Goal: Task Accomplishment & Management: Use online tool/utility

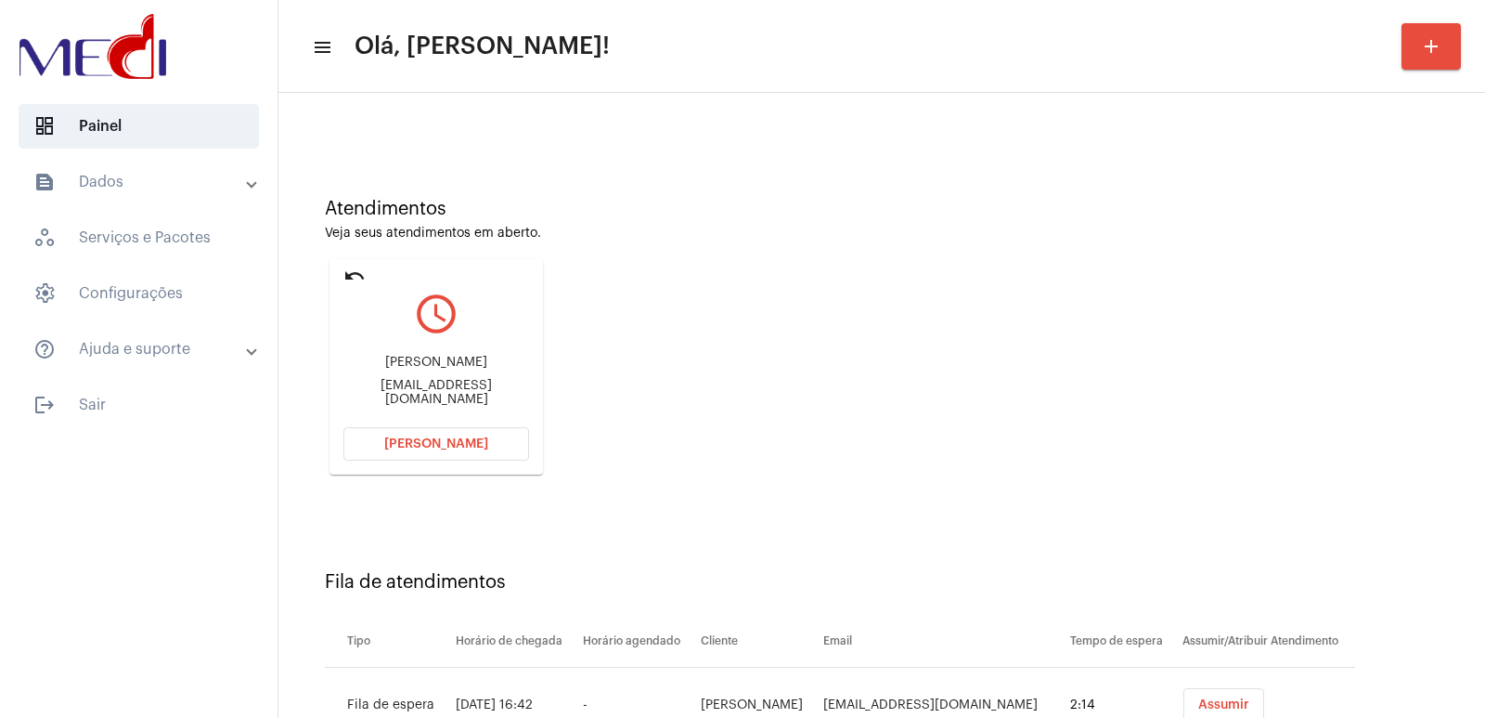
scroll to position [141, 0]
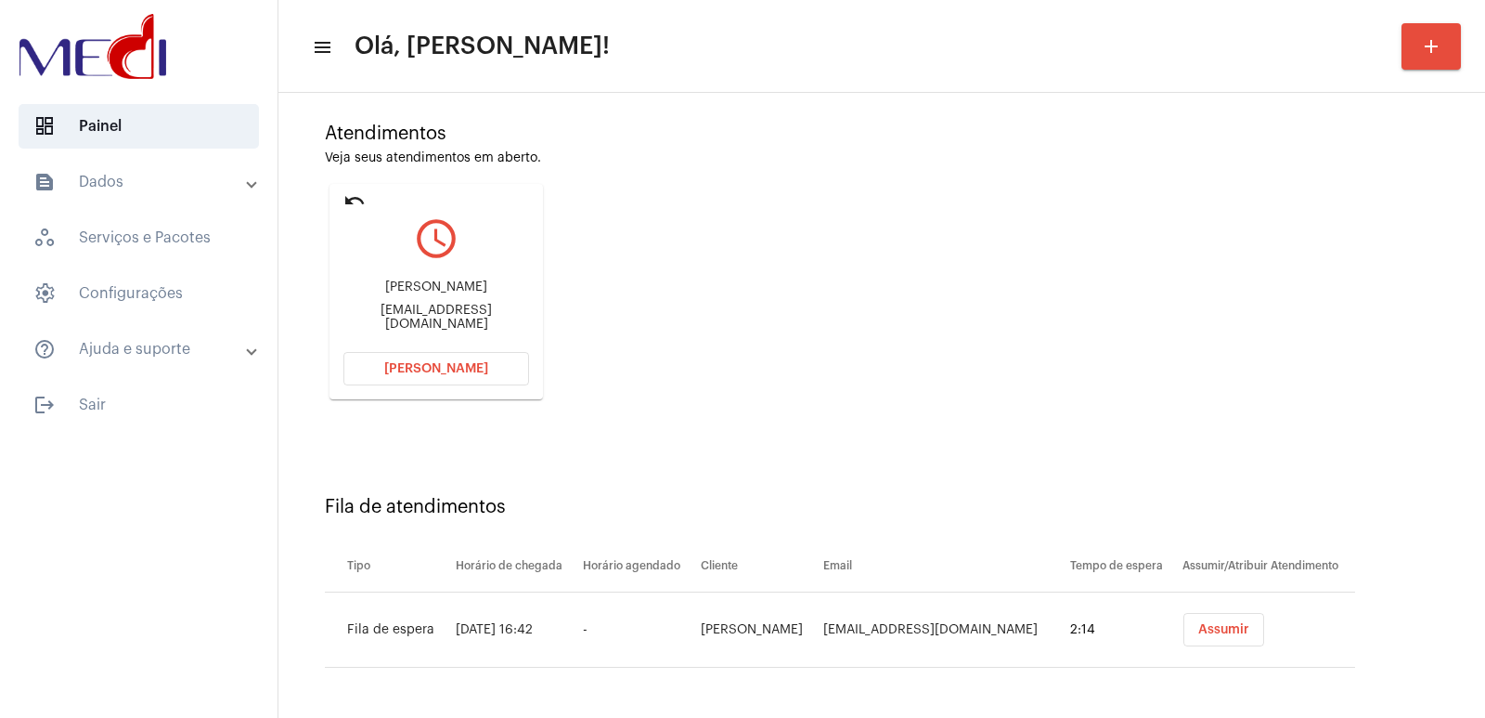
click at [1210, 611] on td "Assumir" at bounding box center [1266, 629] width 177 height 75
click at [1218, 627] on span "Assumir" at bounding box center [1223, 629] width 51 height 13
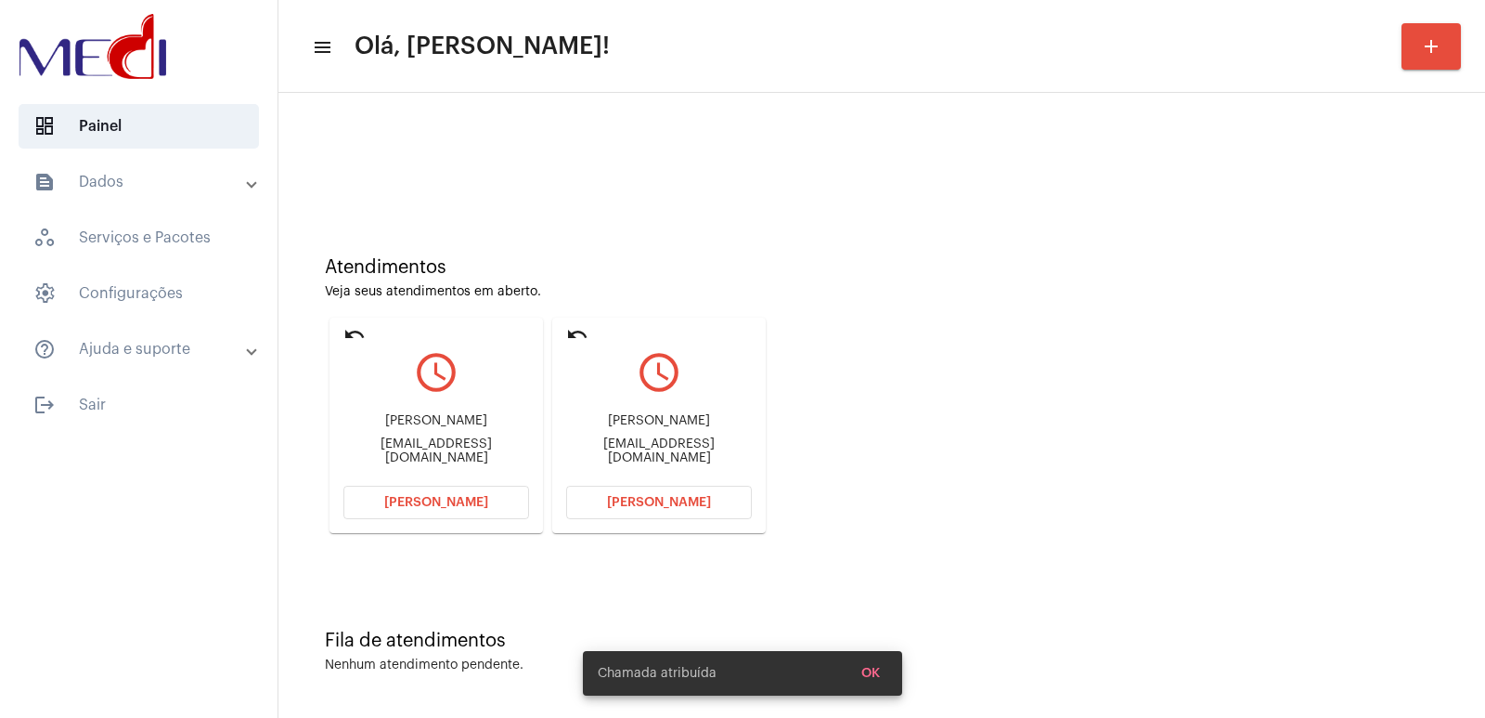
scroll to position [8, 0]
click at [655, 405] on div "Murilo Matos luciamuniz.pesul@gmail.com" at bounding box center [659, 438] width 186 height 84
click at [634, 418] on div "Murilo Matos luciamuniz.pesul@gmail.com" at bounding box center [659, 438] width 186 height 84
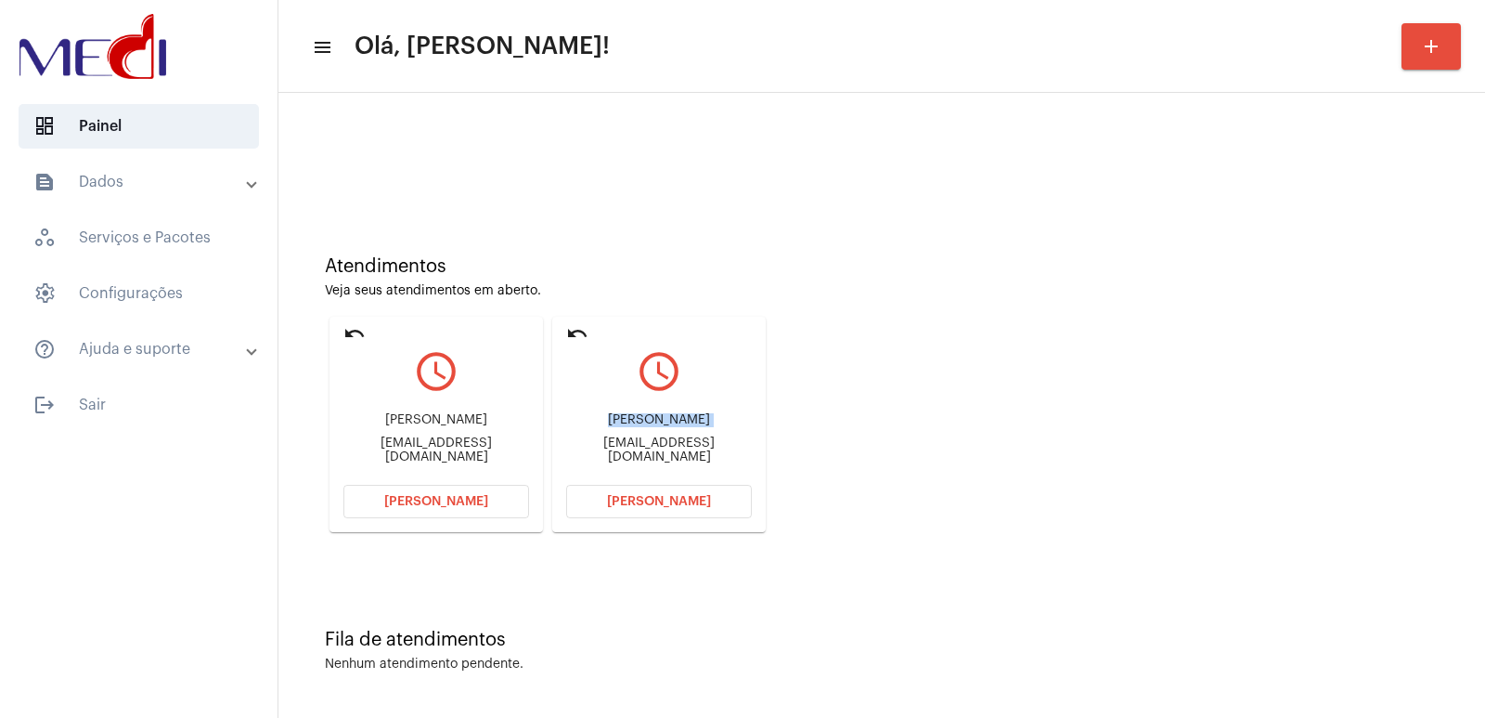
copy div "Murilo Matos"
click at [364, 321] on mat-card "undo query_builder Odete Fernandes Teixeira soares camara Odetefcamara@hotmail.…" at bounding box center [436, 424] width 213 height 215
click at [357, 329] on mat-icon "undo" at bounding box center [354, 333] width 22 height 22
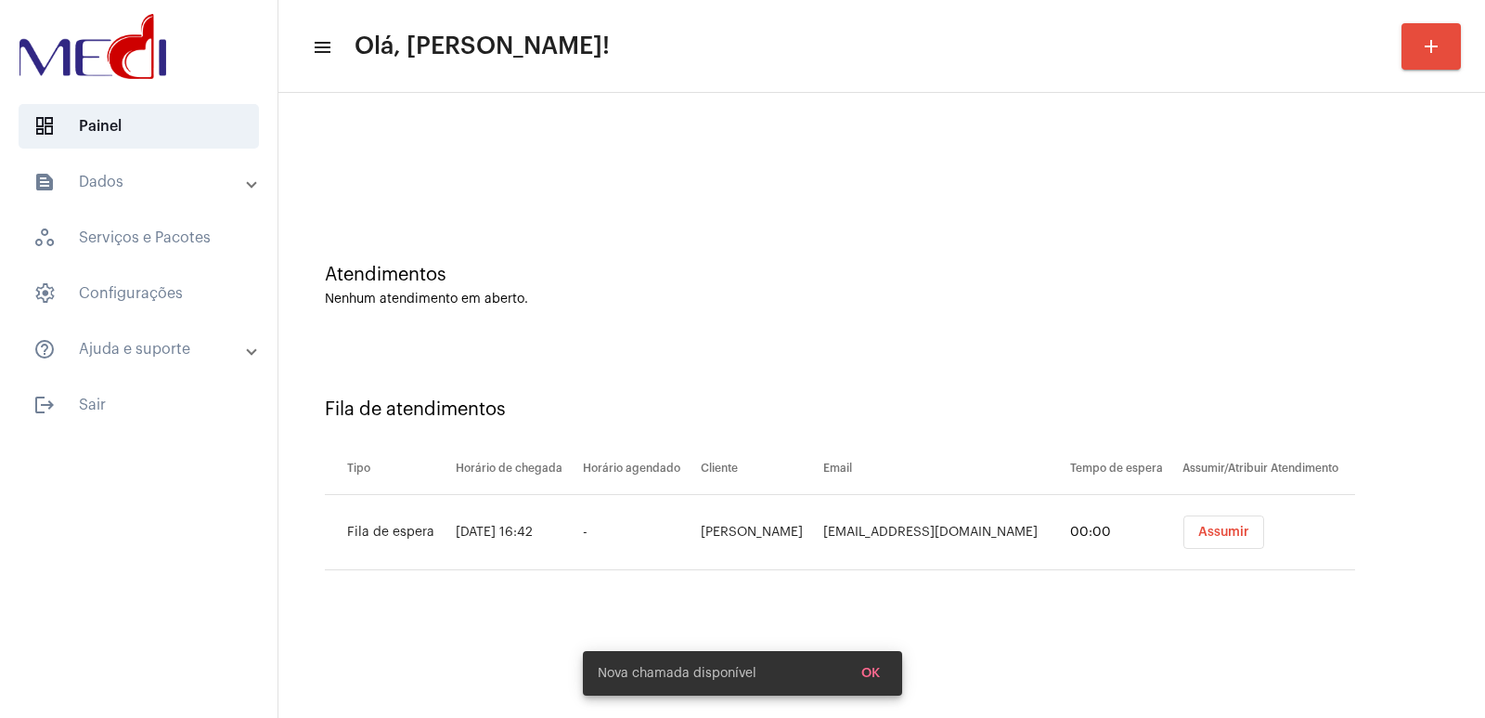
scroll to position [0, 0]
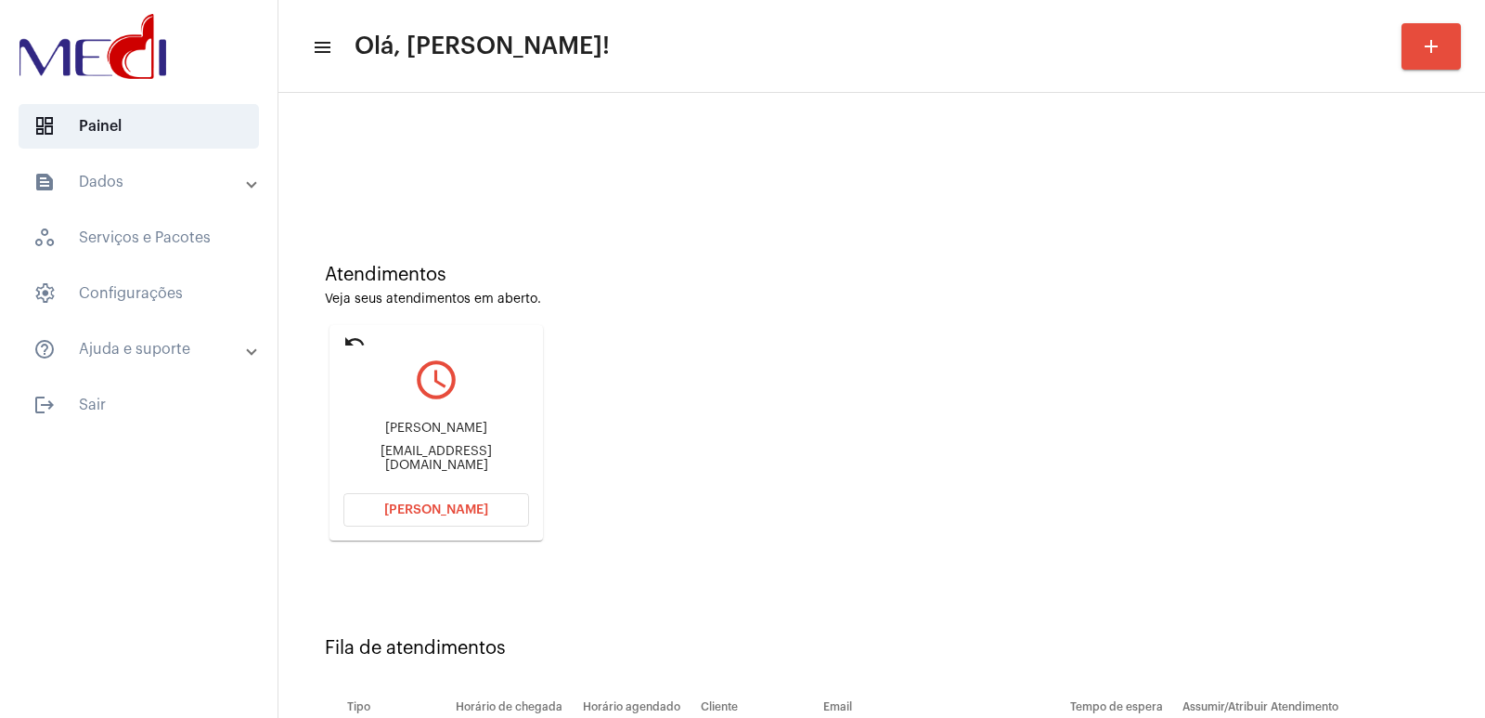
drag, startPoint x: 1335, startPoint y: 297, endPoint x: 1162, endPoint y: 259, distance: 176.8
click at [1298, 275] on div "Atendimentos Veja seus atendimentos em aberto." at bounding box center [882, 286] width 1114 height 42
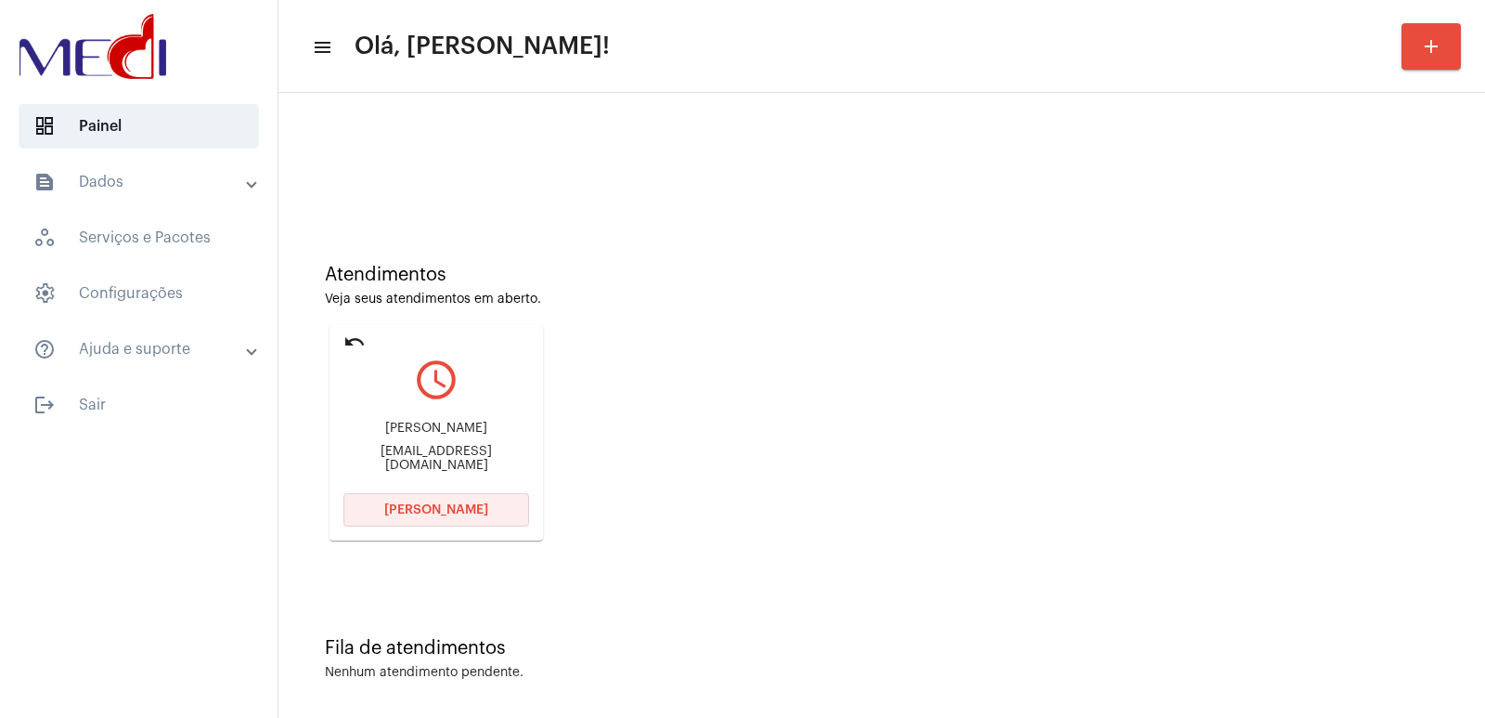
click at [472, 513] on span "Abrir Chamada" at bounding box center [436, 509] width 104 height 13
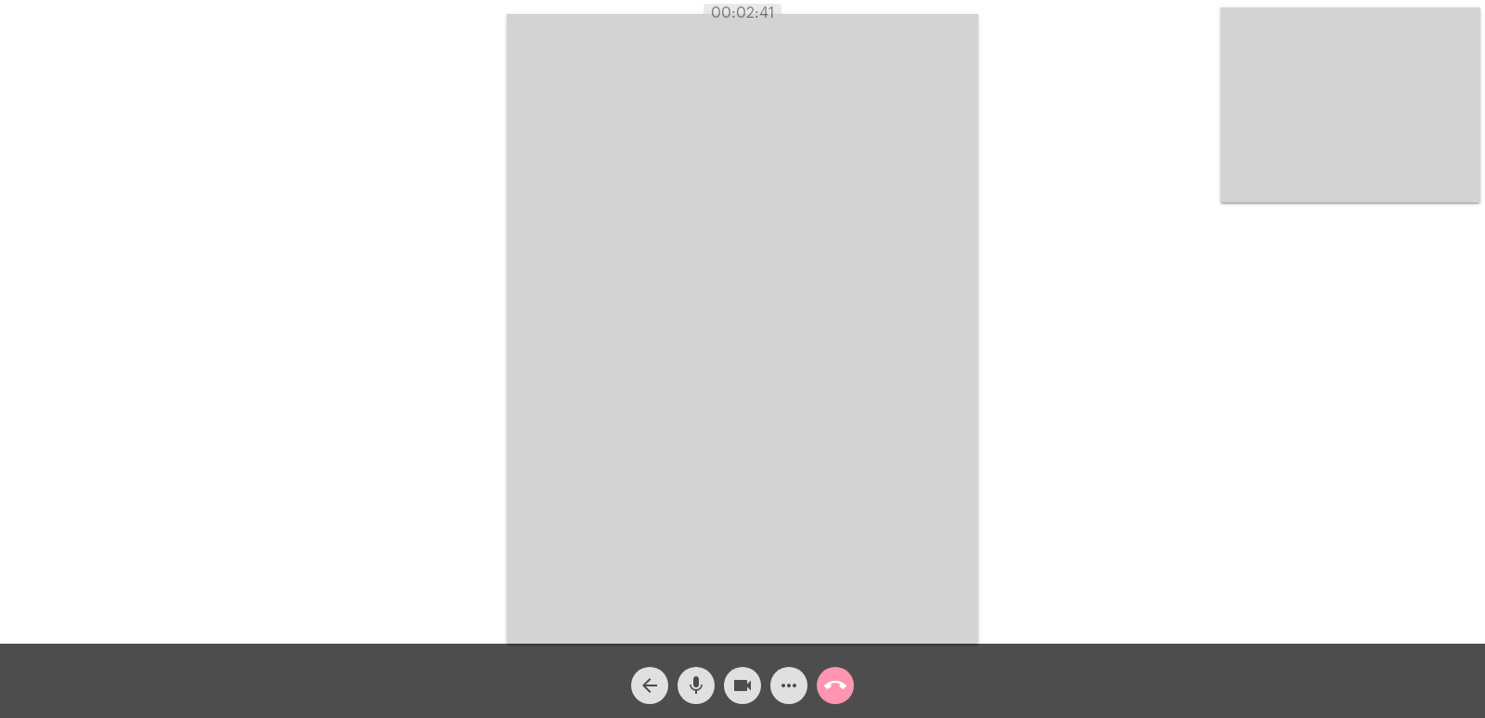
click at [834, 676] on mat-icon "call_end" at bounding box center [835, 685] width 22 height 22
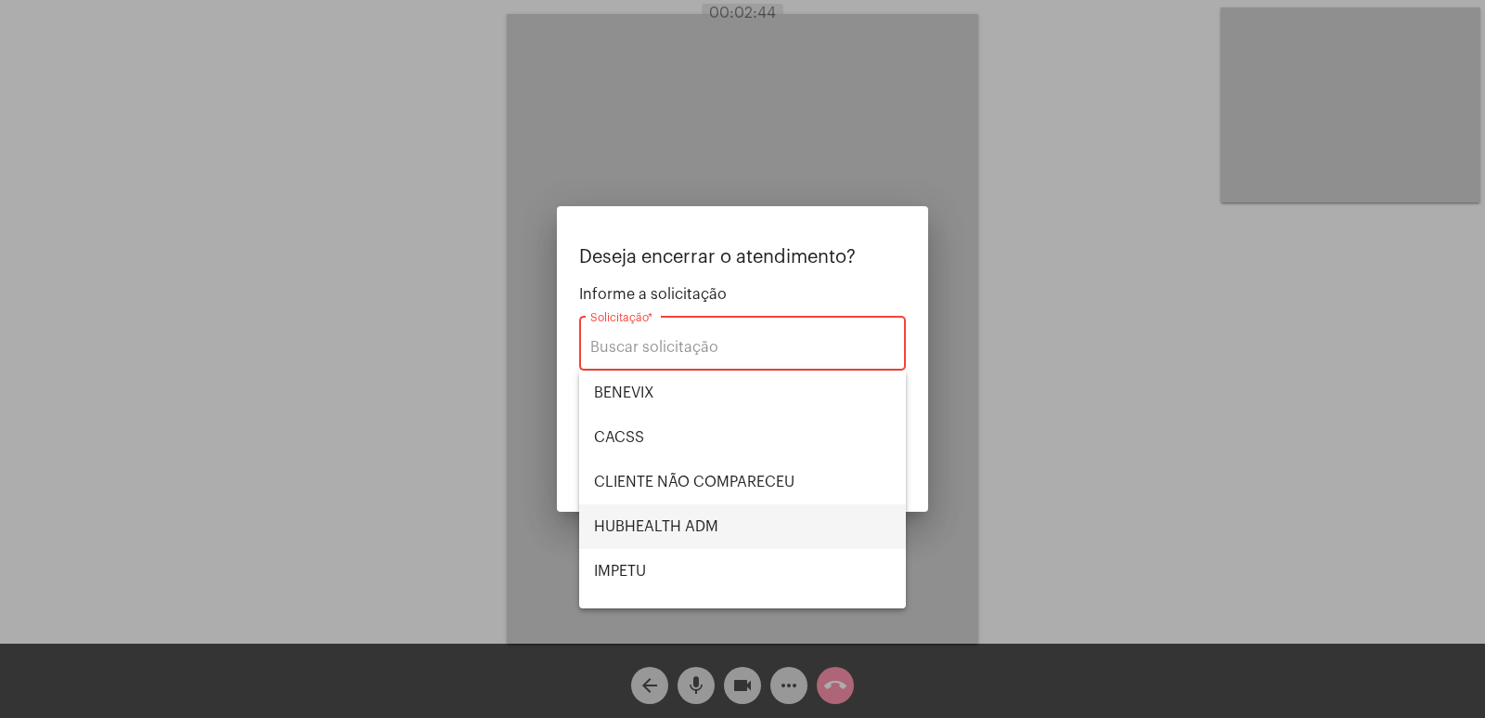
click at [637, 504] on span "HUBHEALTH ADM" at bounding box center [742, 526] width 297 height 45
type input "HUBHEALTH ADM"
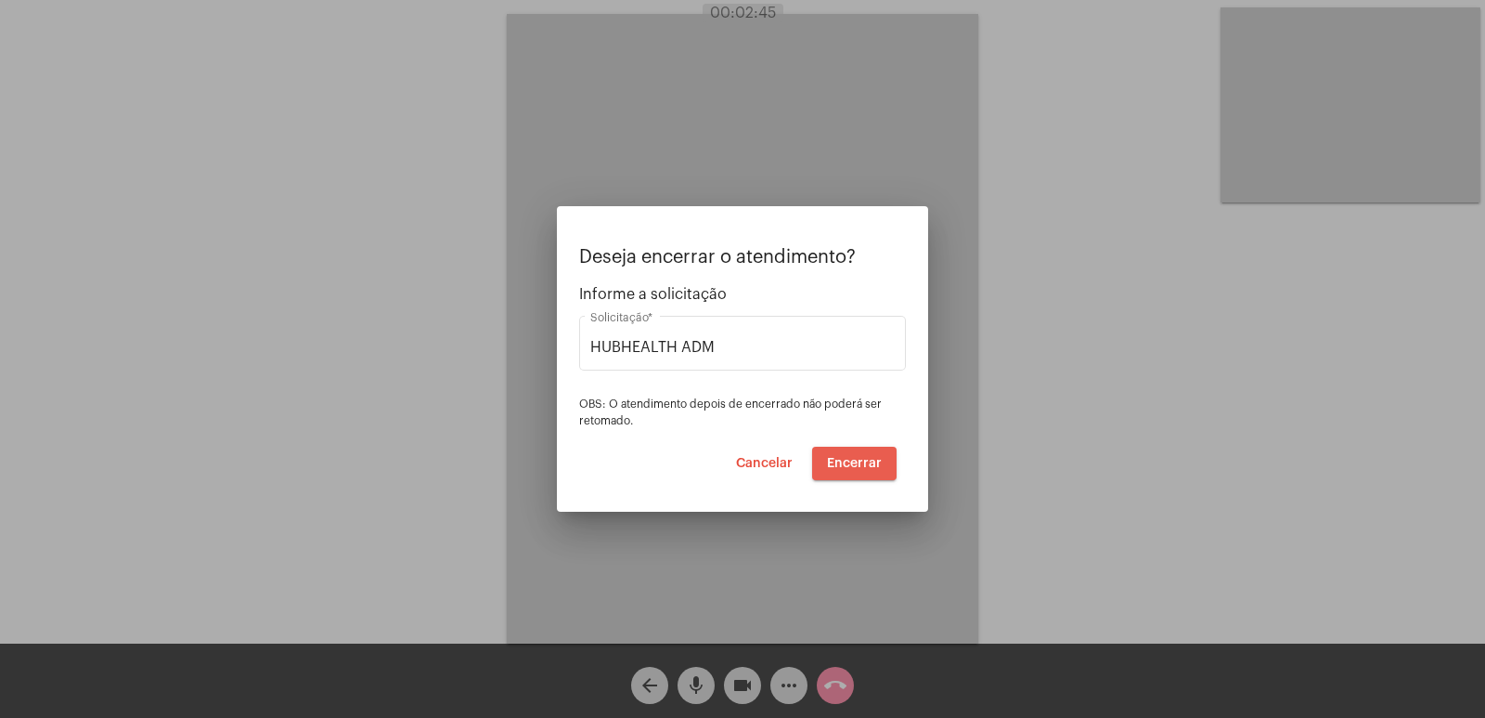
click at [873, 461] on span "Encerrar" at bounding box center [854, 463] width 55 height 13
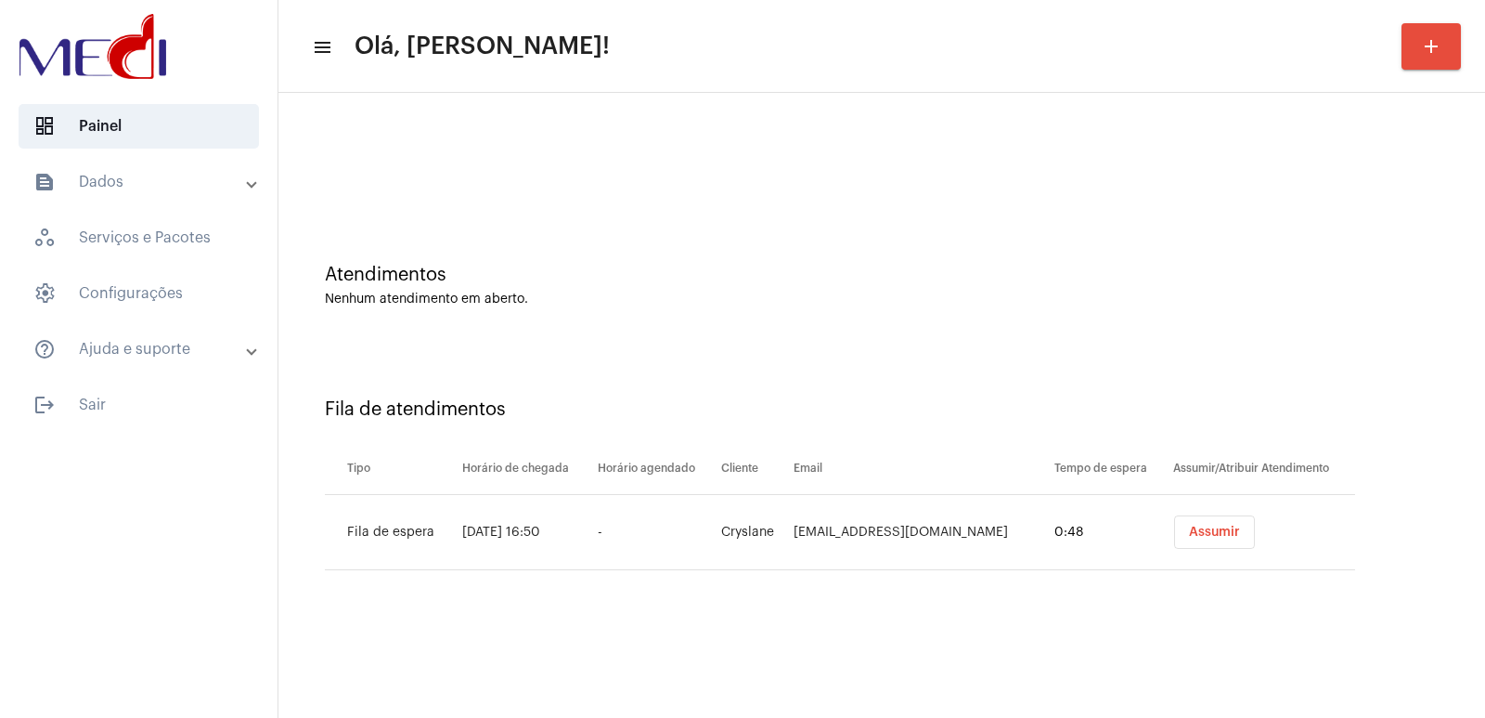
click at [949, 485] on th "Email" at bounding box center [919, 469] width 260 height 52
click at [1196, 525] on span "Assumir" at bounding box center [1214, 531] width 51 height 13
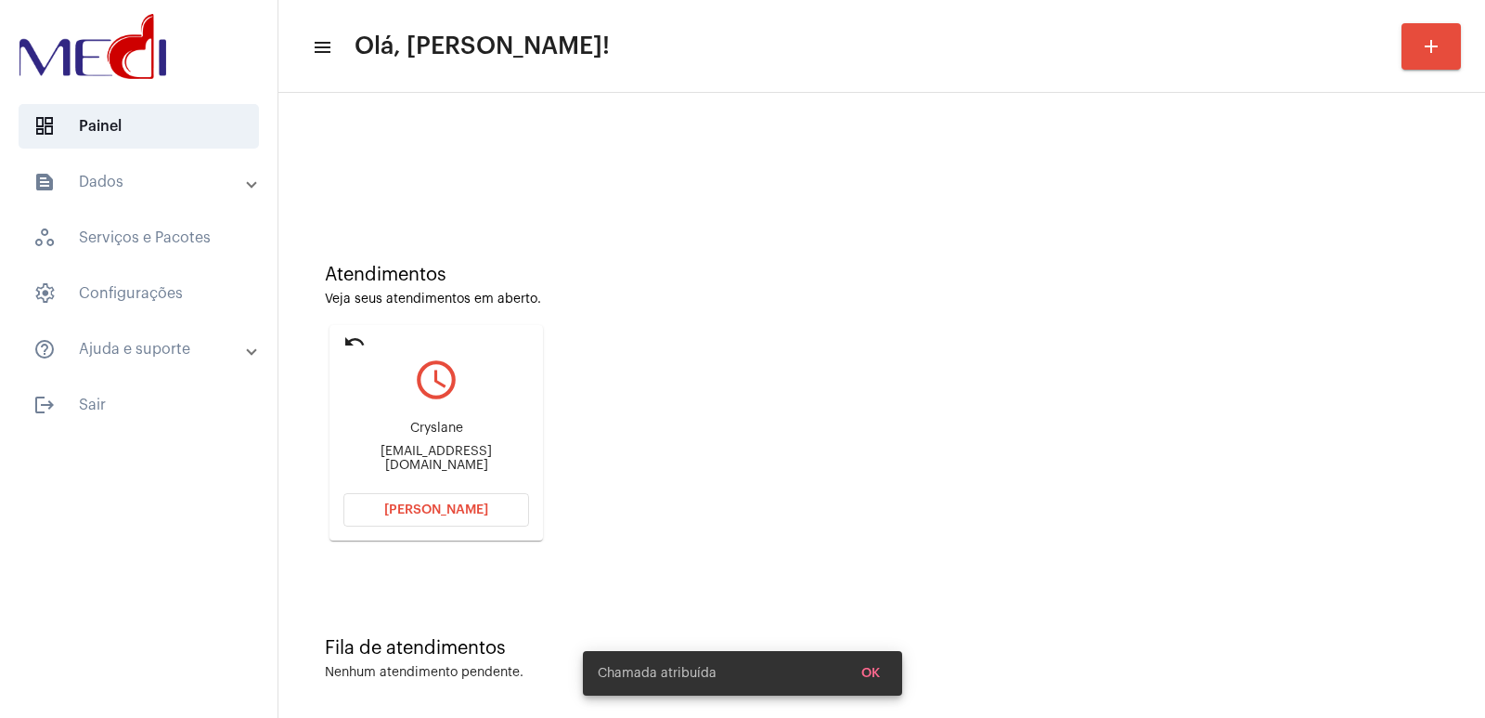
click at [977, 408] on div "Atendimentos Veja seus atendimentos em aberto. undo query_builder Cryslane Crys…" at bounding box center [882, 395] width 1188 height 373
click at [445, 427] on div "Cryslane Cryslanedaniela18@gmail.com" at bounding box center [436, 447] width 186 height 84
click at [444, 427] on div "Cryslane Cryslanedaniela18@gmail.com" at bounding box center [436, 447] width 186 height 84
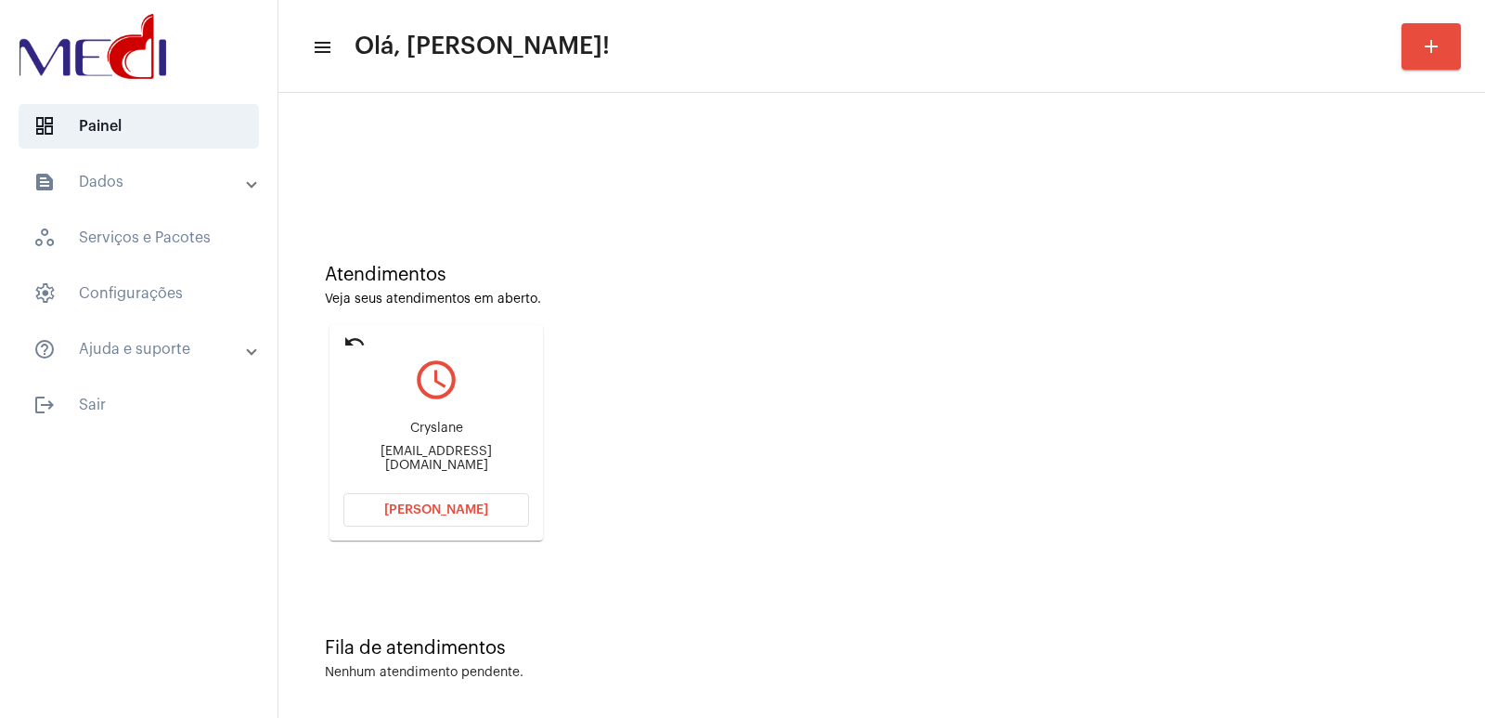
copy div "Cryslane"
click at [390, 513] on span "Abrir Chamada" at bounding box center [436, 509] width 104 height 13
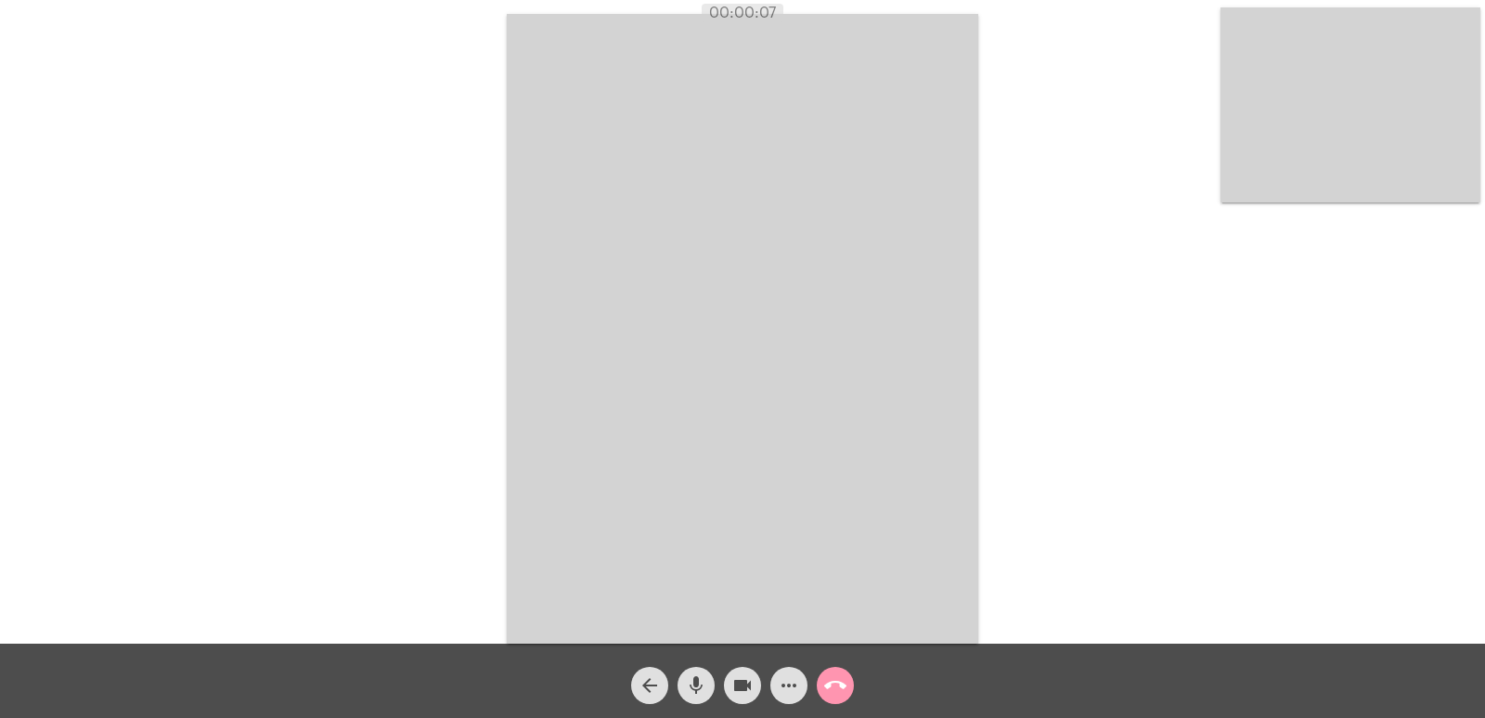
click at [926, 486] on video at bounding box center [743, 328] width 472 height 629
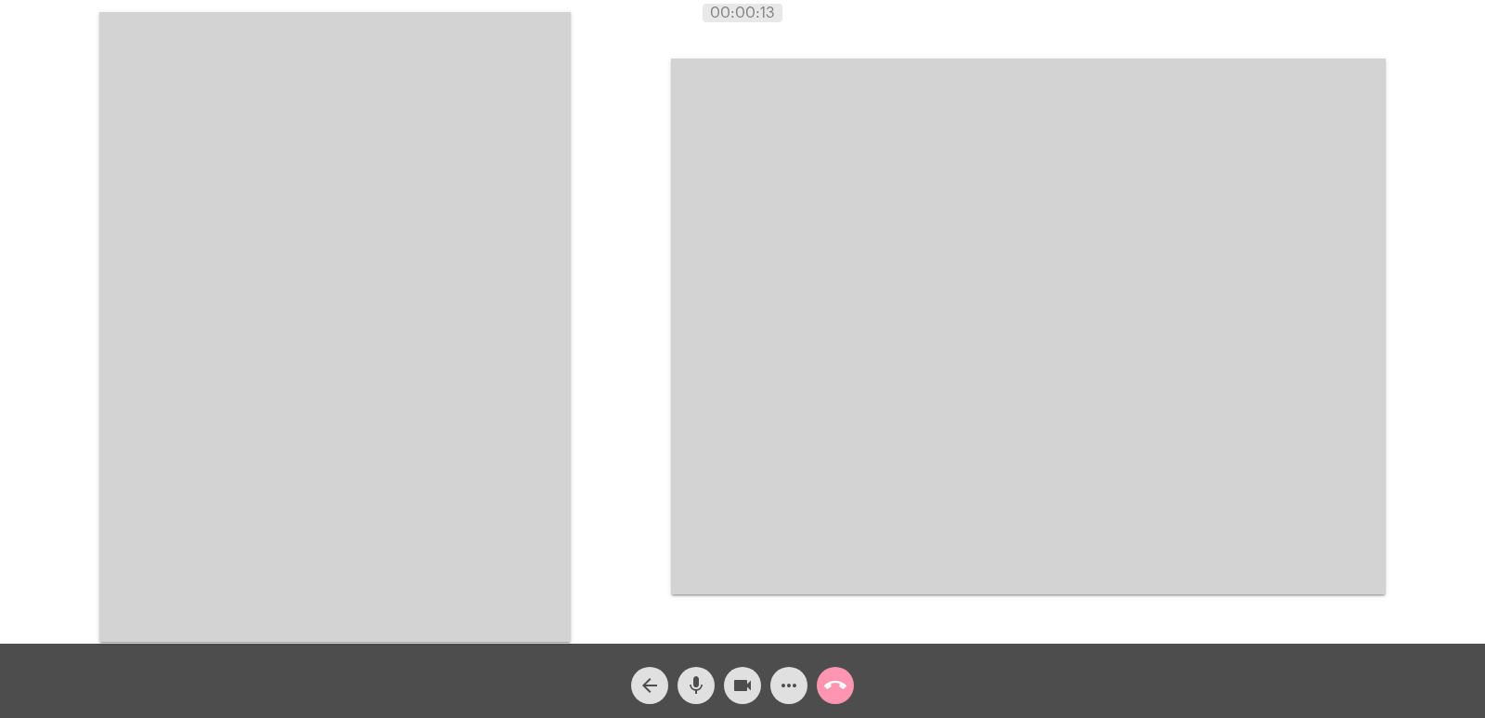
click at [845, 701] on span "call_end" at bounding box center [835, 684] width 22 height 37
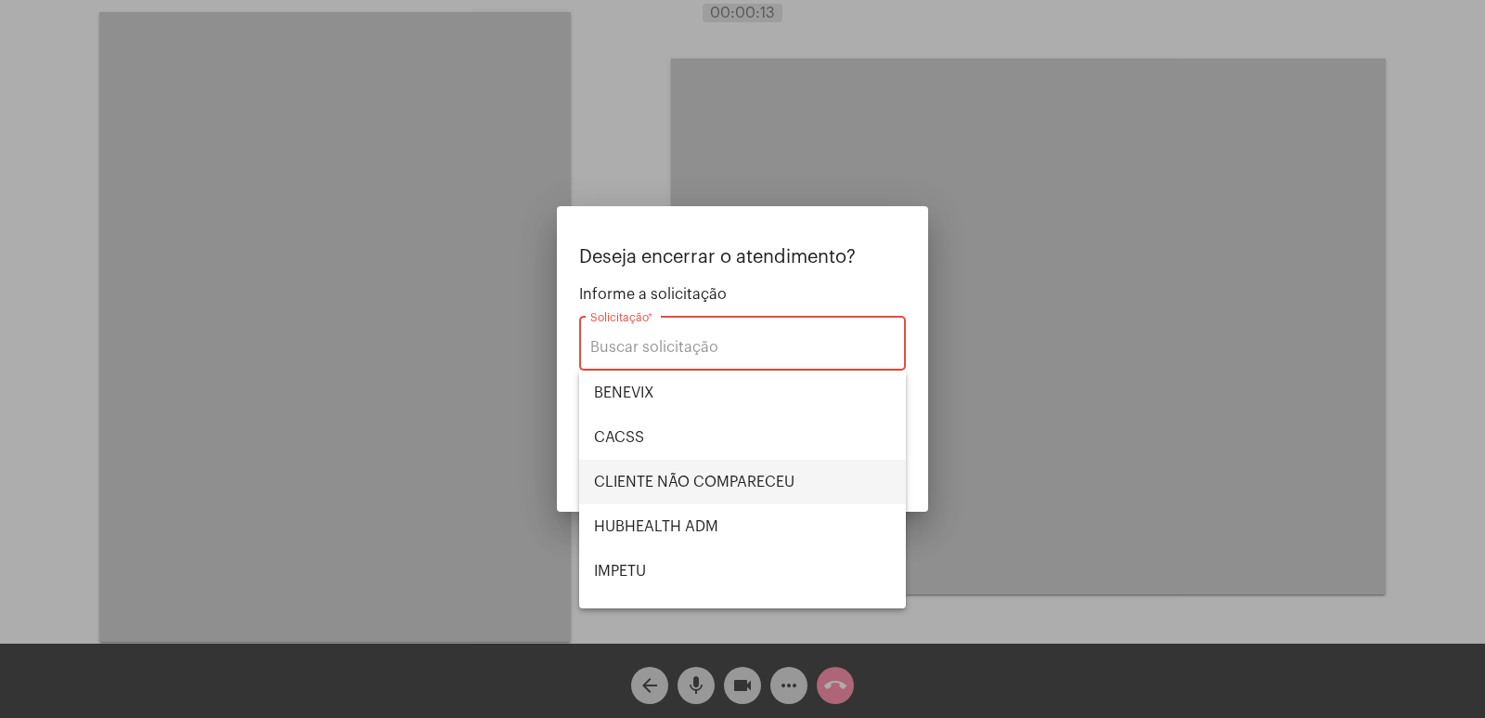
click at [653, 473] on span "CLIENTE NÃO COMPARECEU" at bounding box center [742, 481] width 297 height 45
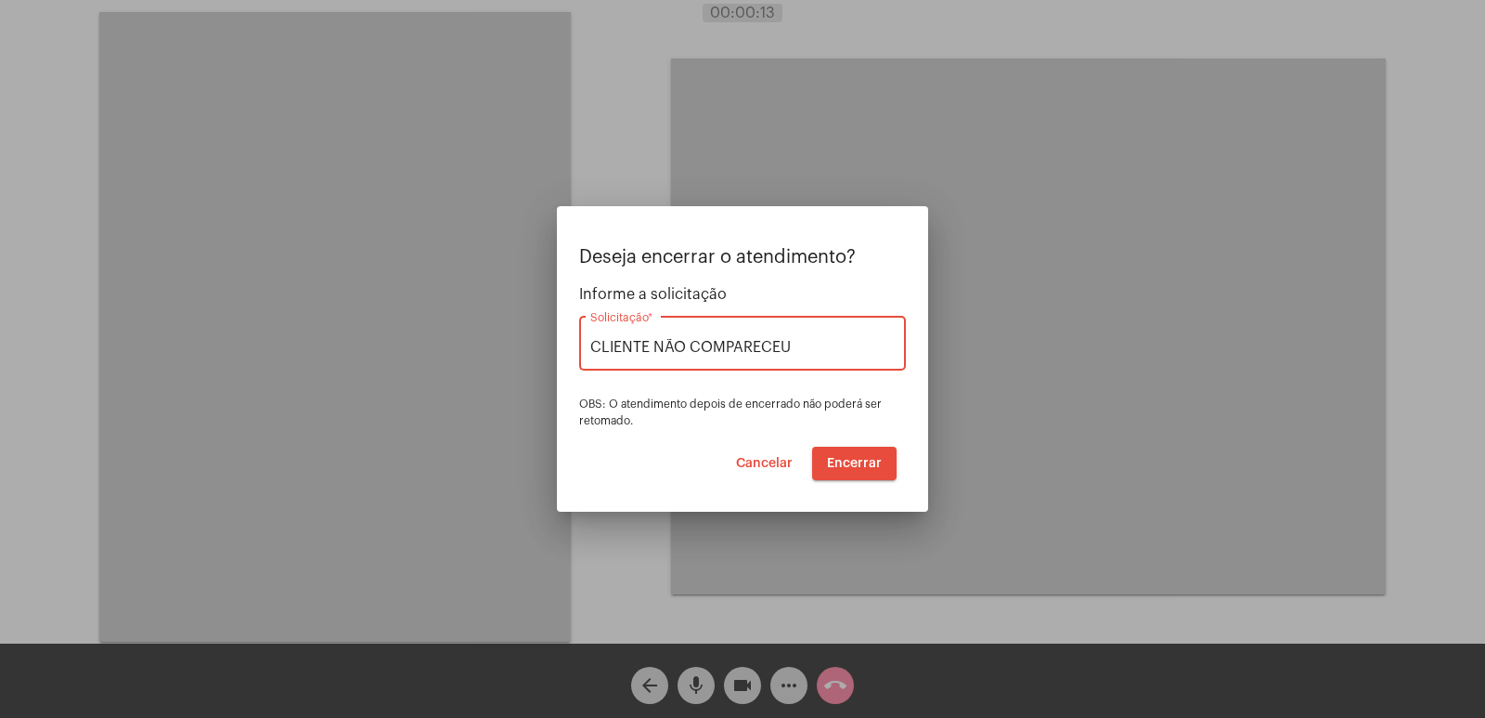
click at [873, 463] on span "Encerrar" at bounding box center [854, 463] width 55 height 13
click at [857, 464] on span "Encerrar" at bounding box center [854, 463] width 55 height 13
click at [796, 464] on button "Cancelar" at bounding box center [764, 462] width 86 height 33
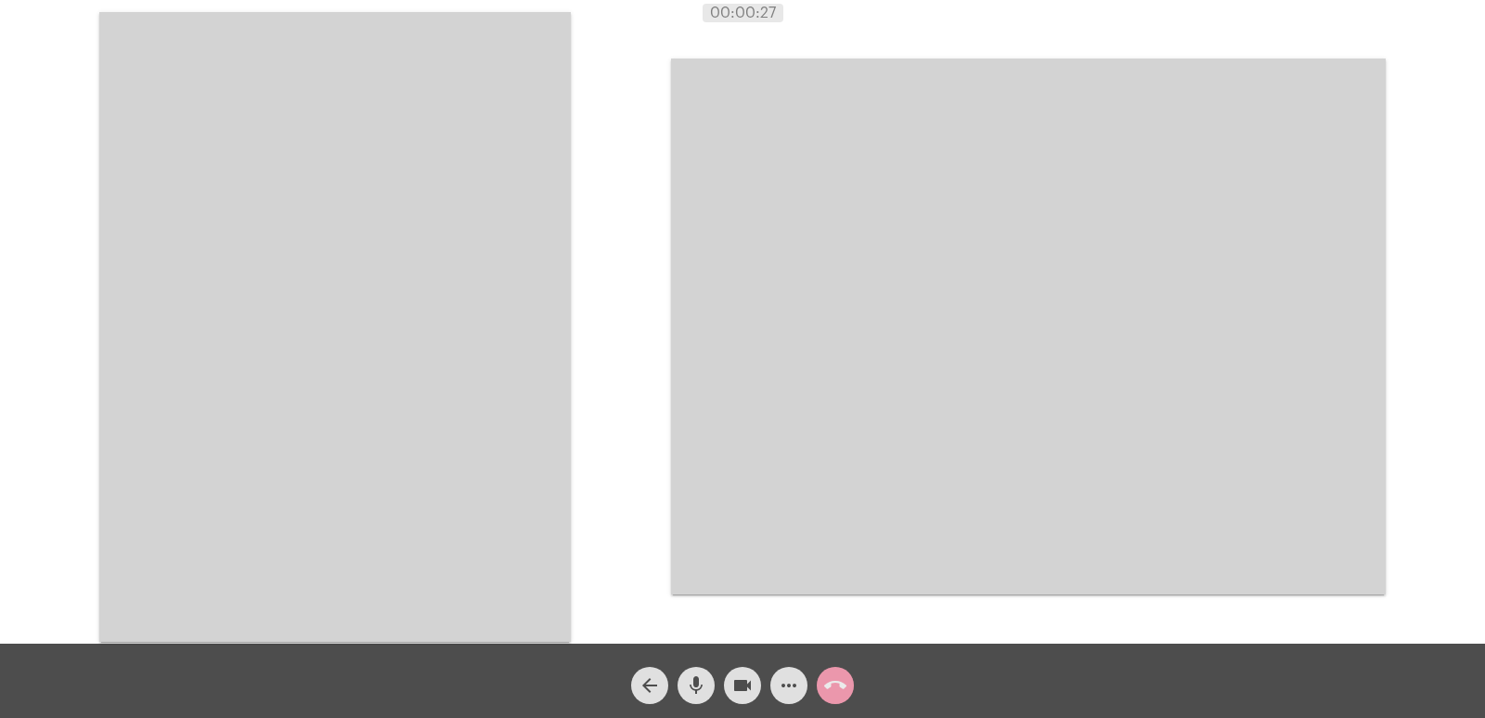
click at [845, 690] on body "00:00:27 Acessando Câmera e Microfone... arrow_back mic videocam more_horiz cal…" at bounding box center [742, 359] width 1485 height 718
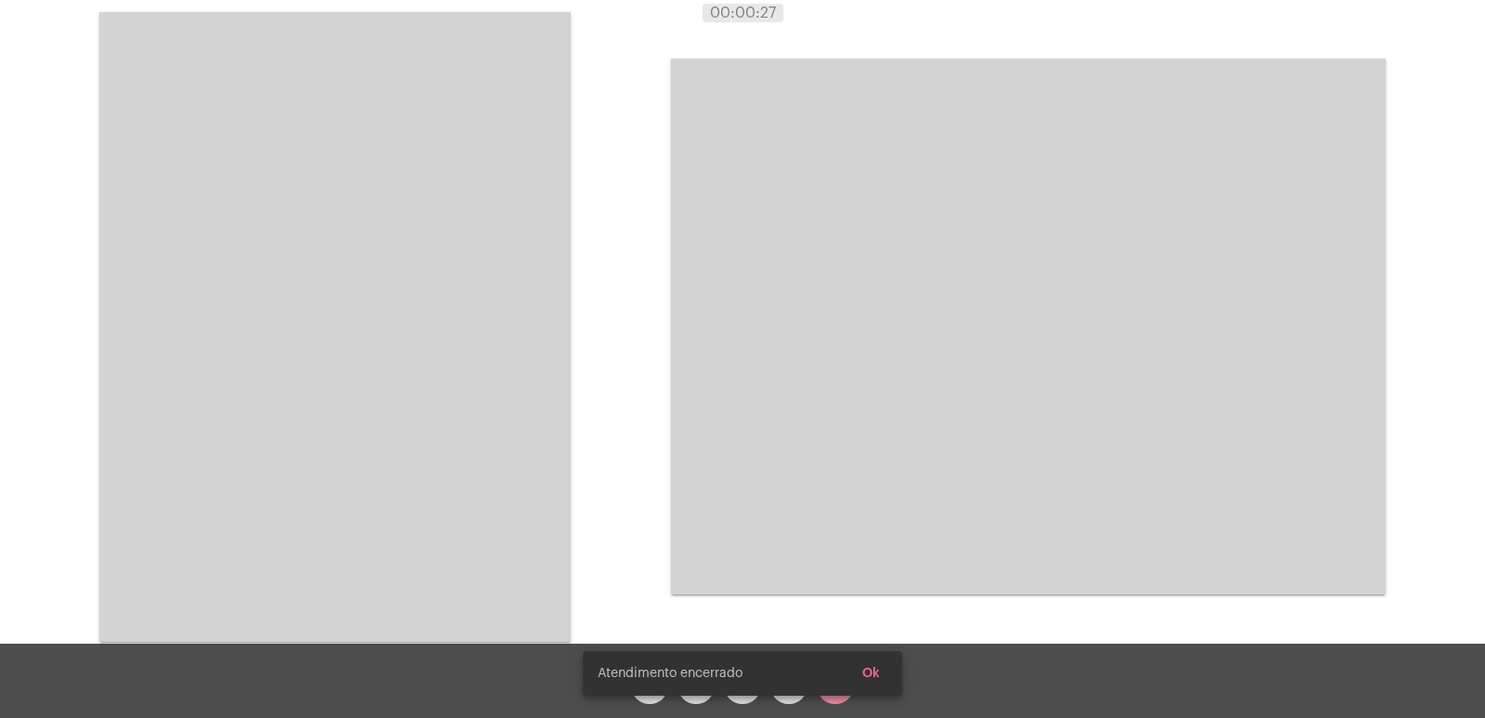
click at [873, 679] on button "Ok" at bounding box center [870, 672] width 47 height 33
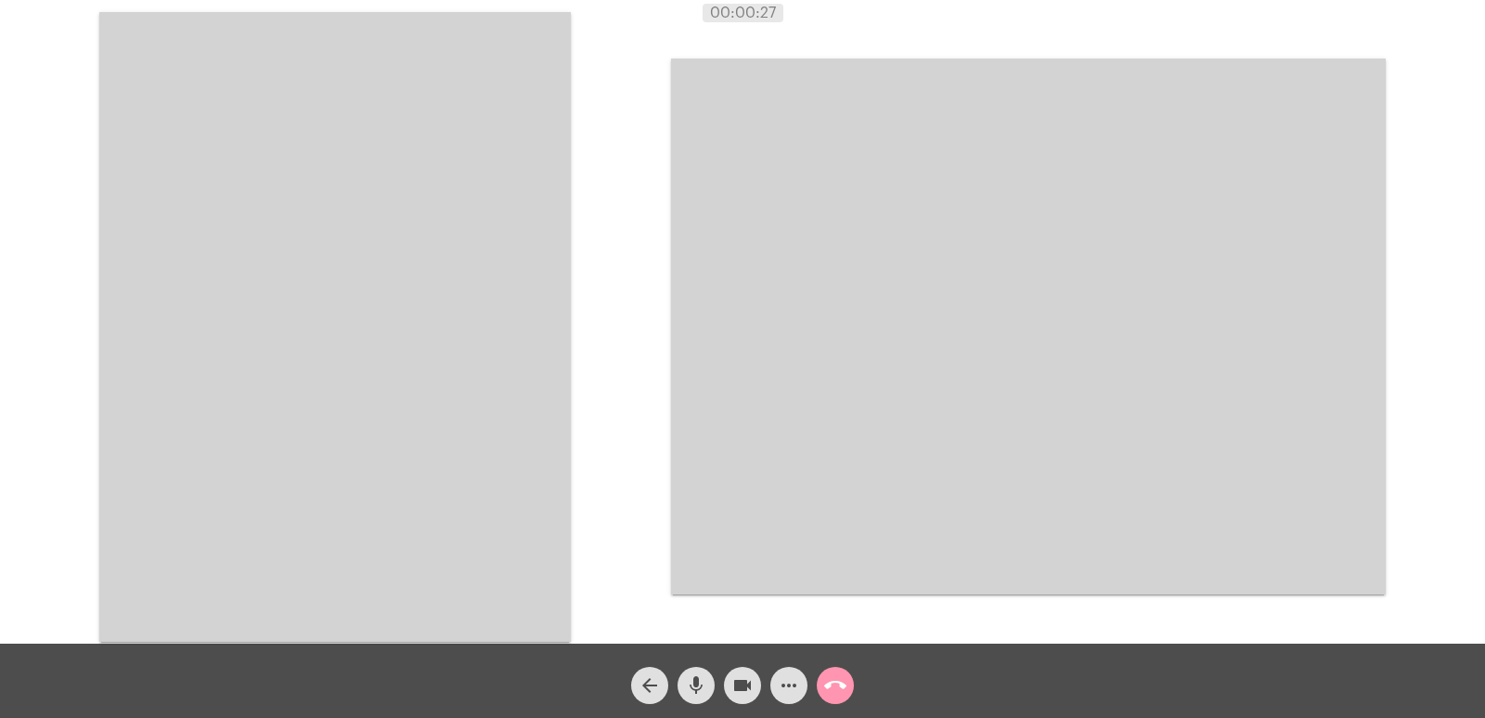
click at [835, 682] on mat-icon "call_end" at bounding box center [835, 685] width 22 height 22
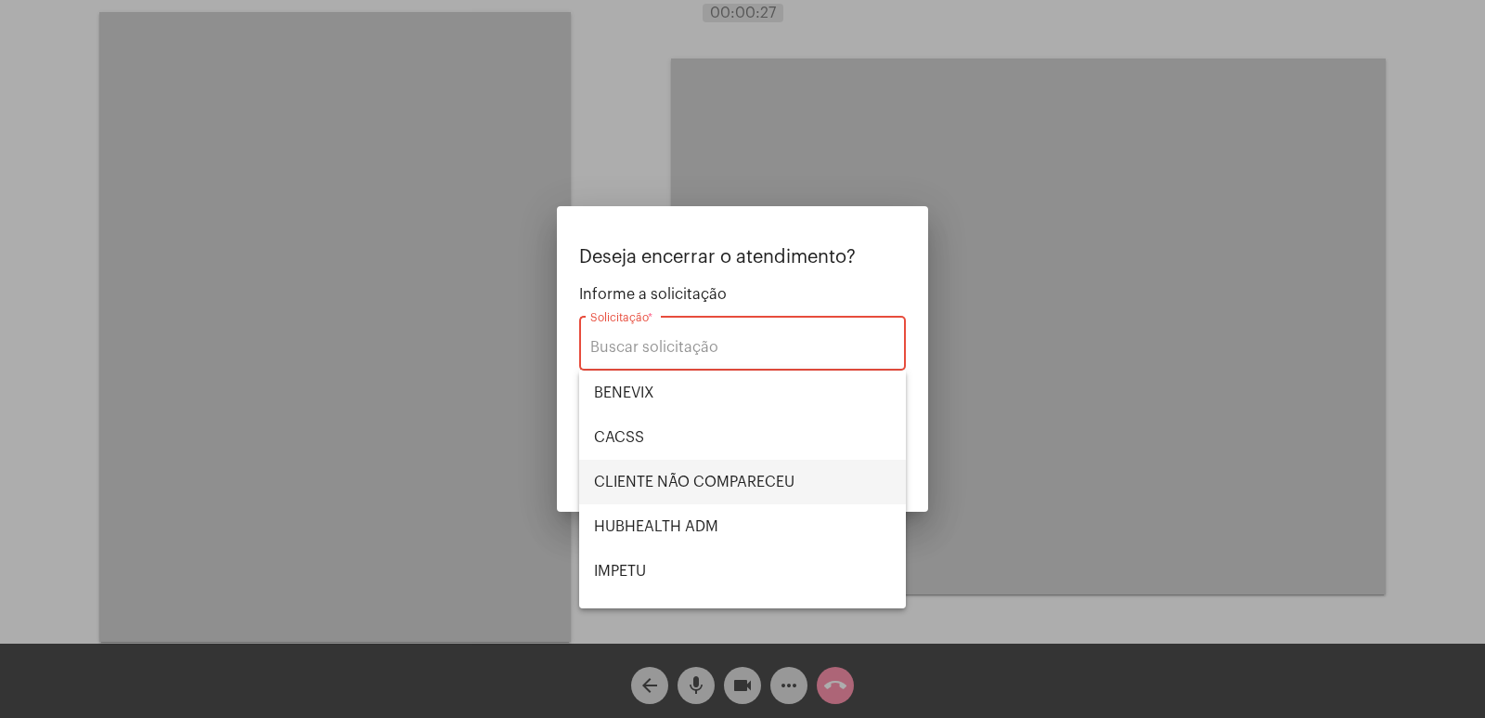
click at [678, 483] on span "CLIENTE NÃO COMPARECEU" at bounding box center [742, 481] width 297 height 45
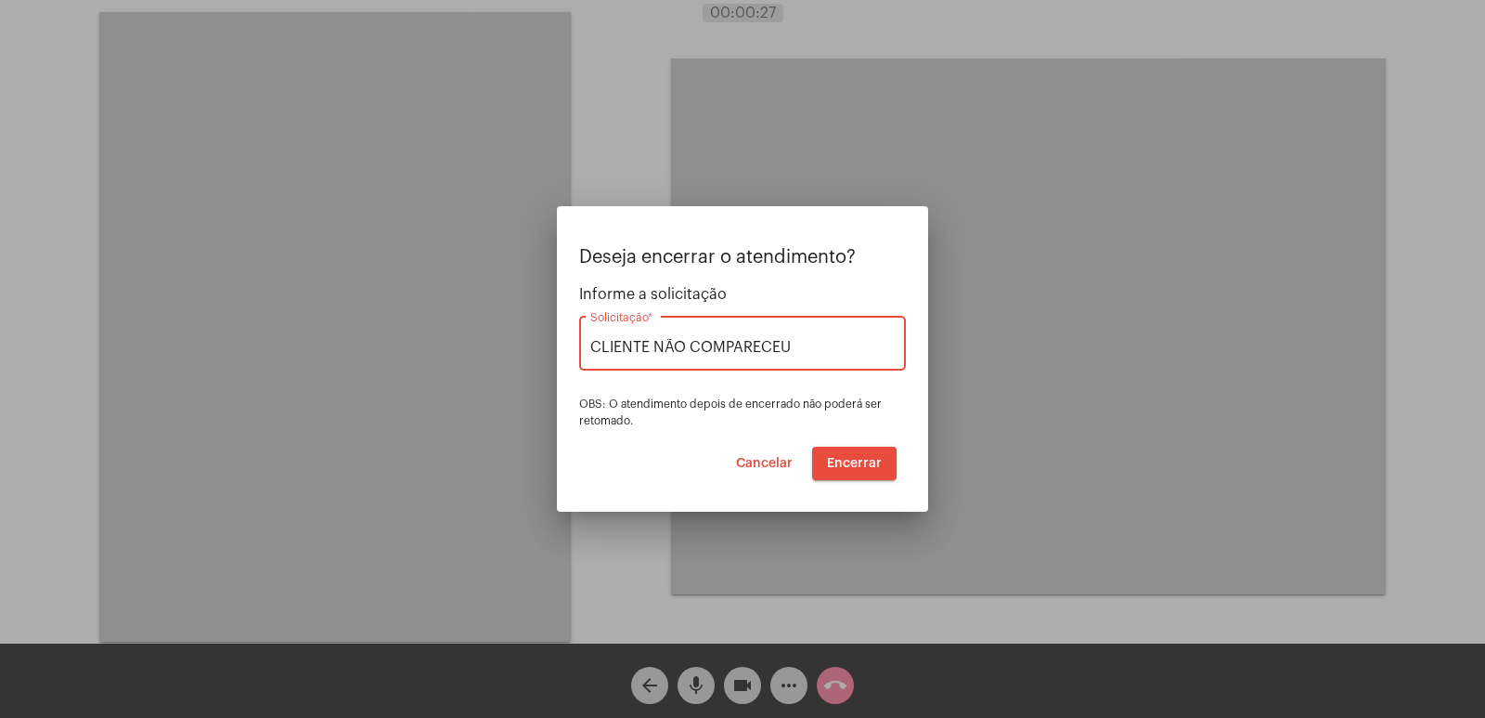
click at [860, 450] on button "Encerrar" at bounding box center [854, 462] width 84 height 33
click at [748, 485] on mat-dialog-container "Deseja encerrar o atendimento? Informe a solicitação CLIENTE NÃO COMPARECEU Sol…" at bounding box center [742, 358] width 371 height 305
click at [748, 467] on span "Cancelar" at bounding box center [764, 463] width 57 height 13
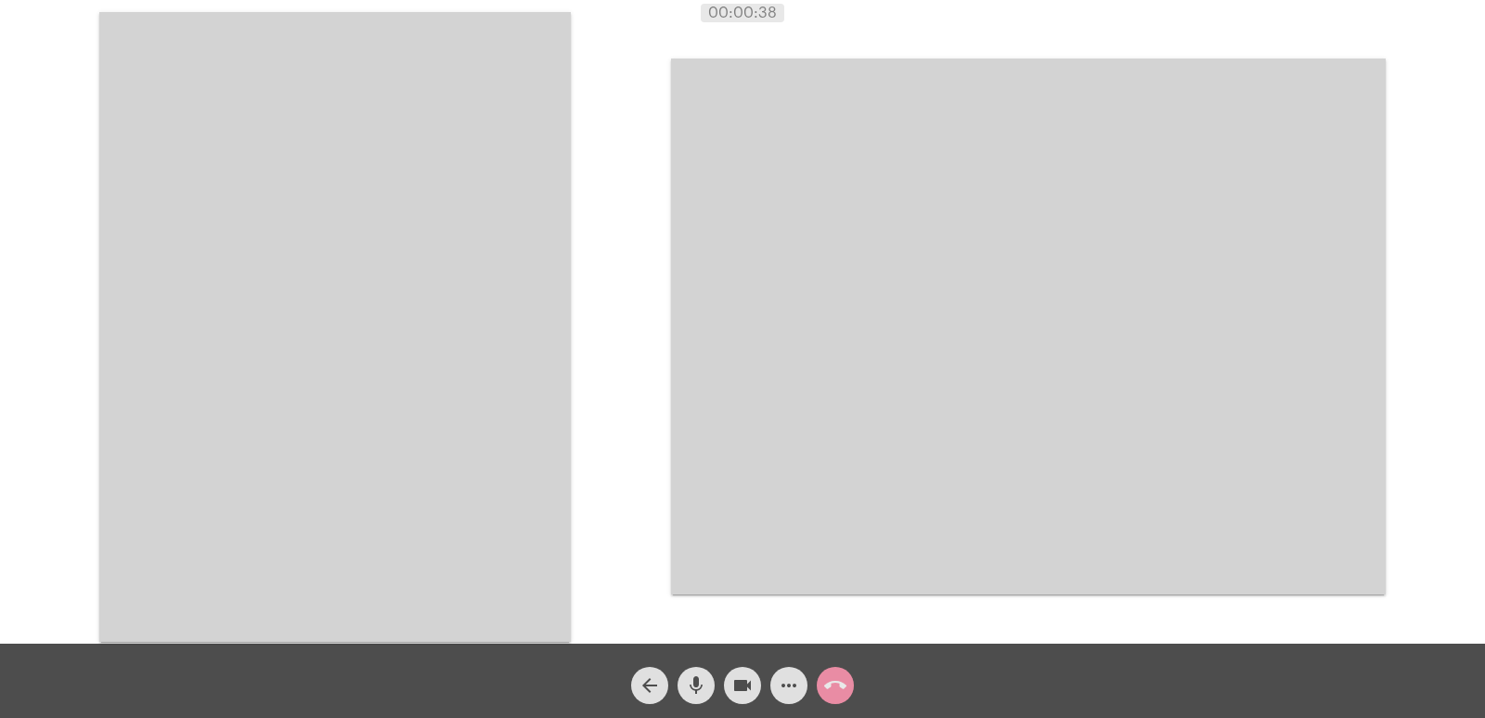
click at [401, 301] on video at bounding box center [335, 326] width 472 height 629
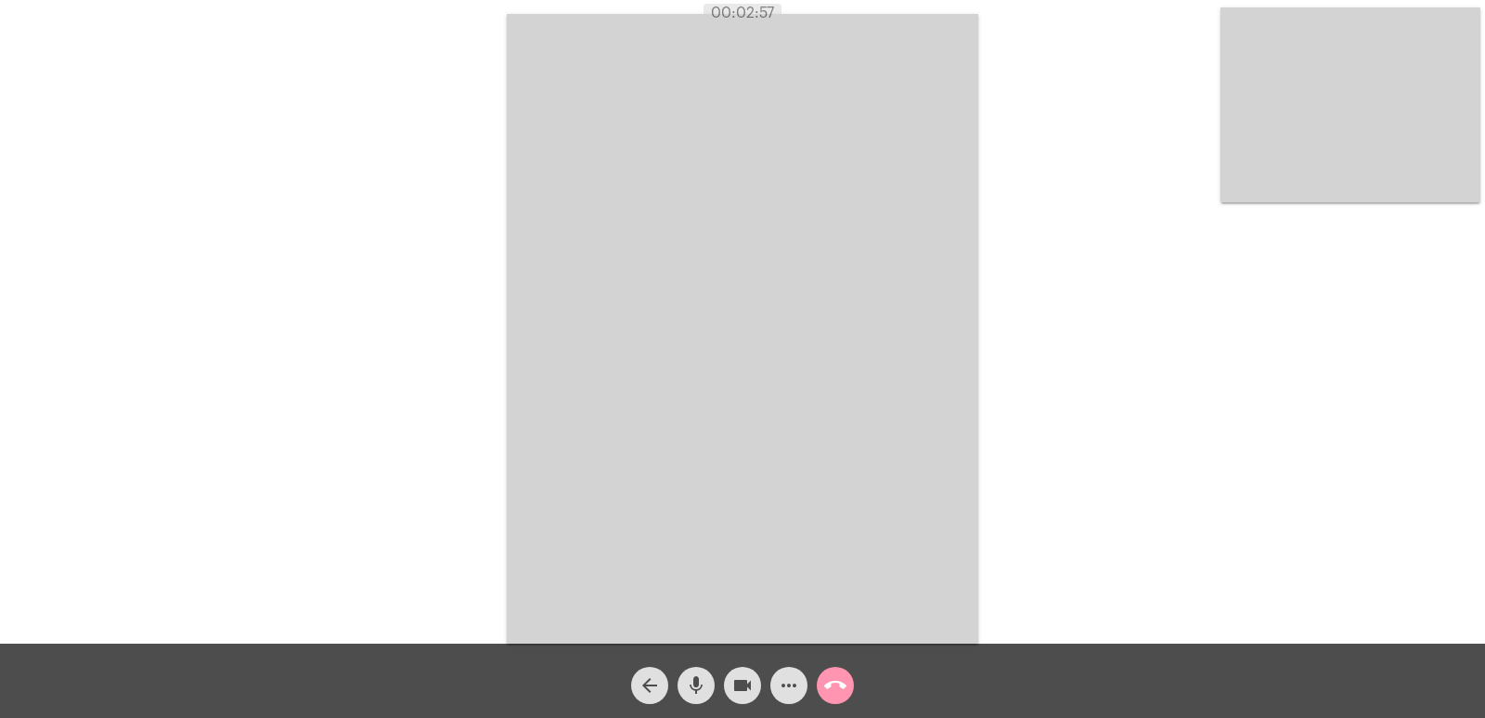
click at [835, 672] on span "call_end" at bounding box center [835, 684] width 22 height 37
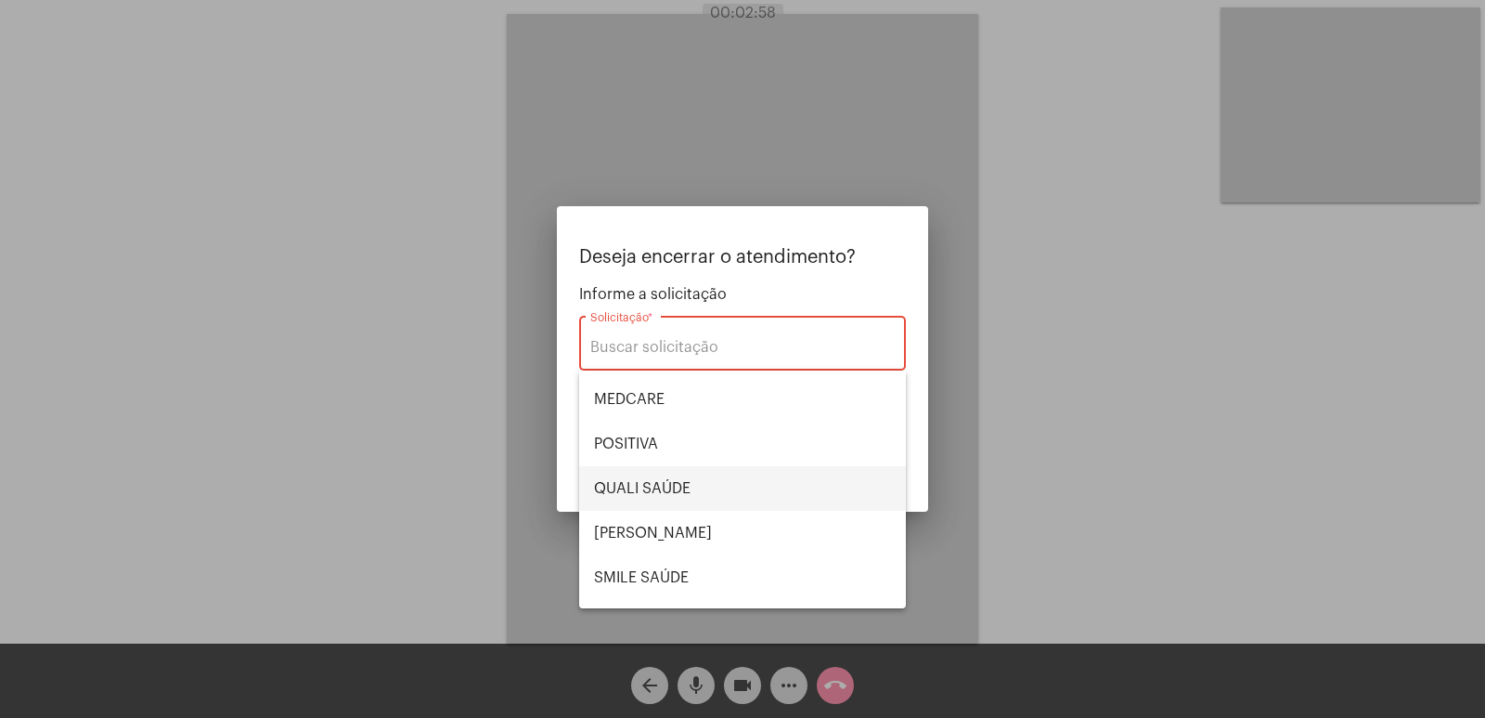
scroll to position [278, 0]
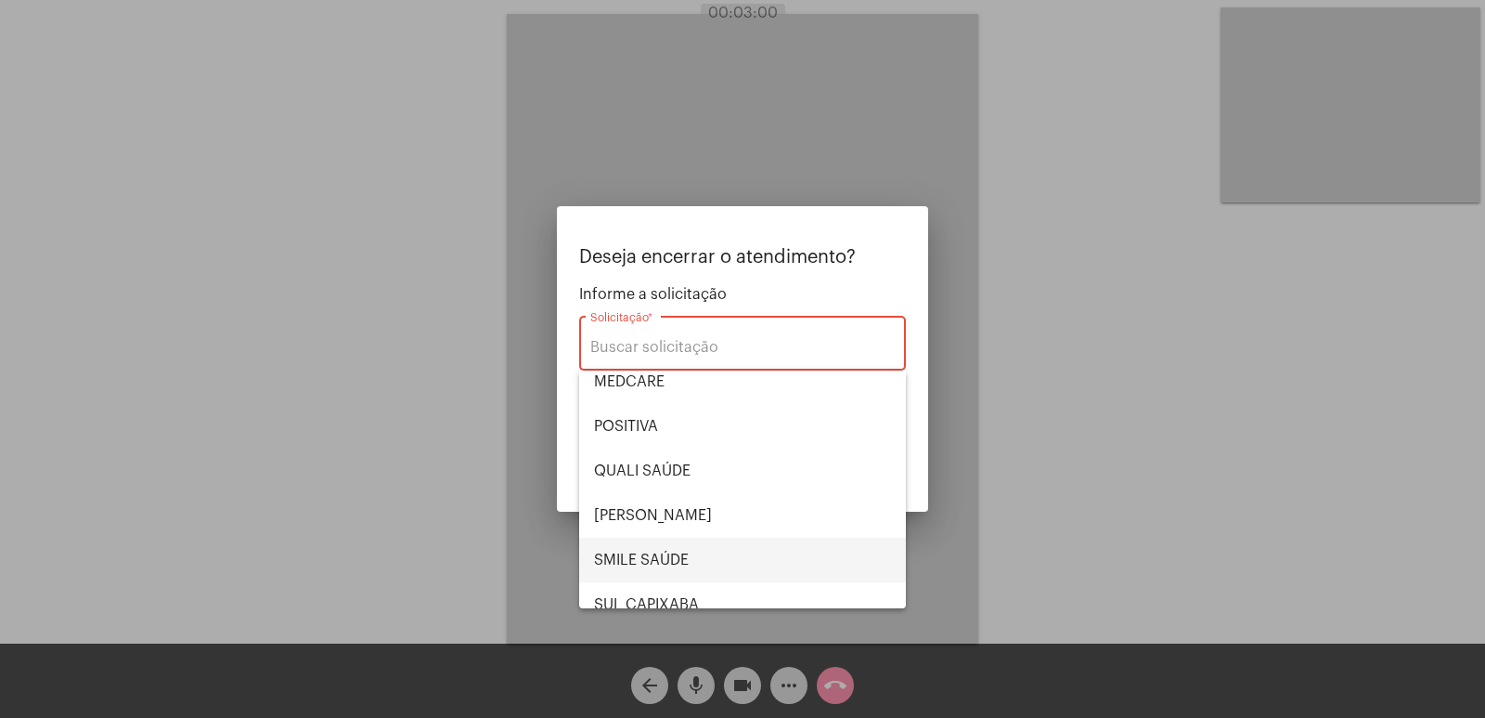
click at [696, 573] on span "SMILE SAÚDE" at bounding box center [742, 559] width 297 height 45
type input "SMILE SAÚDE"
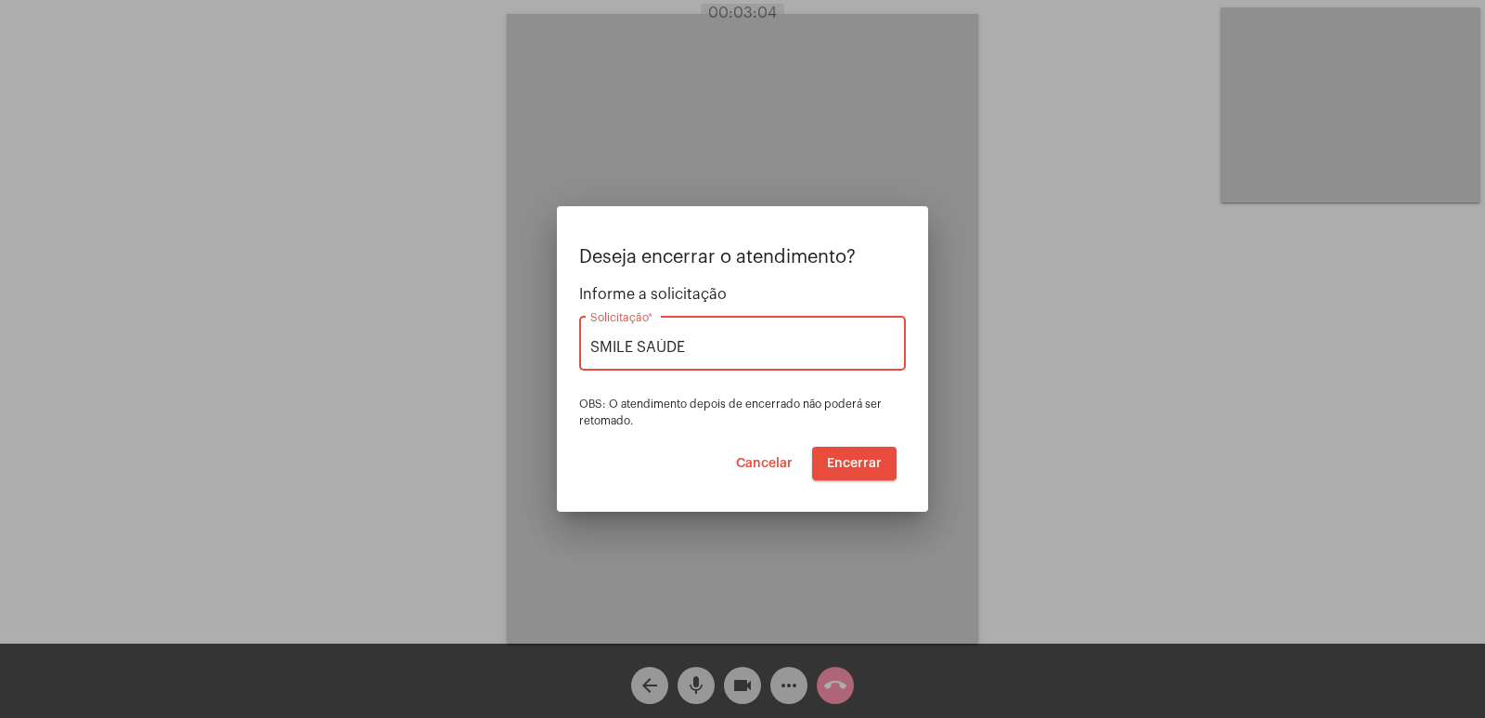
click at [828, 593] on div at bounding box center [742, 359] width 1485 height 718
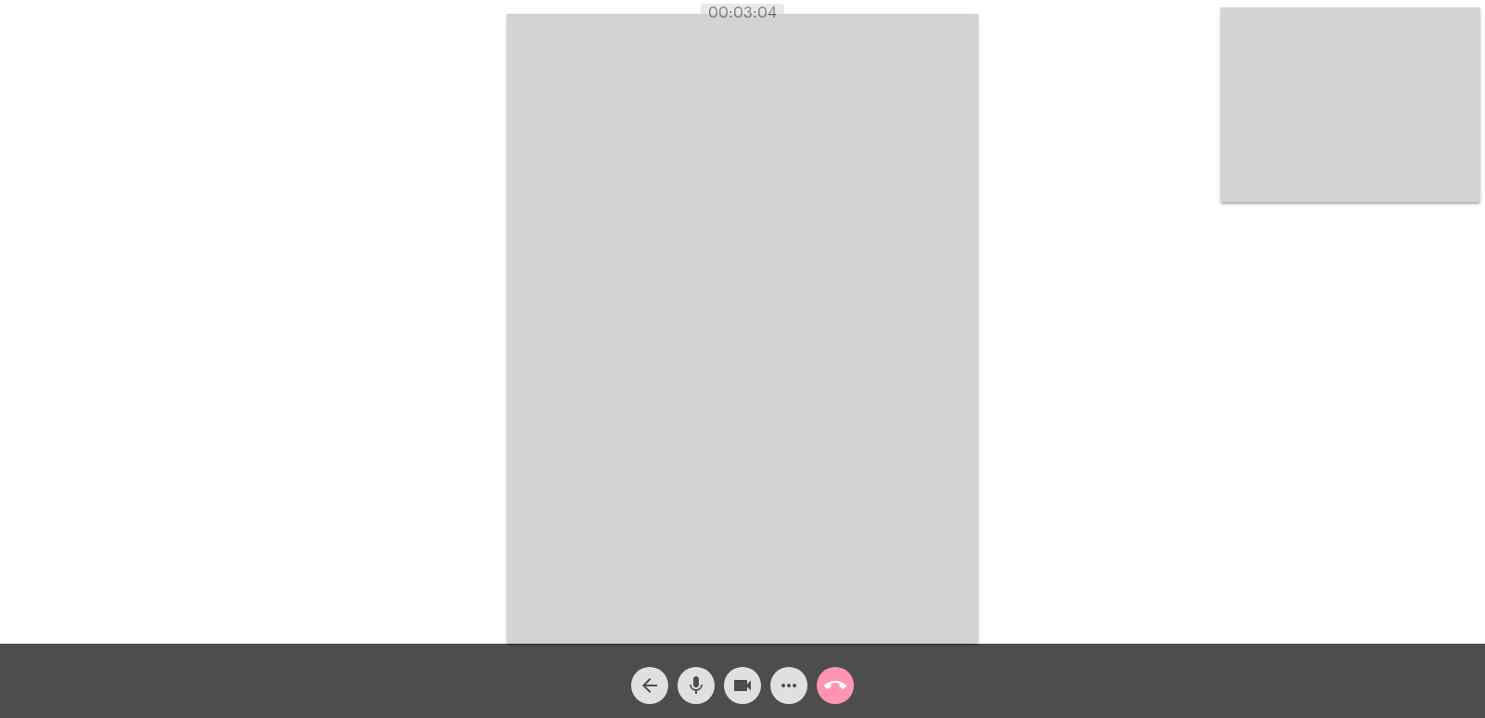
click at [828, 593] on video at bounding box center [743, 328] width 472 height 629
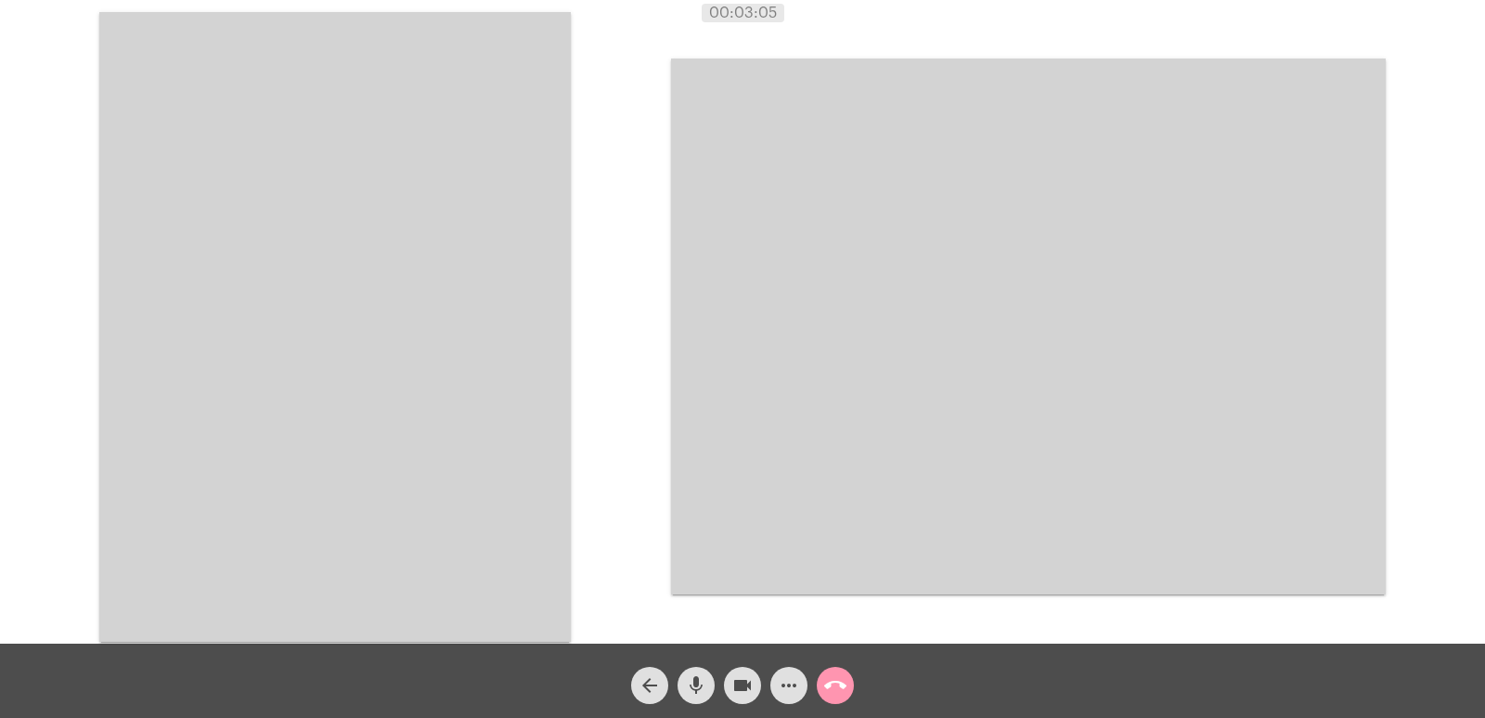
click at [834, 682] on mat-icon "call_end" at bounding box center [835, 685] width 22 height 22
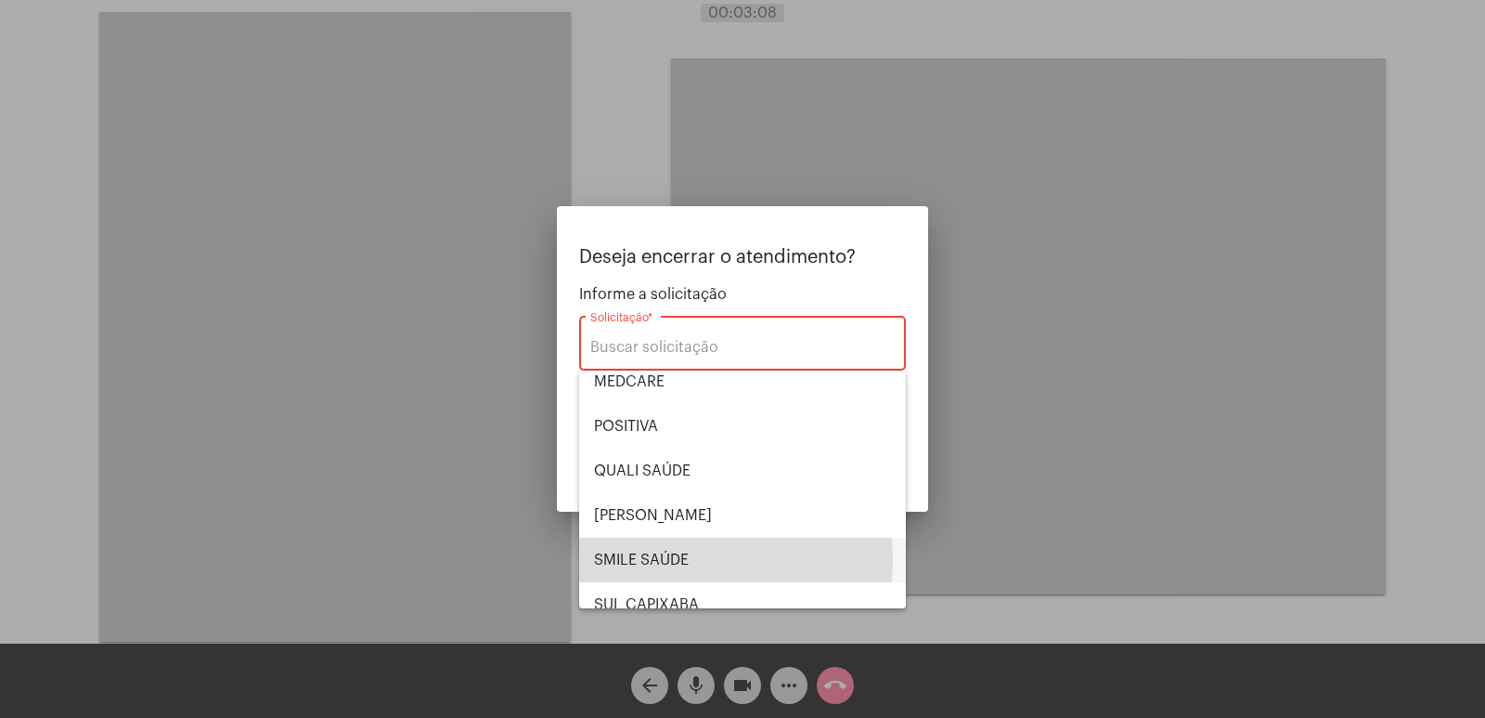
click at [674, 559] on span "SMILE SAÚDE" at bounding box center [742, 559] width 297 height 45
type input "SMILE SAÚDE"
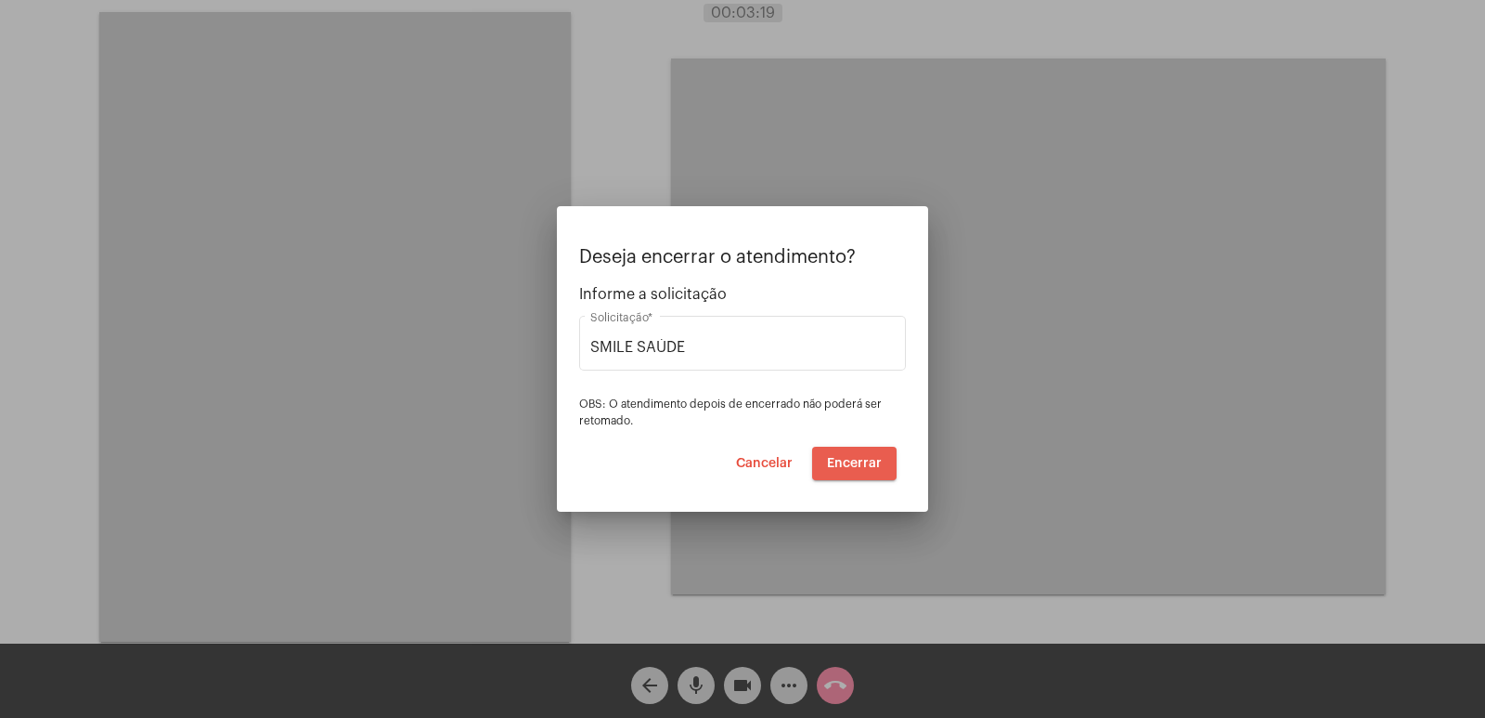
click at [860, 454] on button "Encerrar" at bounding box center [854, 462] width 84 height 33
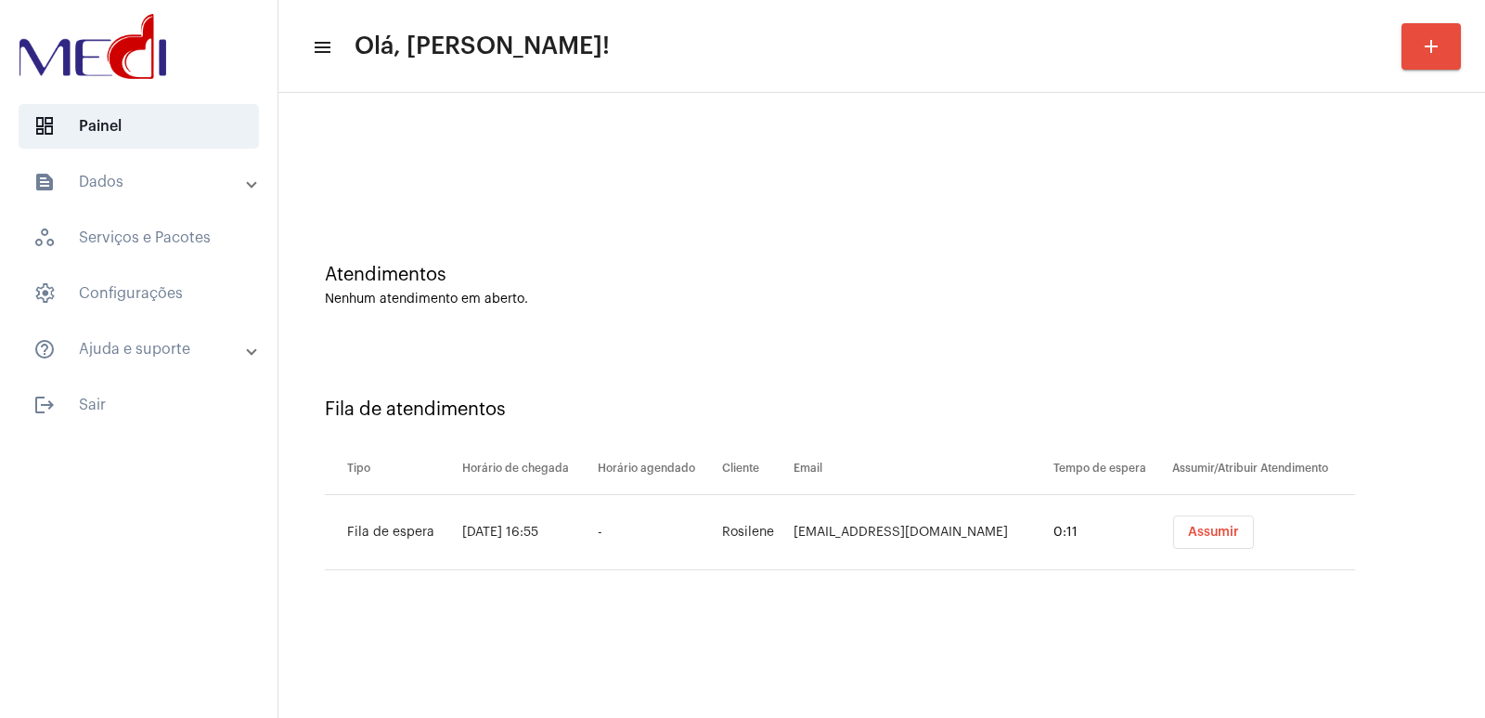
click at [1270, 523] on div "Assumir" at bounding box center [1264, 531] width 190 height 33
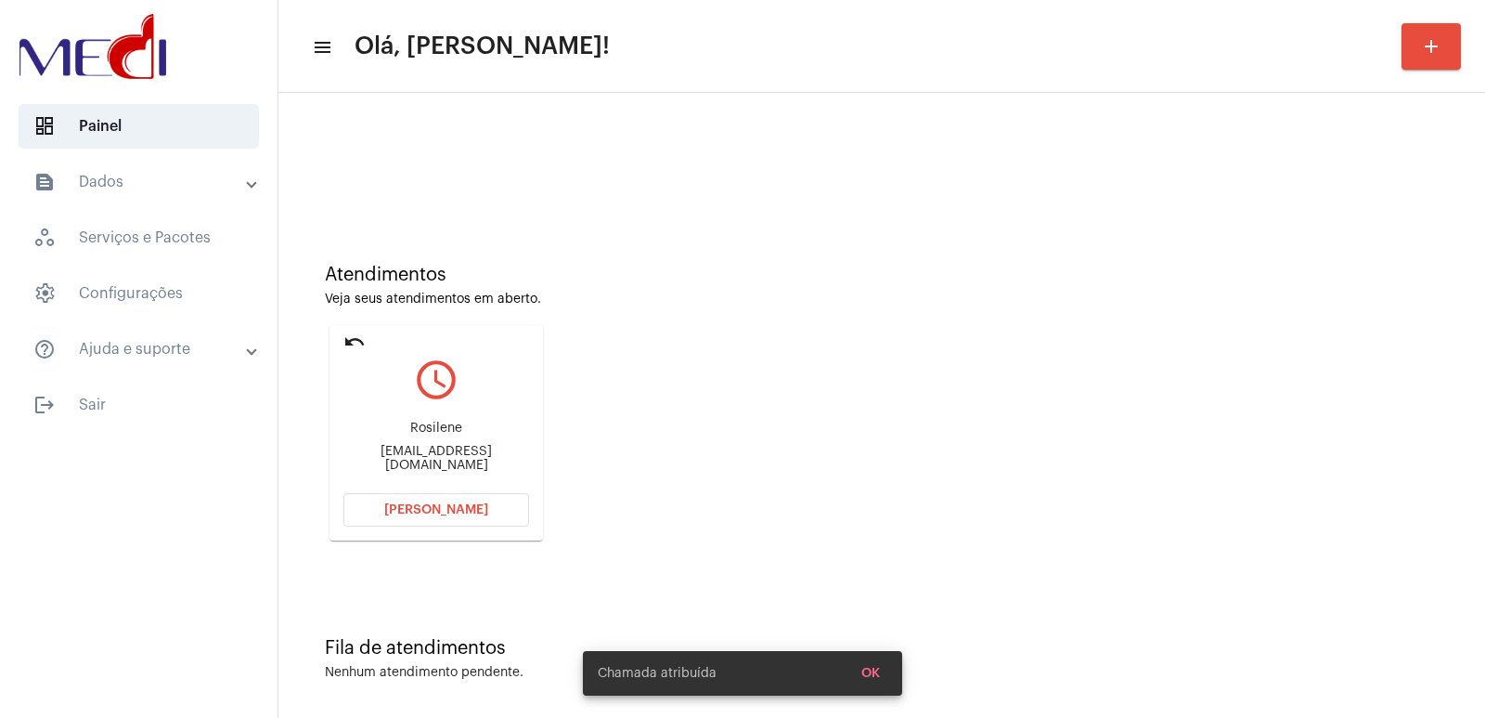
click at [454, 426] on div "Rosilene rosileneandradeferreira@hotmail.com" at bounding box center [436, 447] width 186 height 84
copy div "Rosilene"
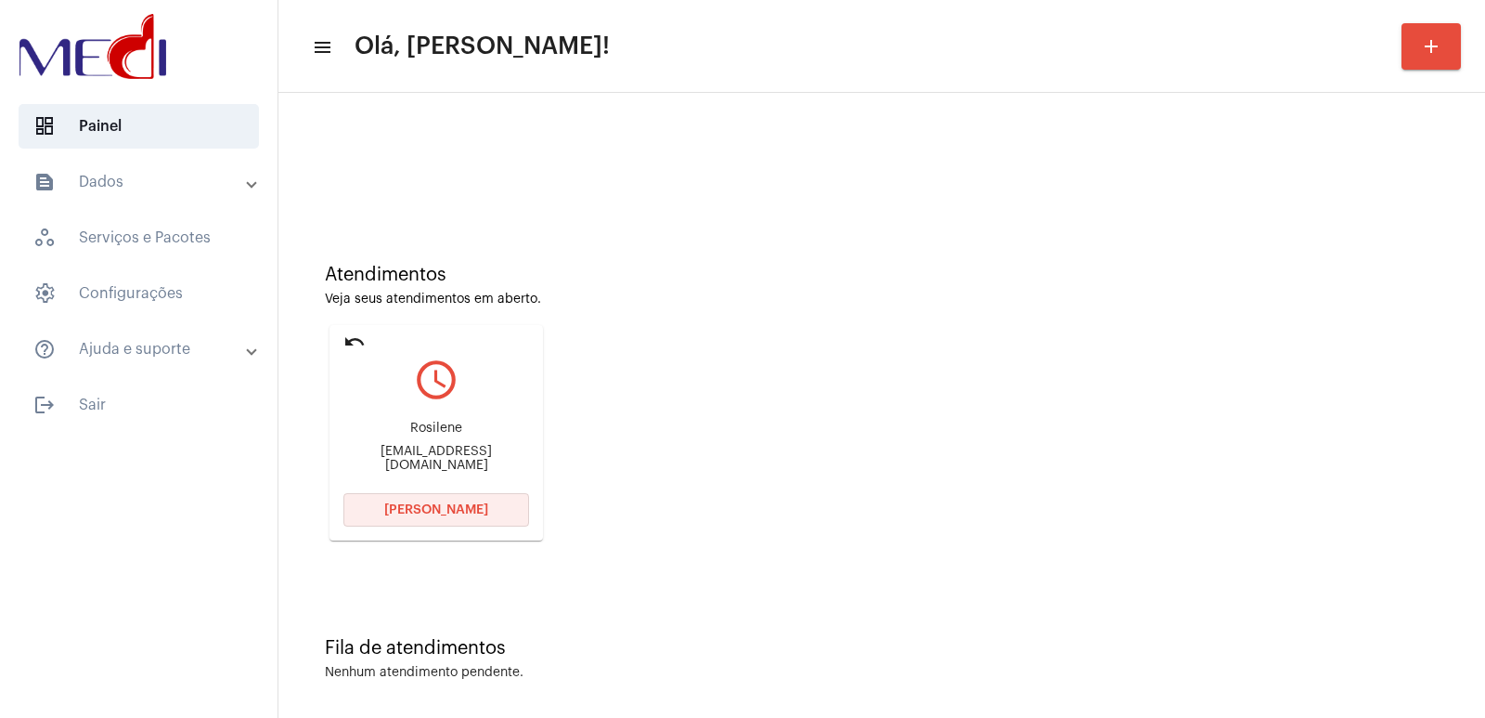
click at [447, 516] on button "Abrir Chamada" at bounding box center [436, 509] width 186 height 33
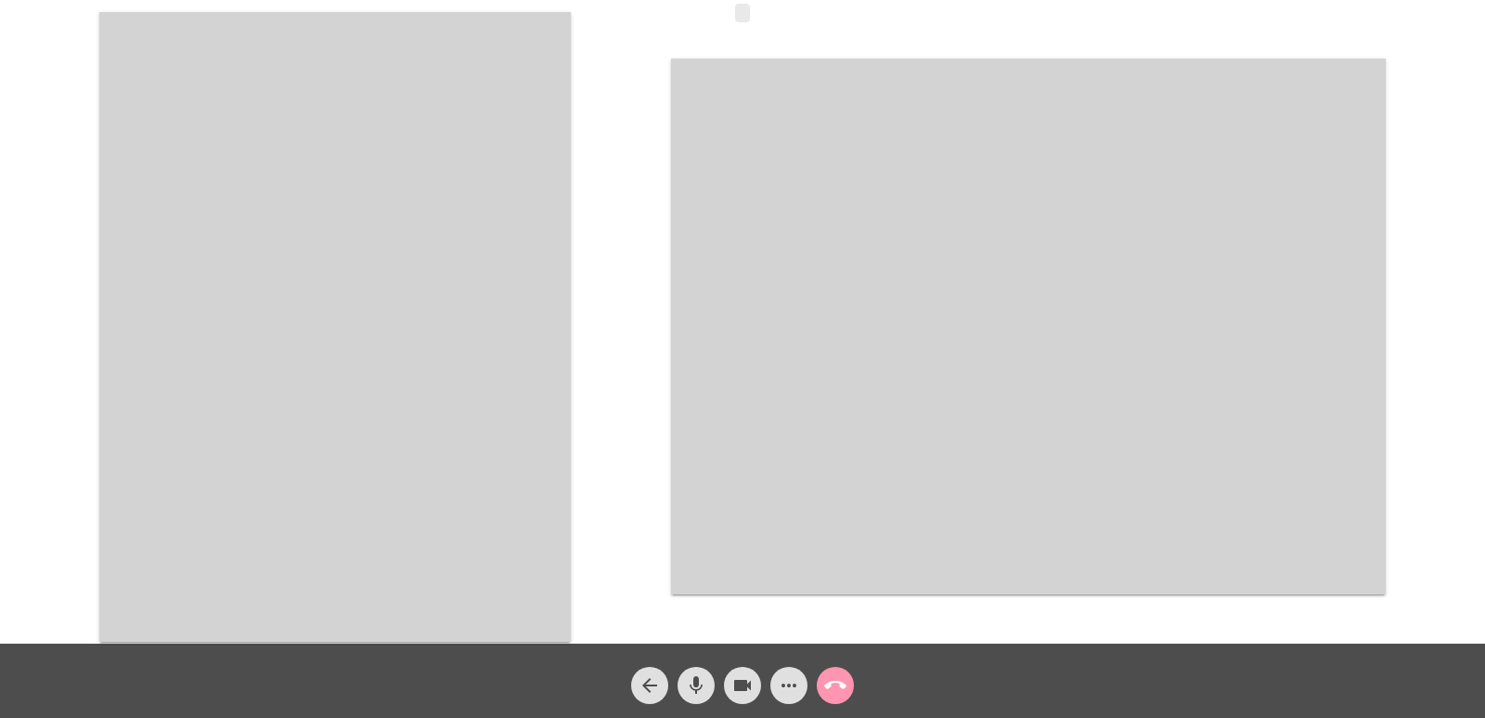
click at [439, 245] on video at bounding box center [335, 326] width 472 height 629
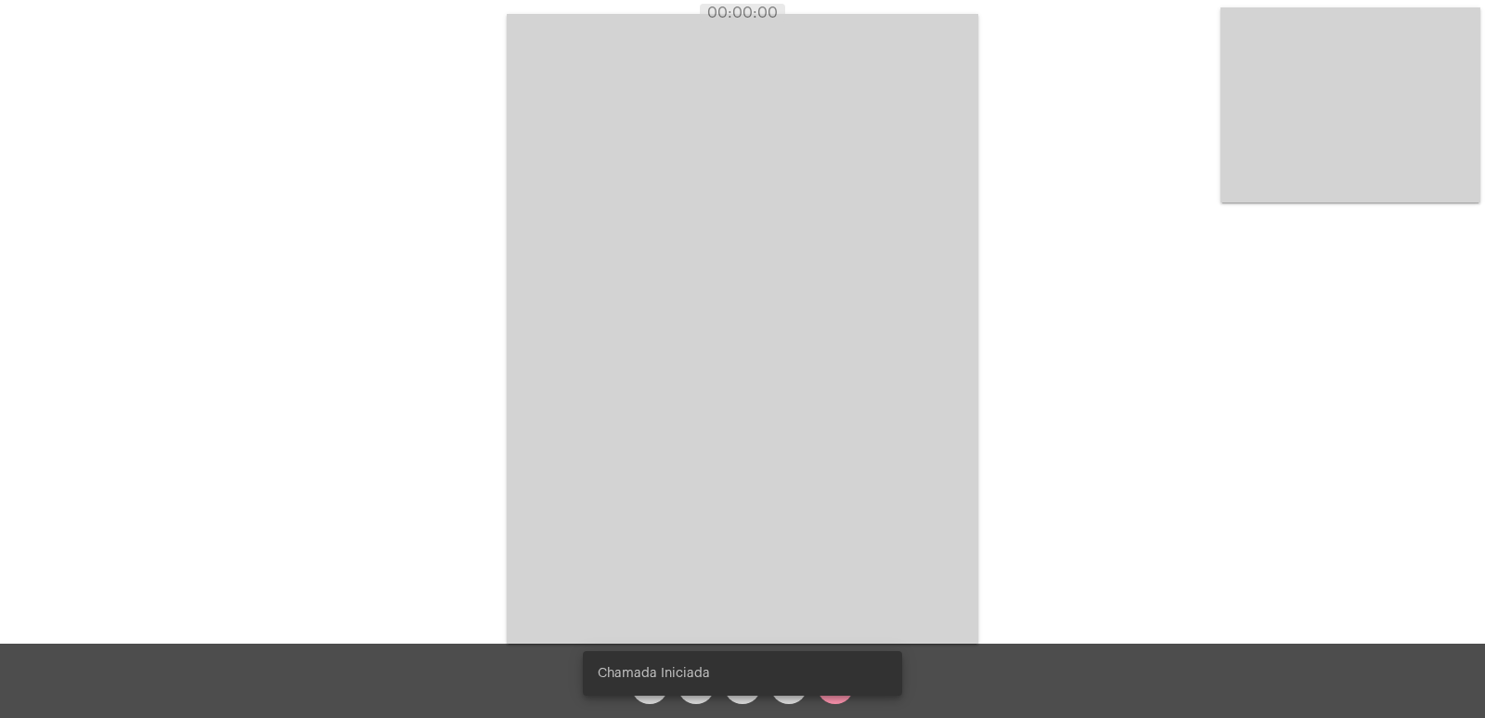
click at [488, 334] on div "Acessando Câmera e Microfone..." at bounding box center [742, 326] width 1481 height 643
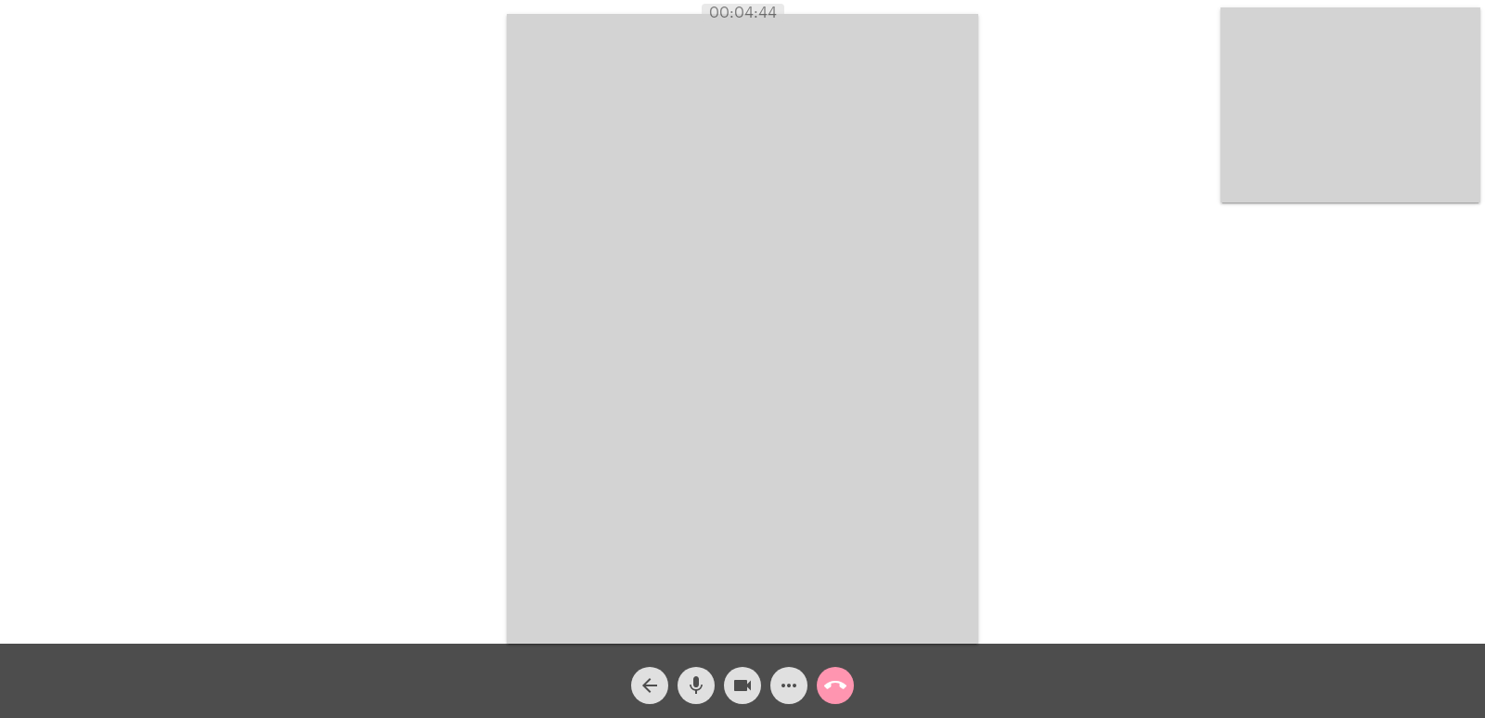
click at [850, 675] on button "call_end" at bounding box center [835, 684] width 37 height 37
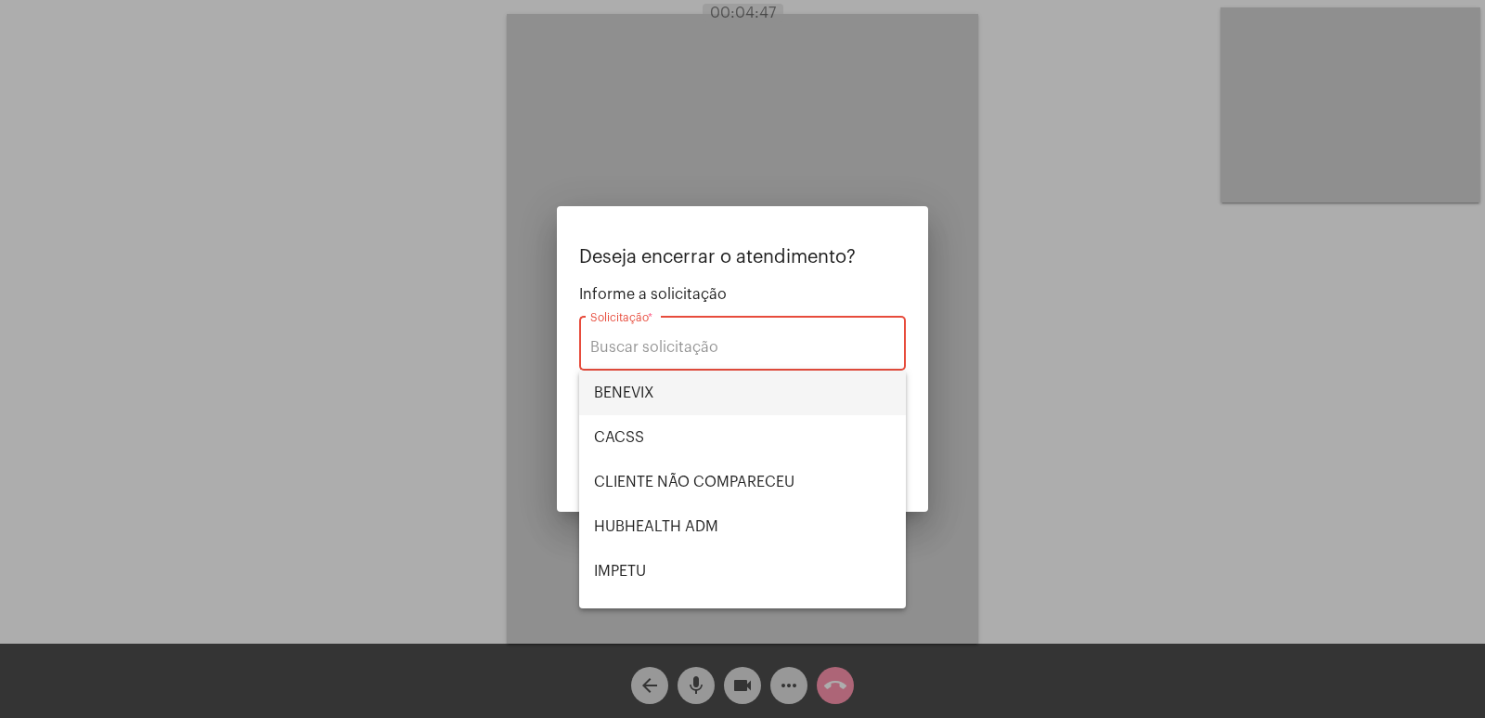
click at [643, 394] on span "BENEVIX" at bounding box center [742, 392] width 297 height 45
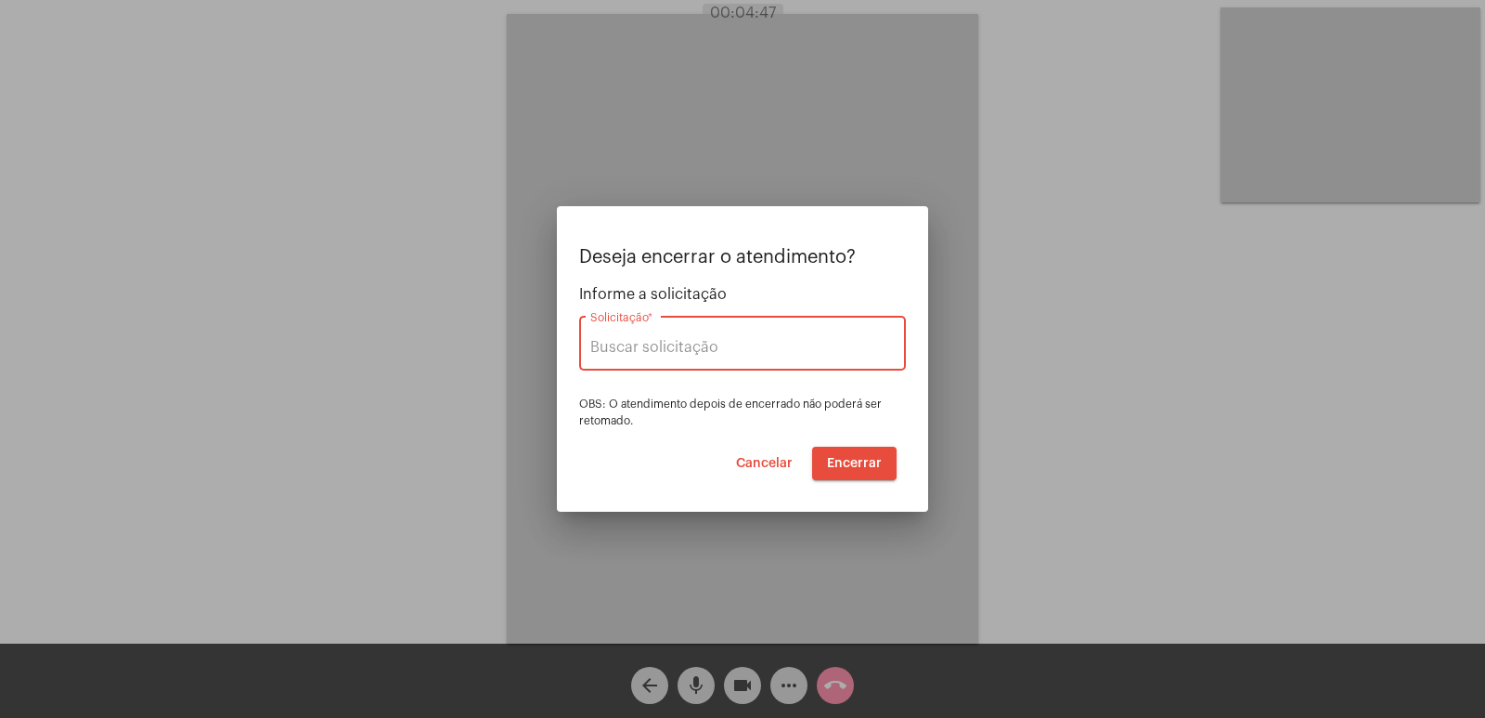
type input "BENEVIX"
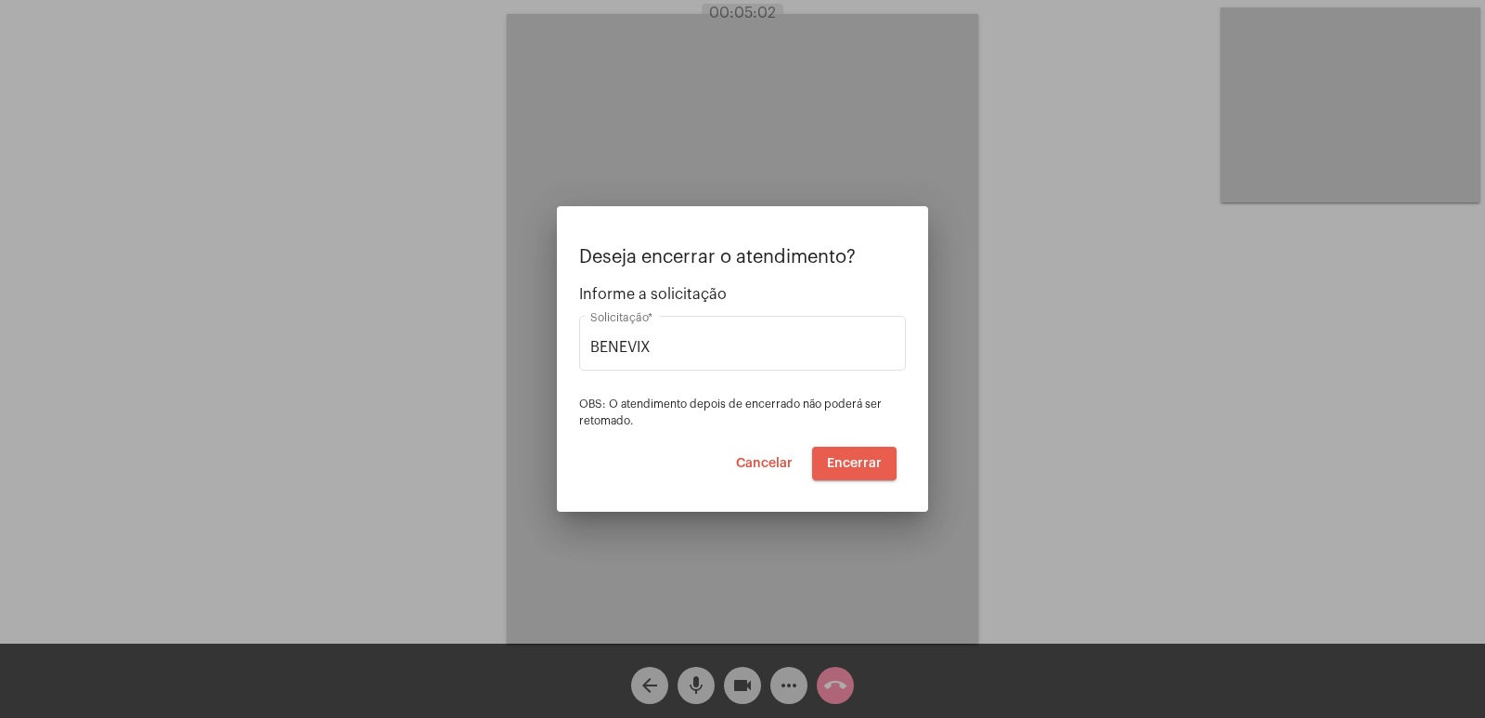
click at [837, 457] on span "Encerrar" at bounding box center [854, 463] width 55 height 13
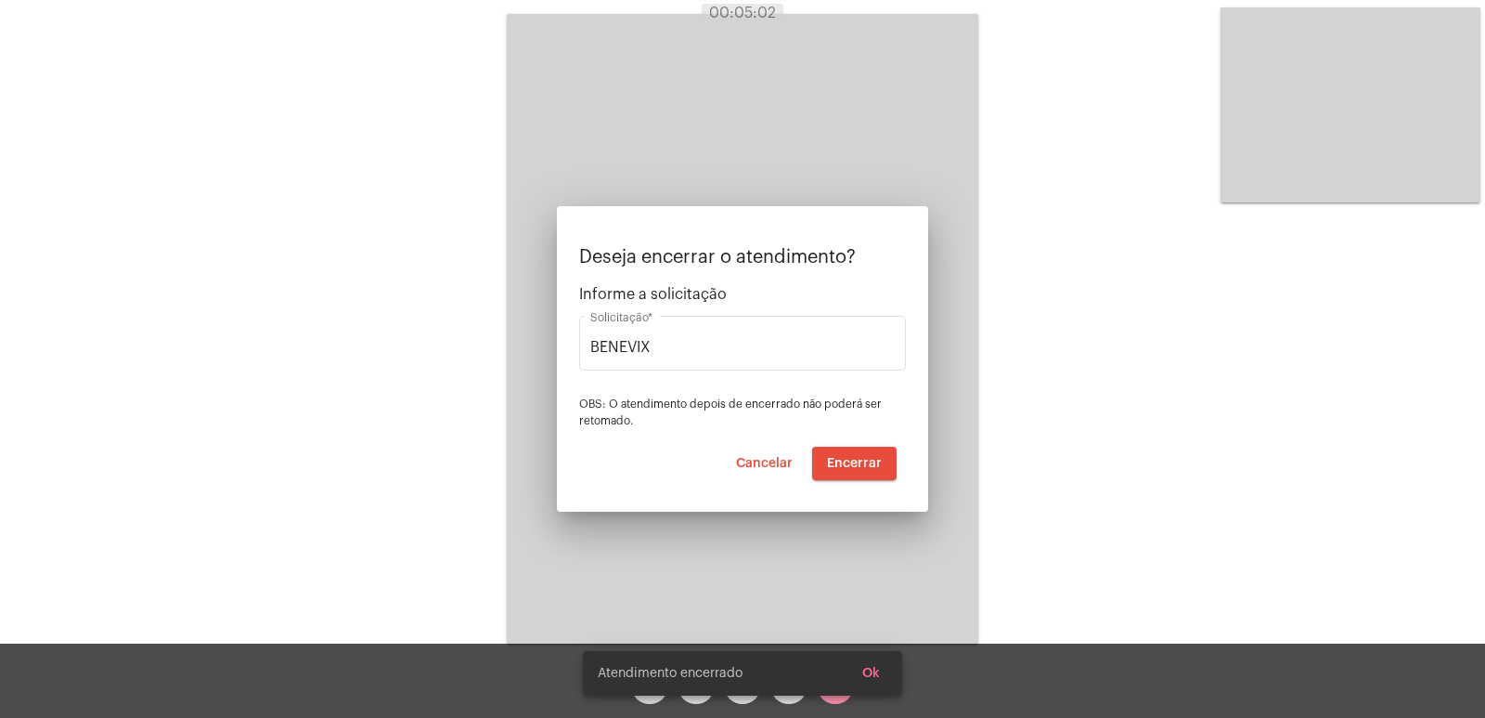
click at [837, 456] on video at bounding box center [743, 328] width 472 height 629
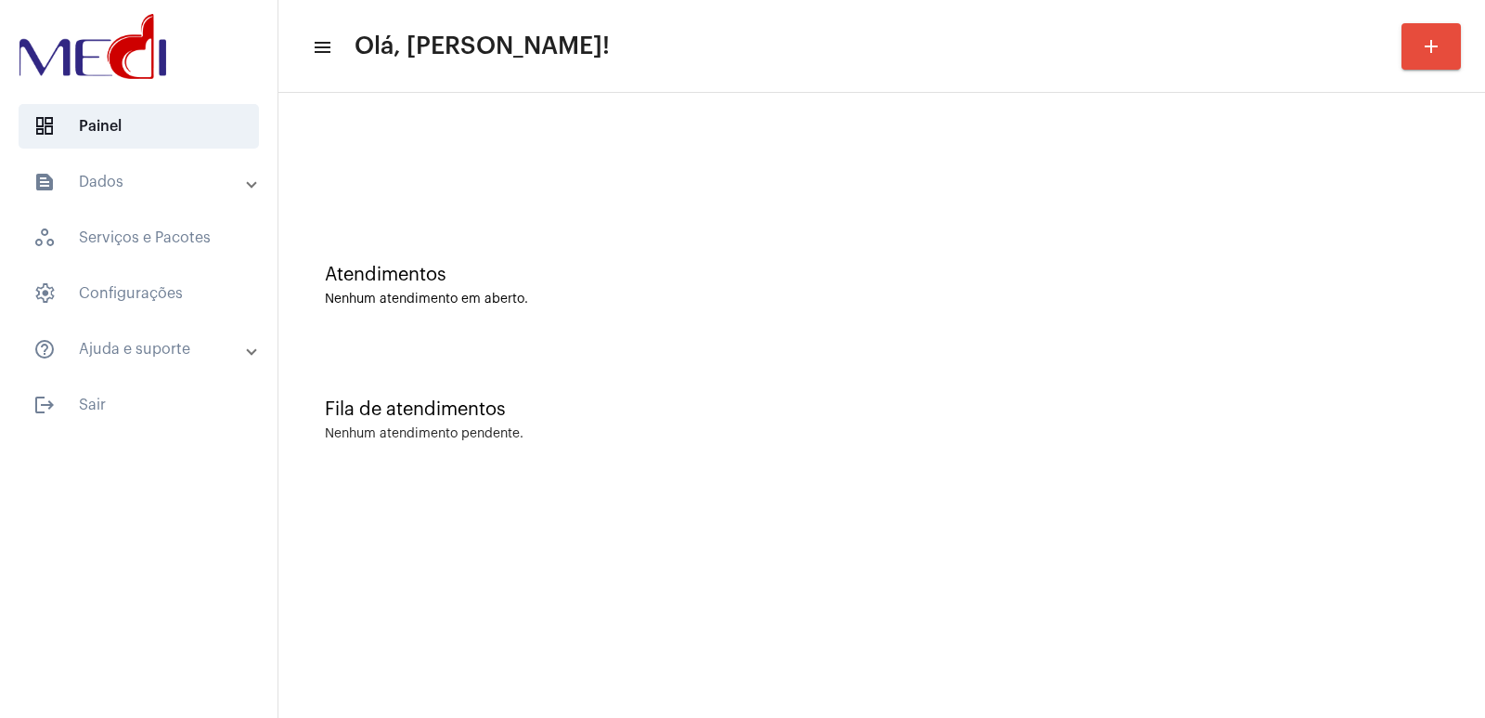
drag, startPoint x: 1148, startPoint y: 448, endPoint x: 1132, endPoint y: 450, distance: 15.9
click at [1148, 448] on div "Fila de atendimentos Nenhum atendimento pendente." at bounding box center [882, 410] width 1188 height 135
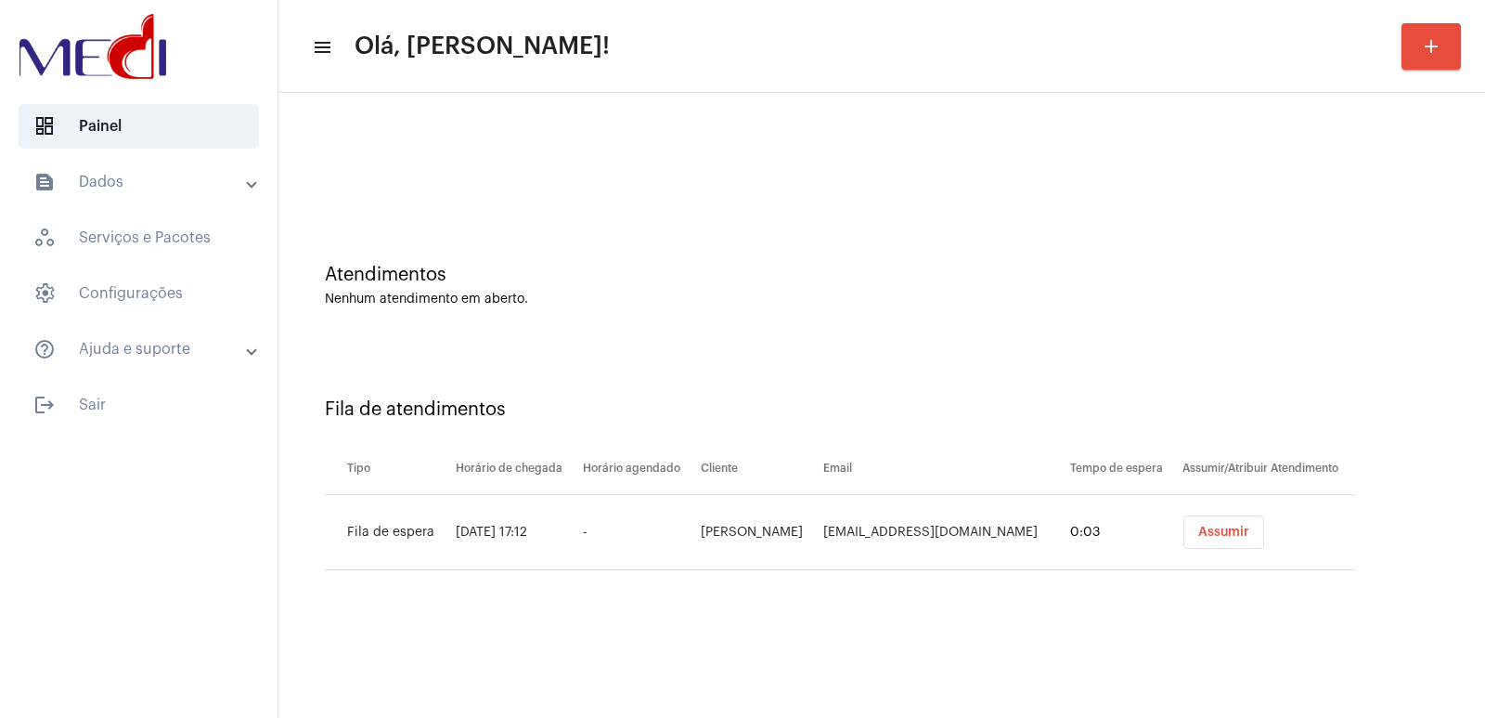
click at [799, 585] on div "Fila de atendimentos Tipo Horário de chegada Horário agendado Cliente Email Tem…" at bounding box center [882, 476] width 1188 height 267
click at [1197, 550] on td "Assumir" at bounding box center [1266, 532] width 177 height 75
click at [1194, 524] on button "Assumir" at bounding box center [1224, 531] width 81 height 33
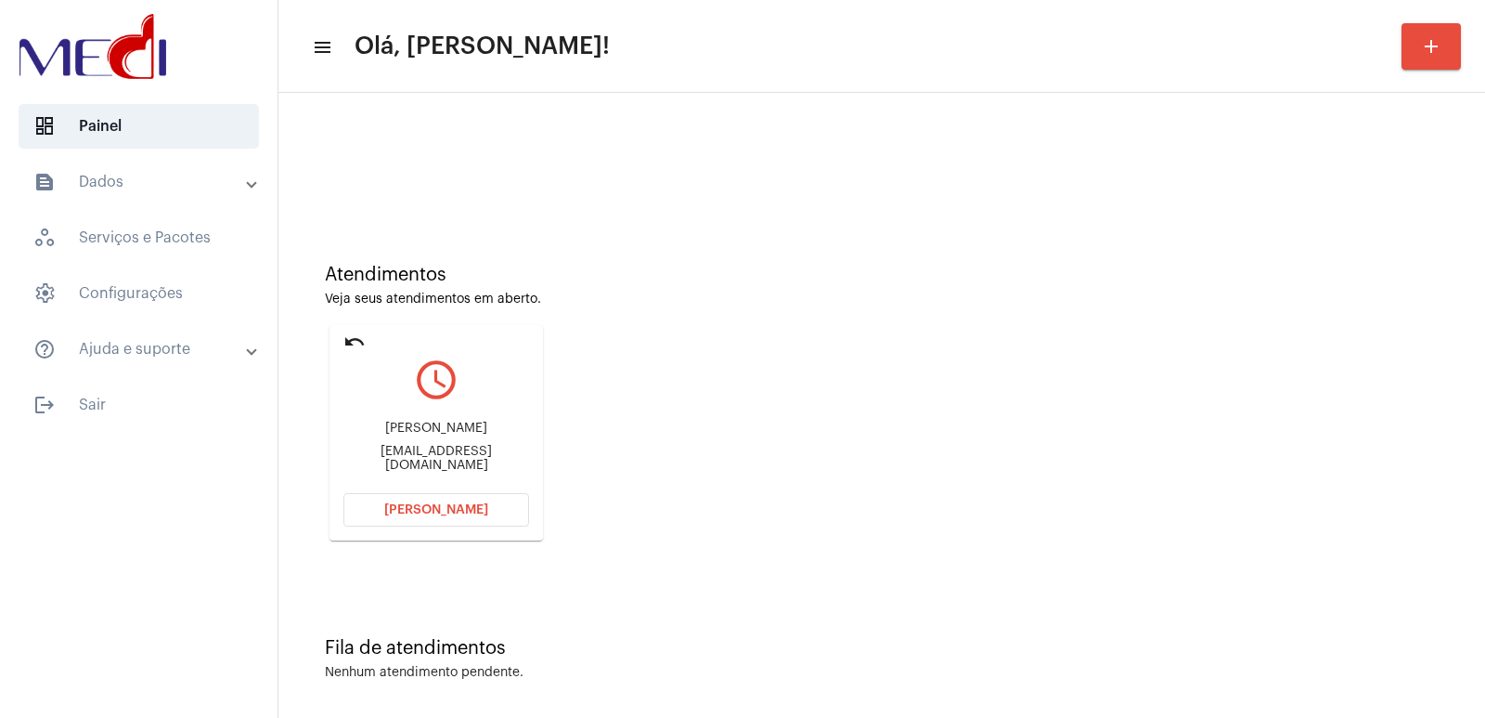
click at [453, 521] on button "[PERSON_NAME]" at bounding box center [436, 509] width 186 height 33
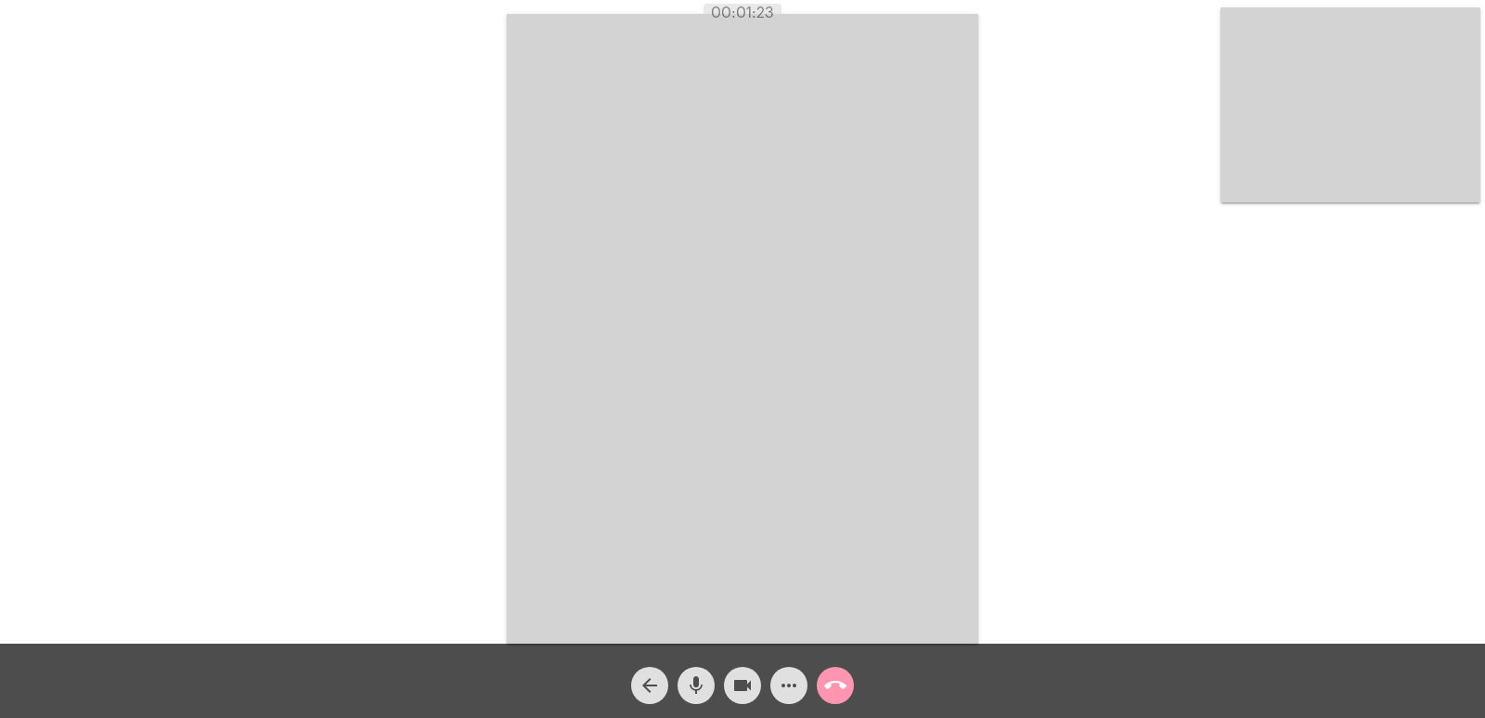
click at [766, 399] on video at bounding box center [743, 328] width 472 height 629
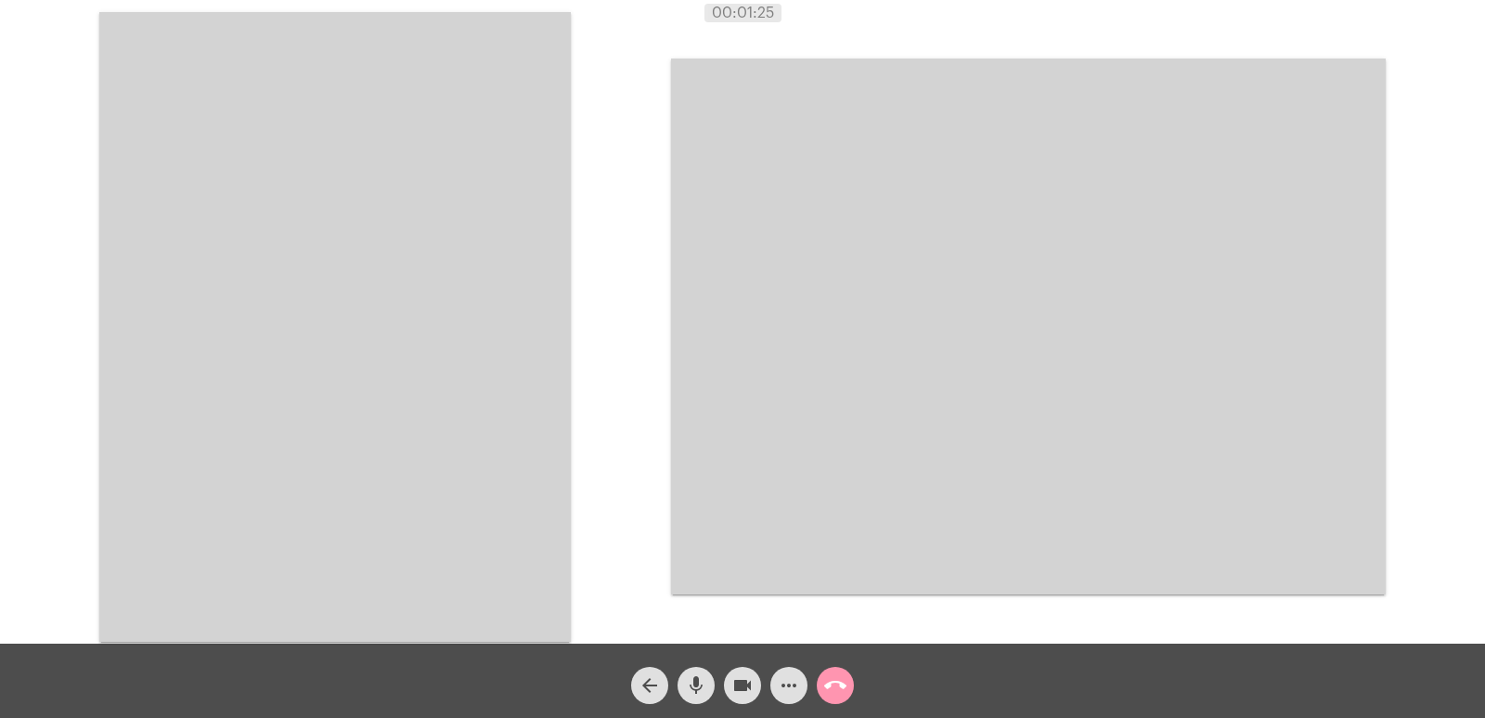
click at [697, 672] on span "mic" at bounding box center [696, 684] width 22 height 37
click at [740, 680] on mat-icon "videocam" at bounding box center [742, 685] width 22 height 22
click at [695, 675] on mat-icon "mic_off" at bounding box center [696, 685] width 22 height 22
click at [725, 675] on div "videocam_off" at bounding box center [742, 680] width 46 height 46
click at [848, 684] on button "call_end" at bounding box center [835, 684] width 37 height 37
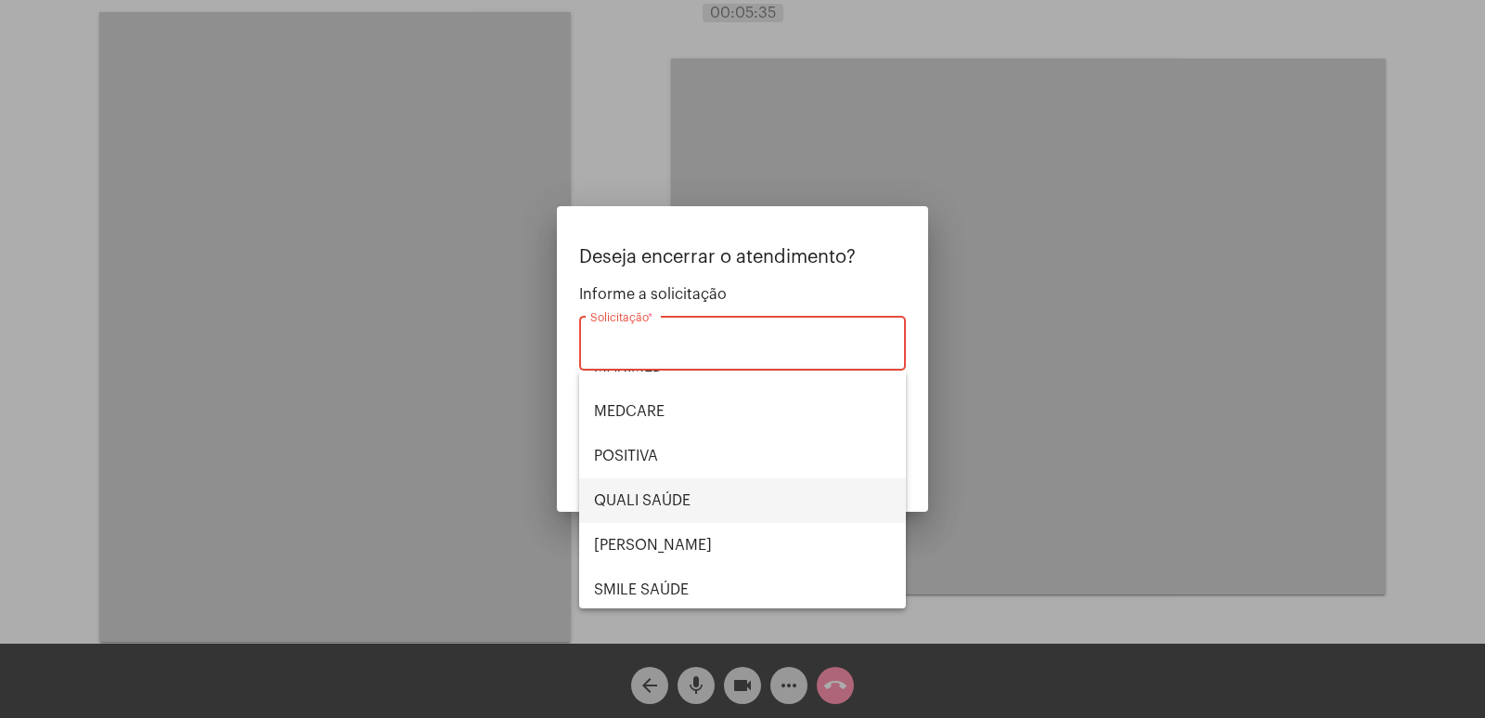
scroll to position [278, 0]
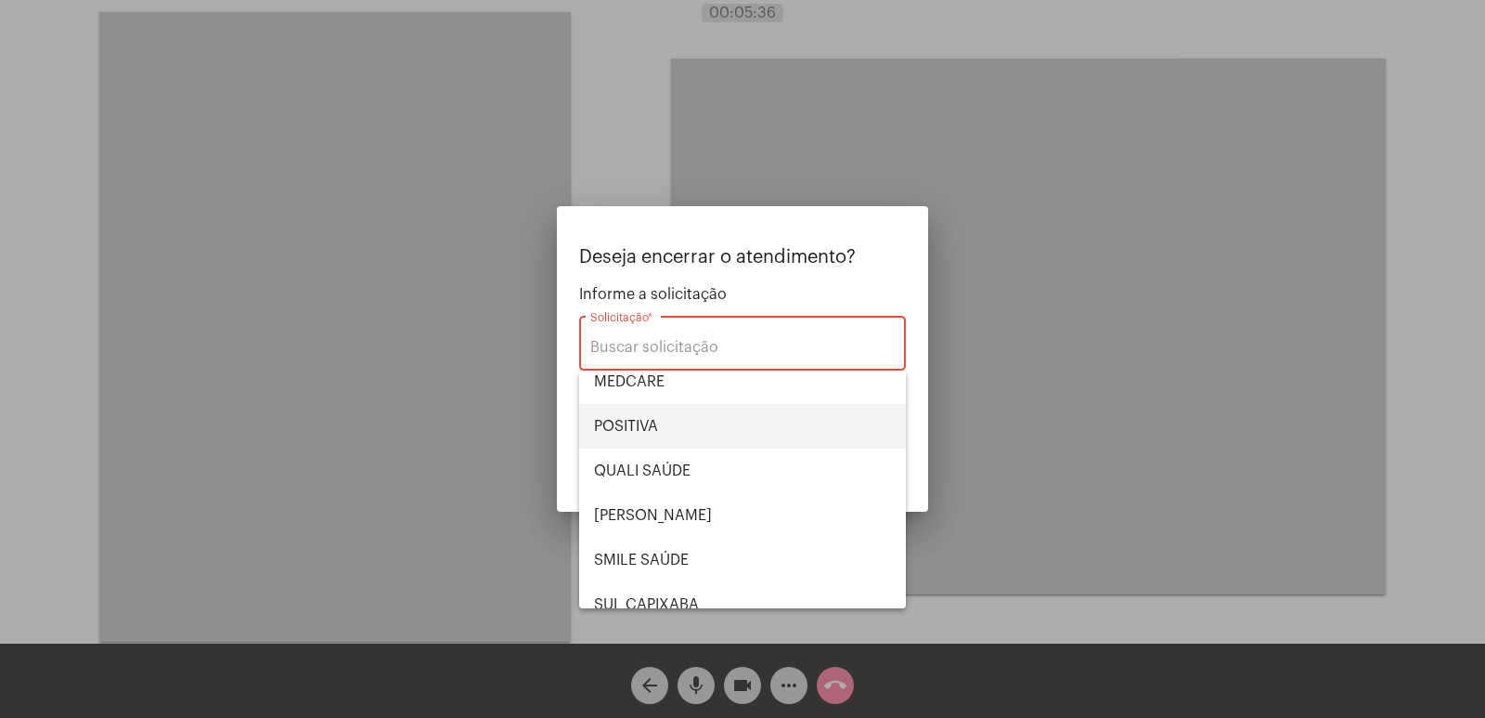
click at [657, 445] on span "POSITIVA" at bounding box center [742, 426] width 297 height 45
type input "POSITIVA"
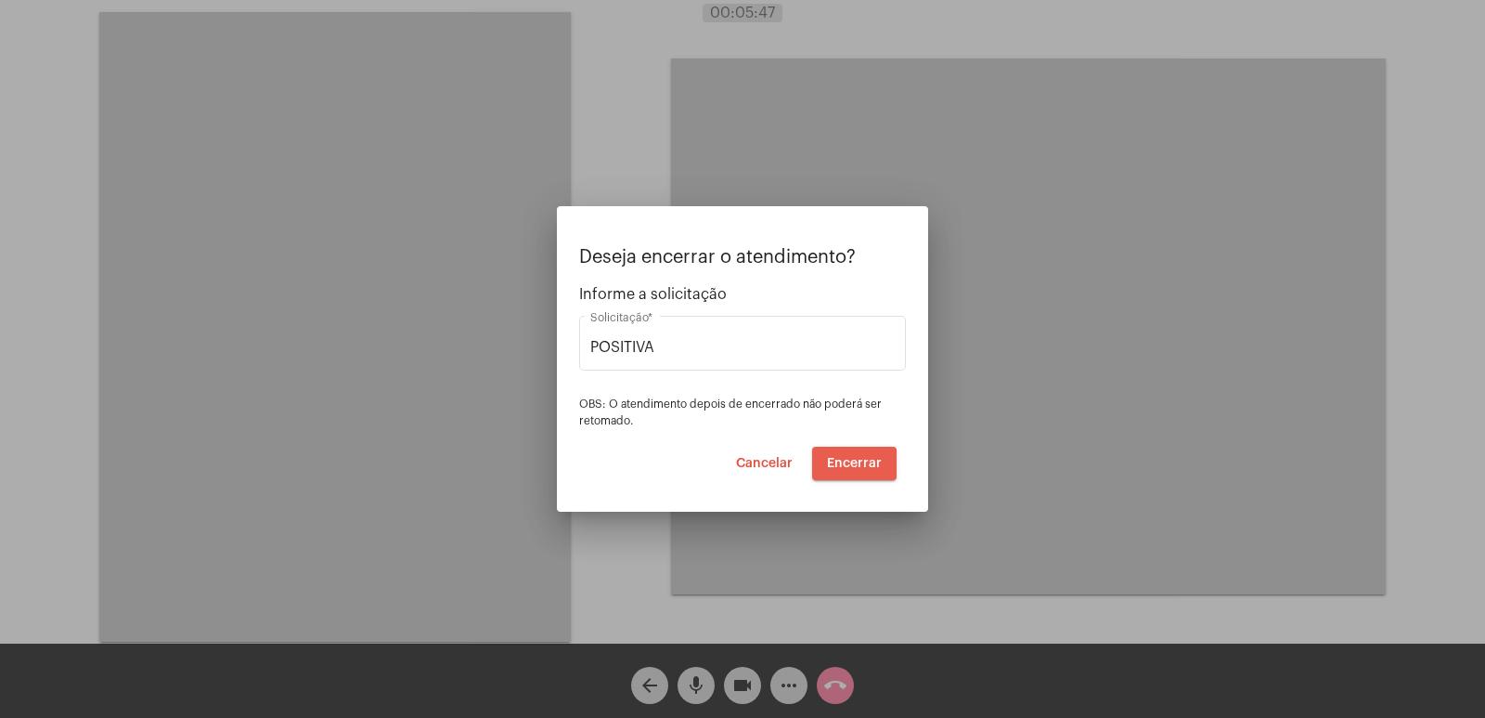
click at [855, 464] on span "Encerrar" at bounding box center [854, 463] width 55 height 13
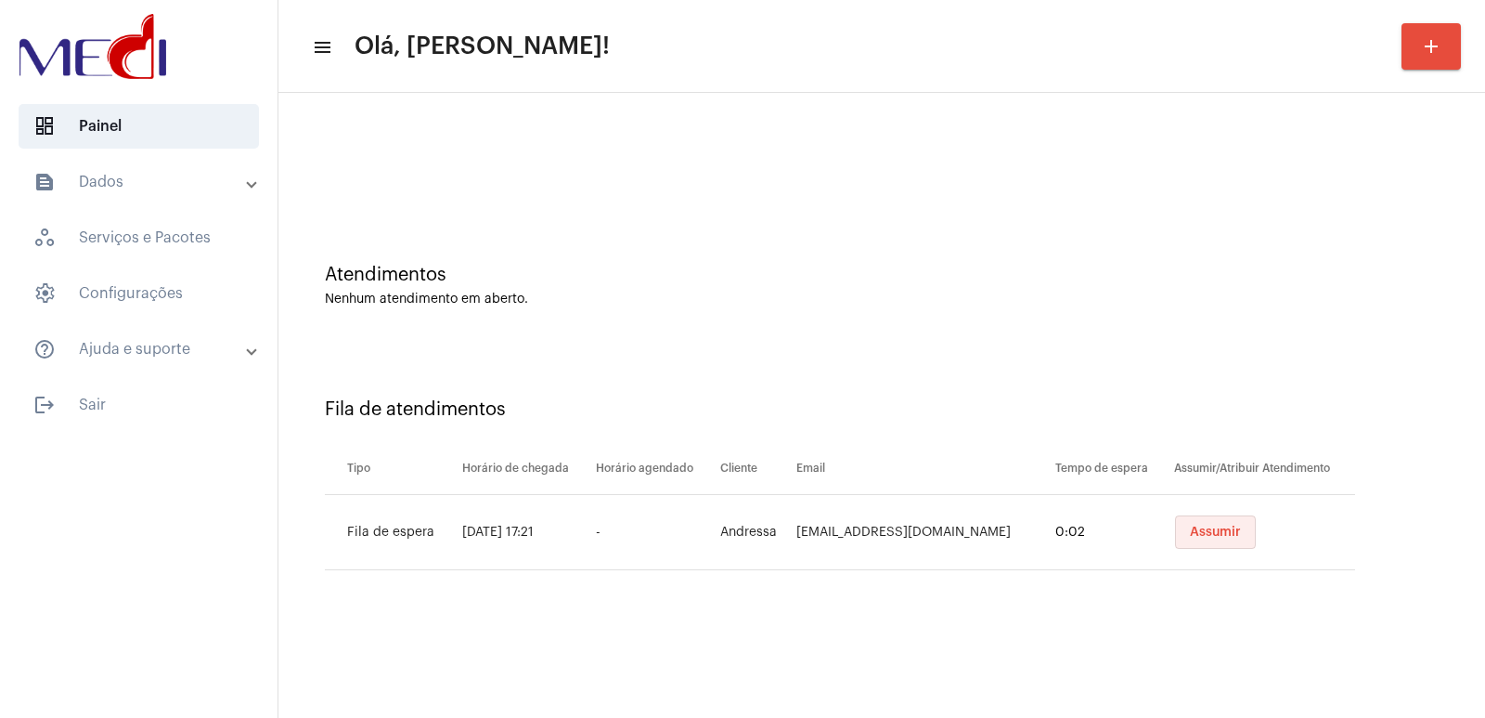
click at [1224, 523] on button "Assumir" at bounding box center [1215, 531] width 81 height 33
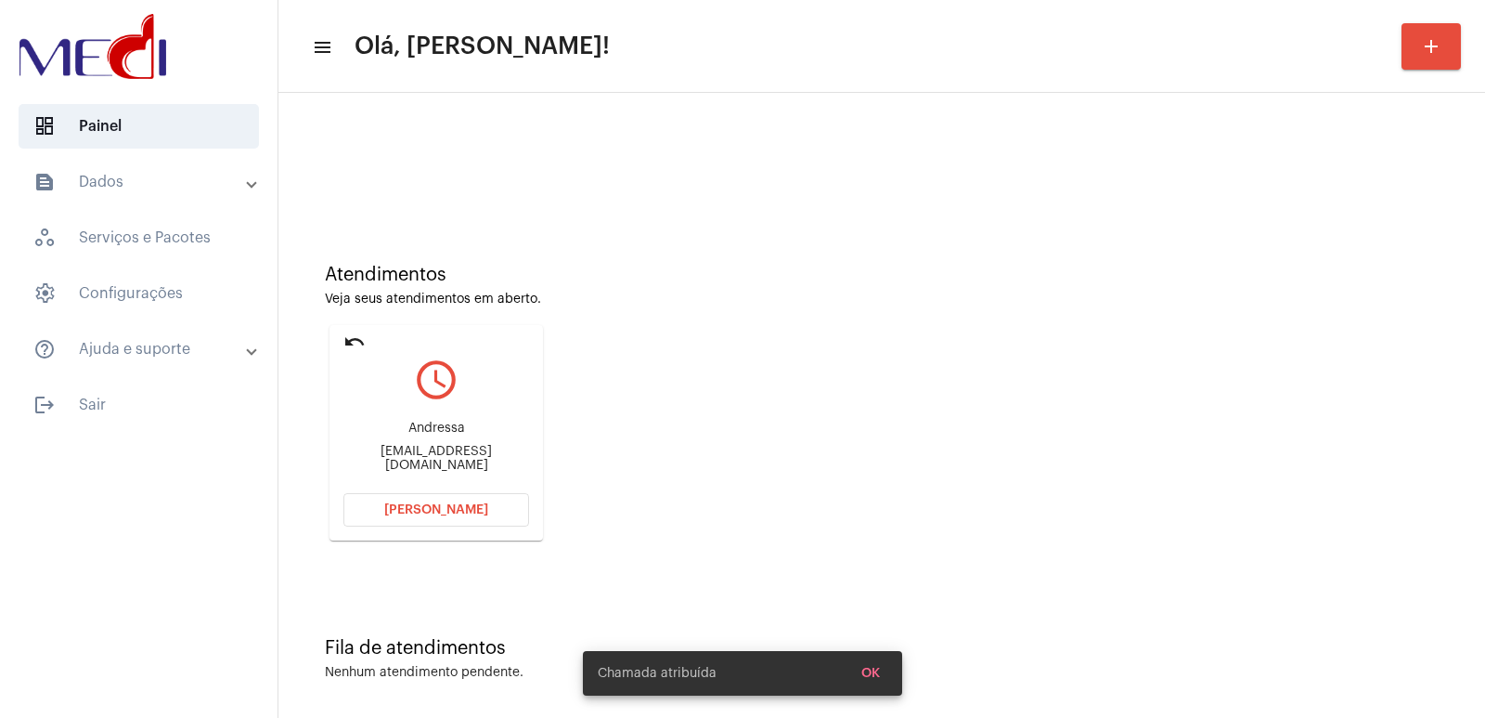
click at [457, 467] on div "Andressa andressarobertanascimento7@gmail.com" at bounding box center [436, 447] width 186 height 84
click at [457, 455] on div "andressarobertanascimento7@gmail.com" at bounding box center [436, 459] width 186 height 28
copy mat-card-content "andressarobertanascimento7@gmail.com Abrir Chamada"
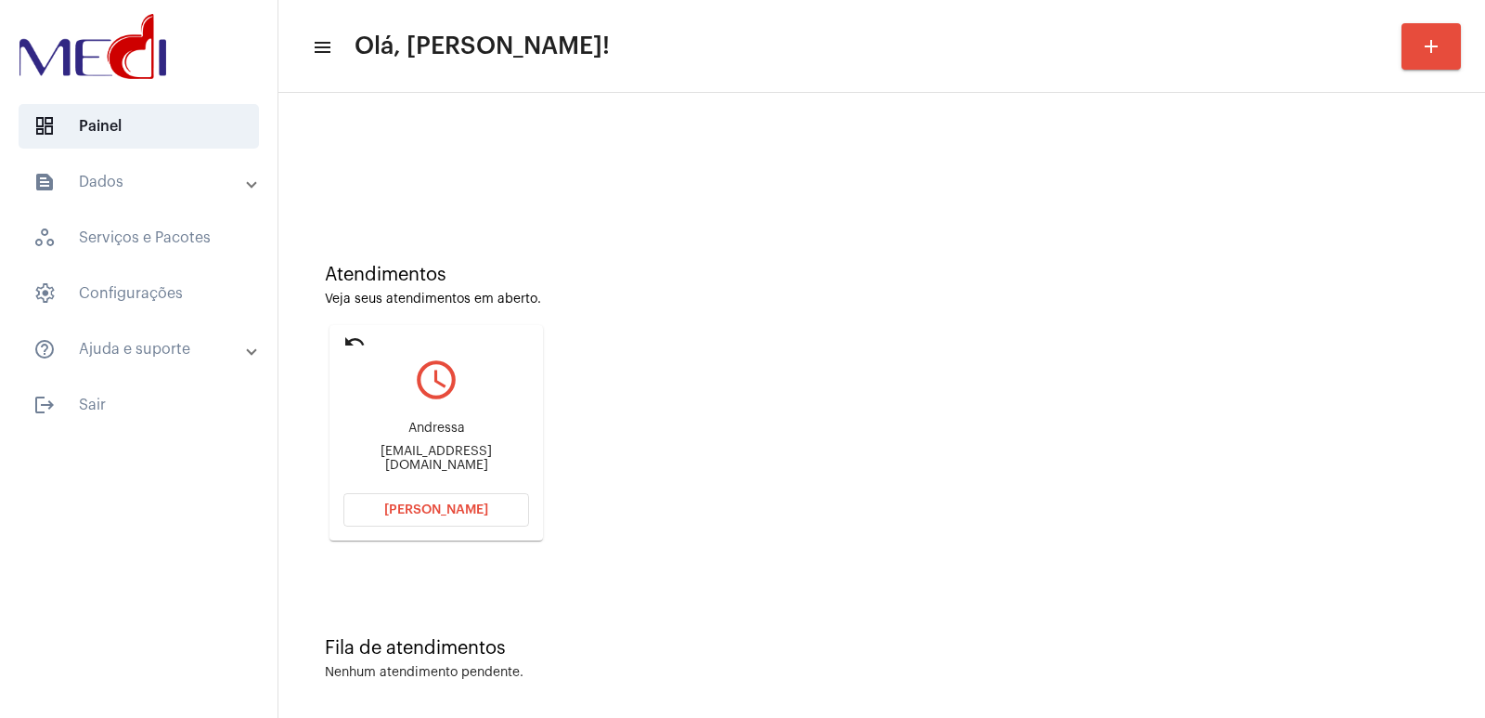
click at [450, 508] on span "[PERSON_NAME]" at bounding box center [436, 509] width 104 height 13
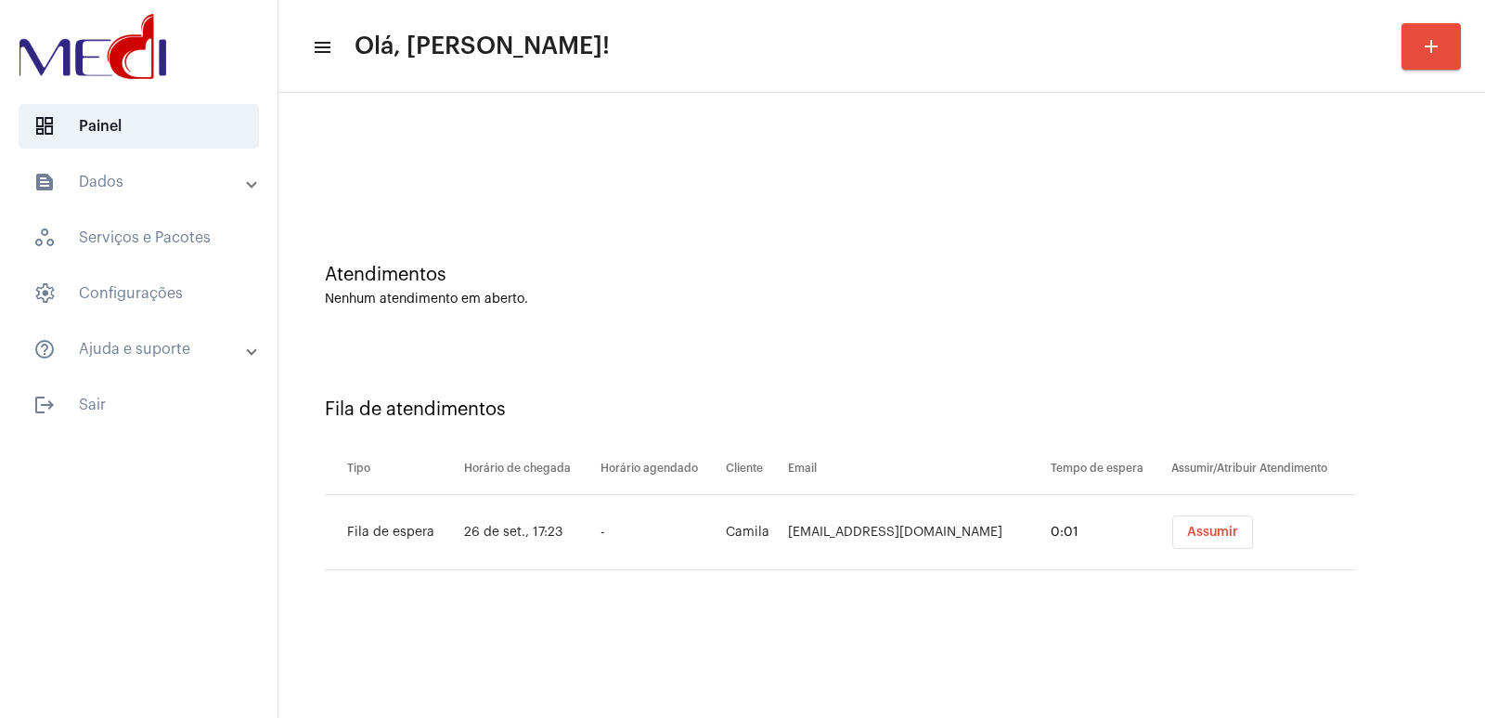
click at [1193, 531] on span "Assumir" at bounding box center [1212, 531] width 51 height 13
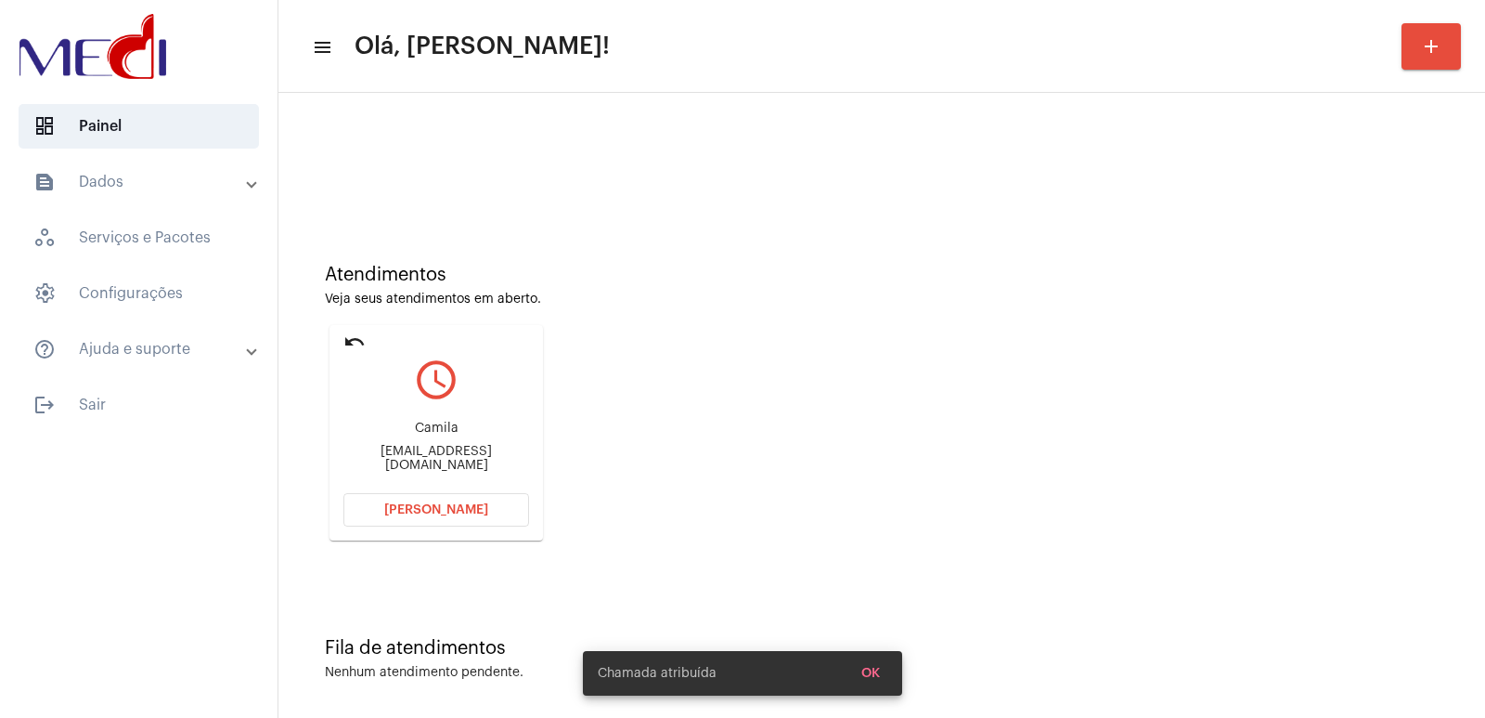
click at [394, 462] on div "camilacarmassi@hotmail.com" at bounding box center [436, 459] width 186 height 28
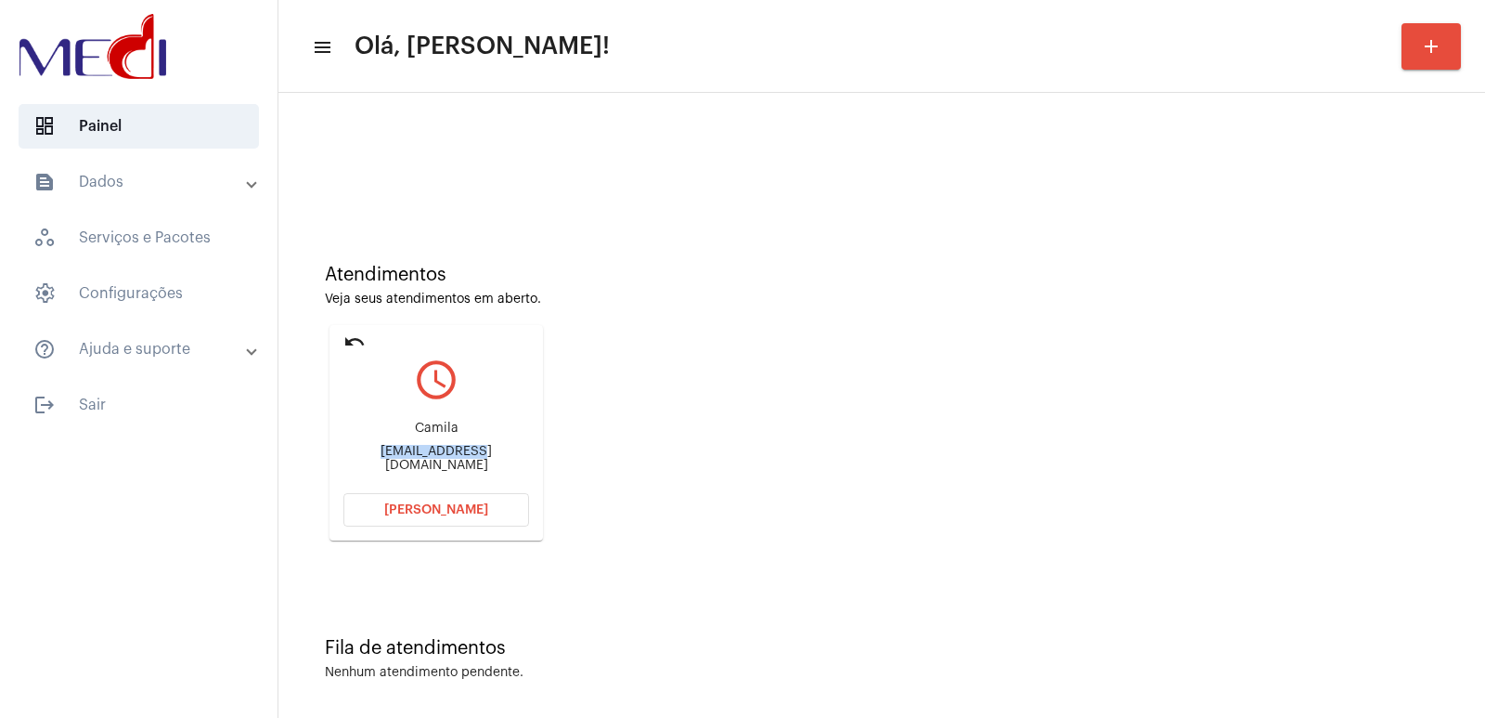
click at [462, 516] on button "Abrir Chamada" at bounding box center [436, 509] width 186 height 33
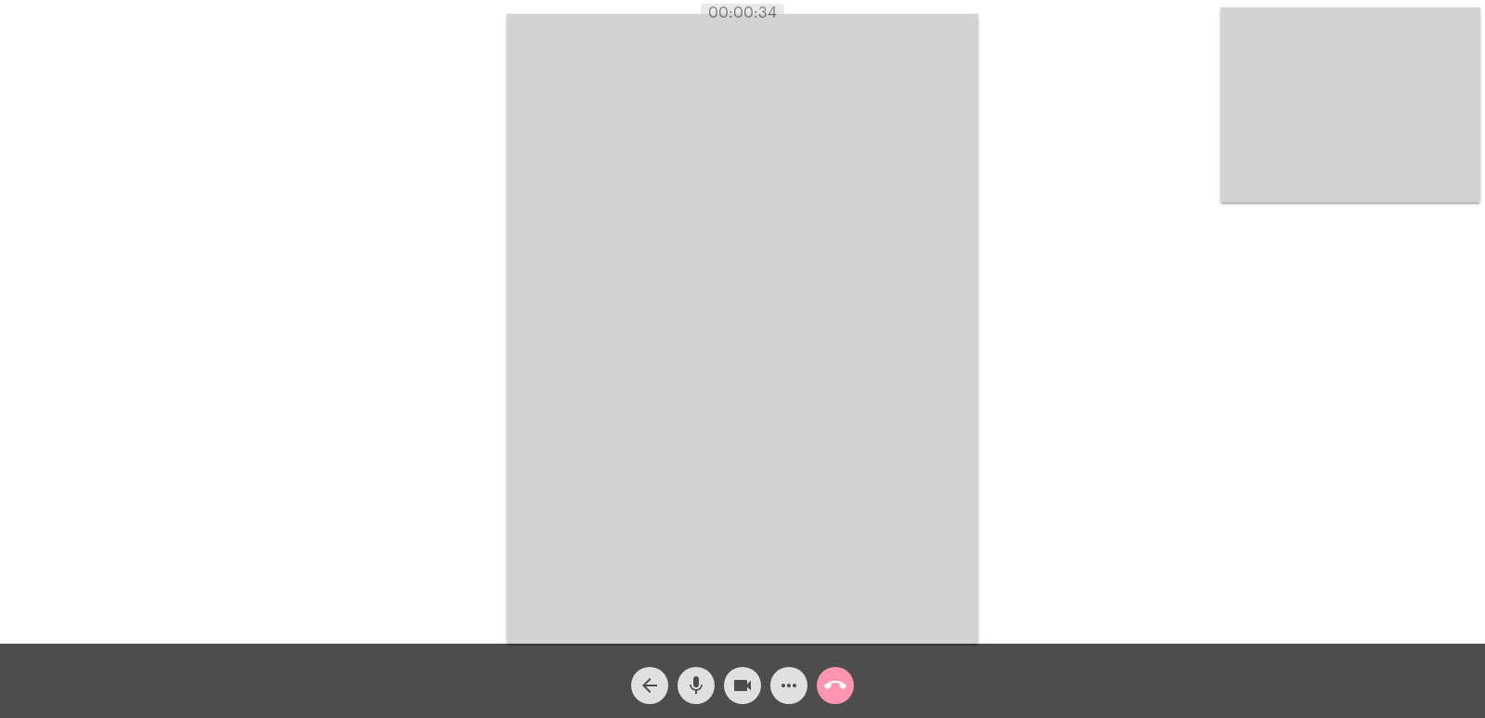
click at [854, 217] on video at bounding box center [743, 328] width 472 height 629
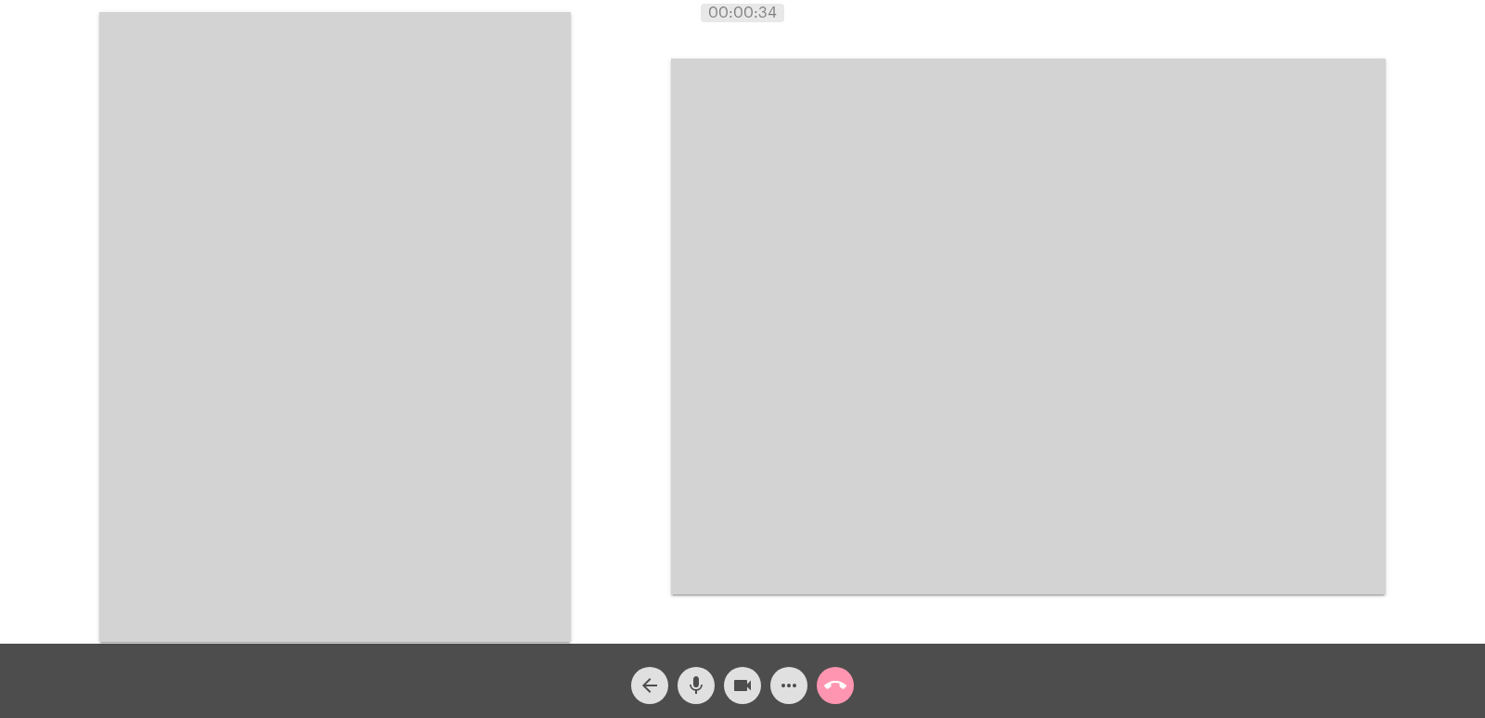
click at [414, 466] on video at bounding box center [335, 326] width 472 height 629
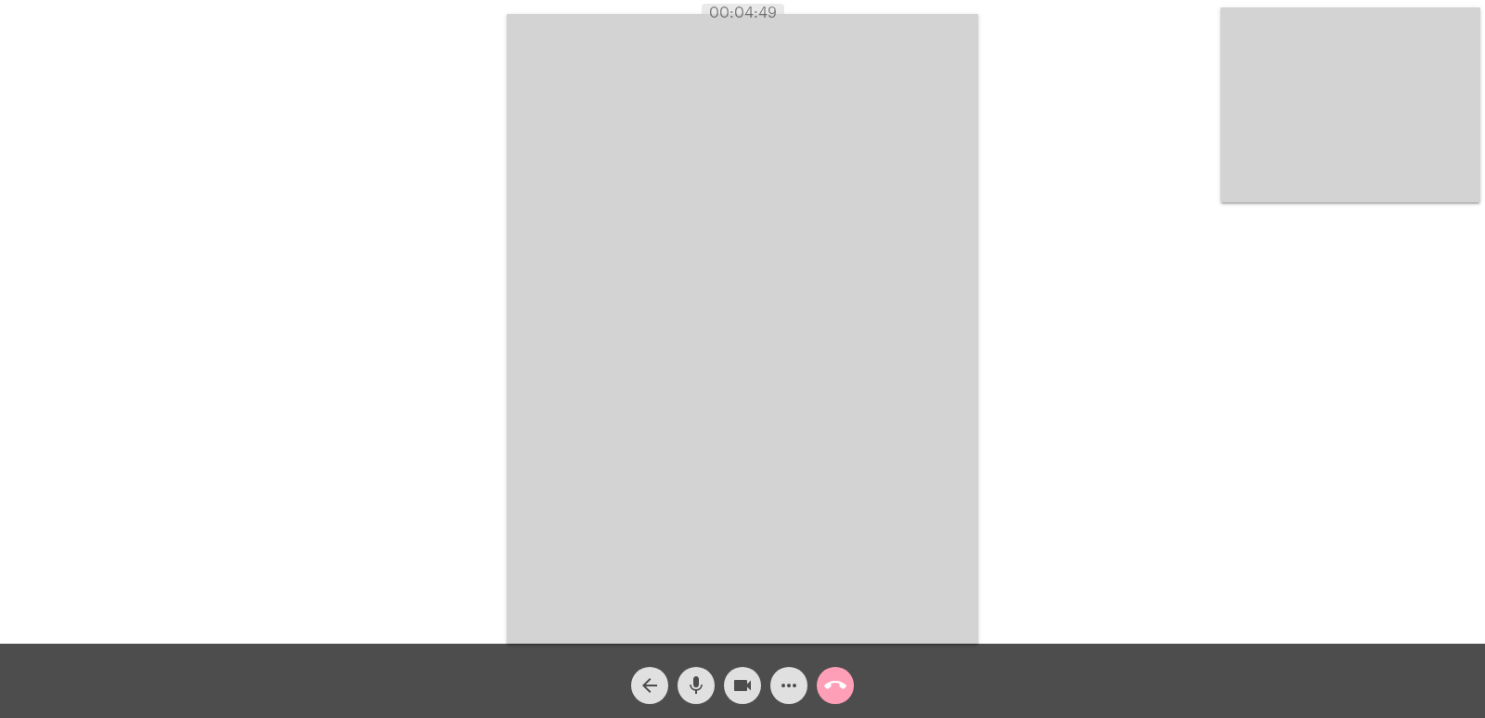
click at [840, 691] on mat-icon "call_end" at bounding box center [835, 685] width 22 height 22
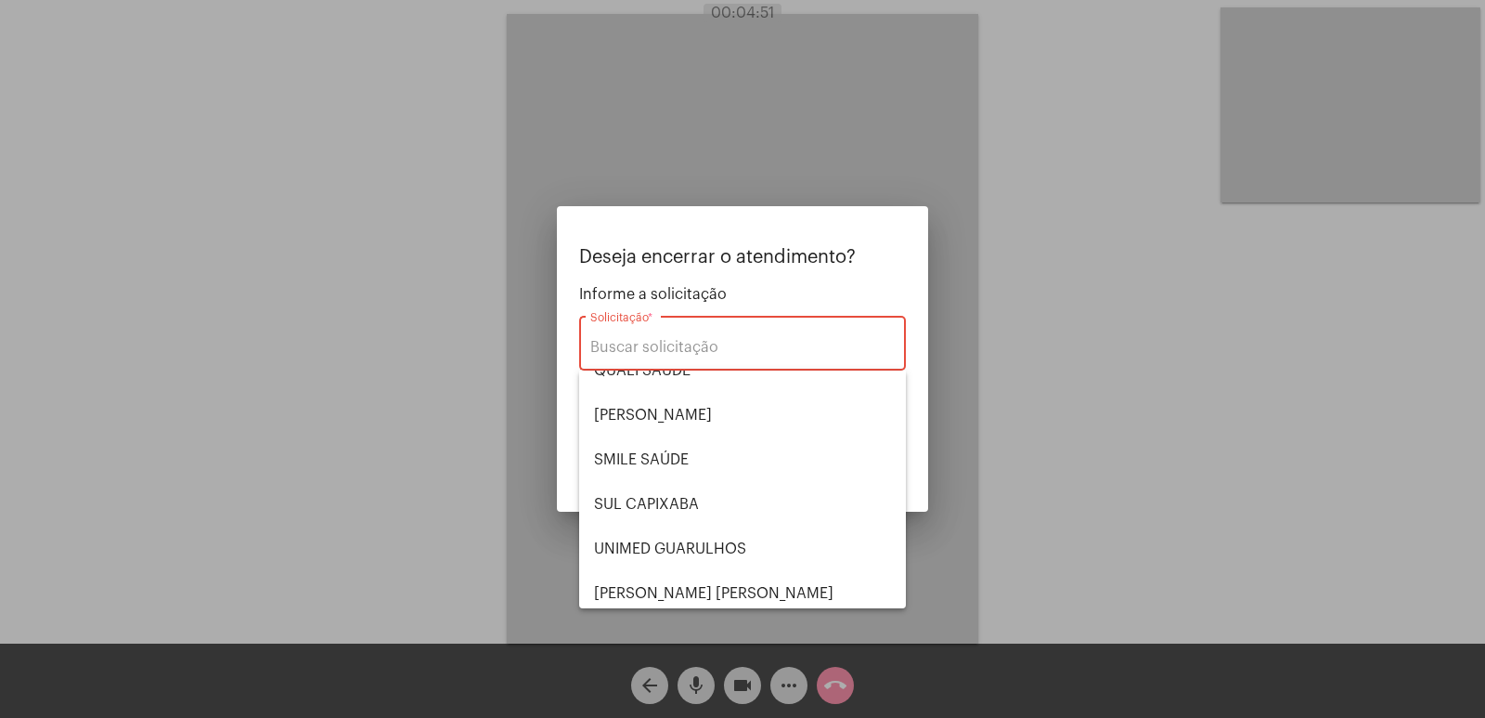
scroll to position [386, 0]
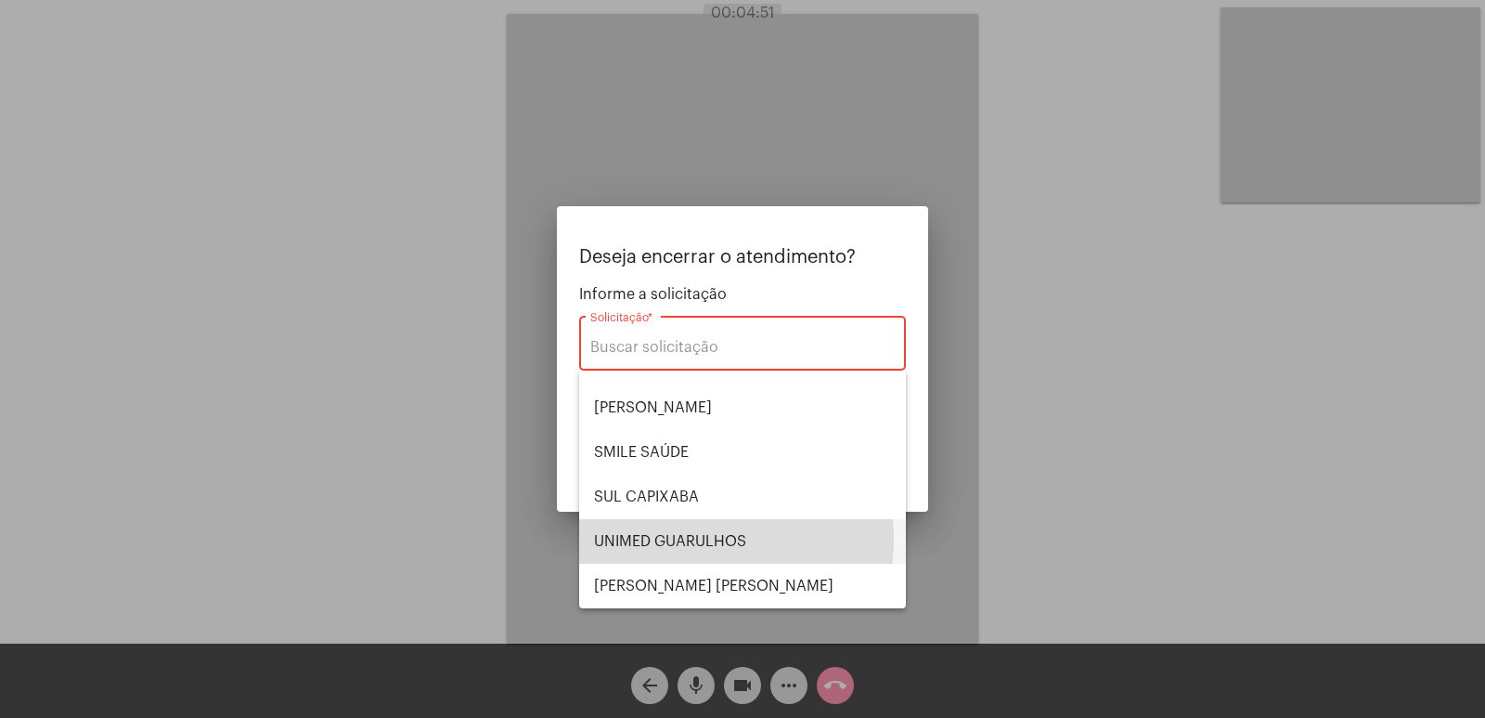
click at [669, 537] on span "UNIMED GUARULHOS" at bounding box center [742, 541] width 297 height 45
type input "UNIMED GUARULHOS"
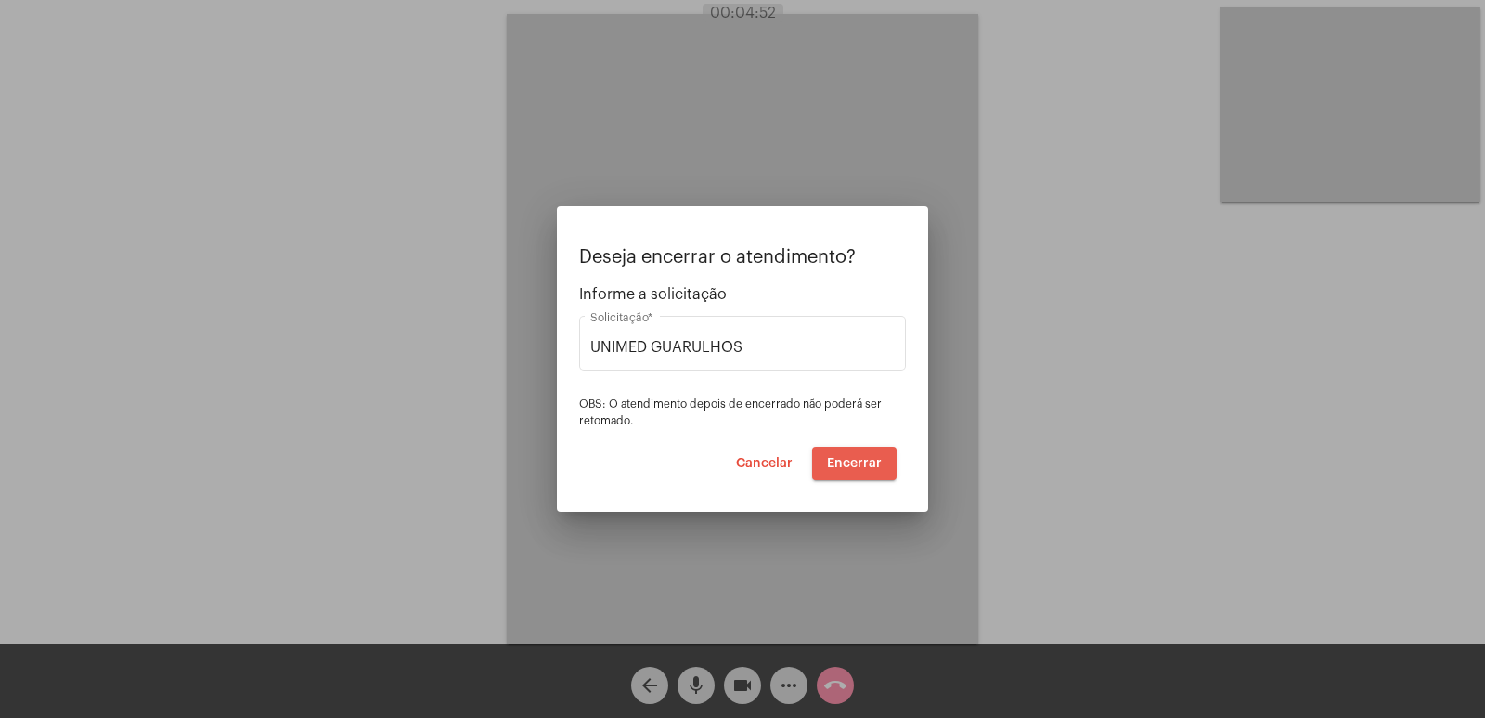
click at [874, 460] on span "Encerrar" at bounding box center [854, 463] width 55 height 13
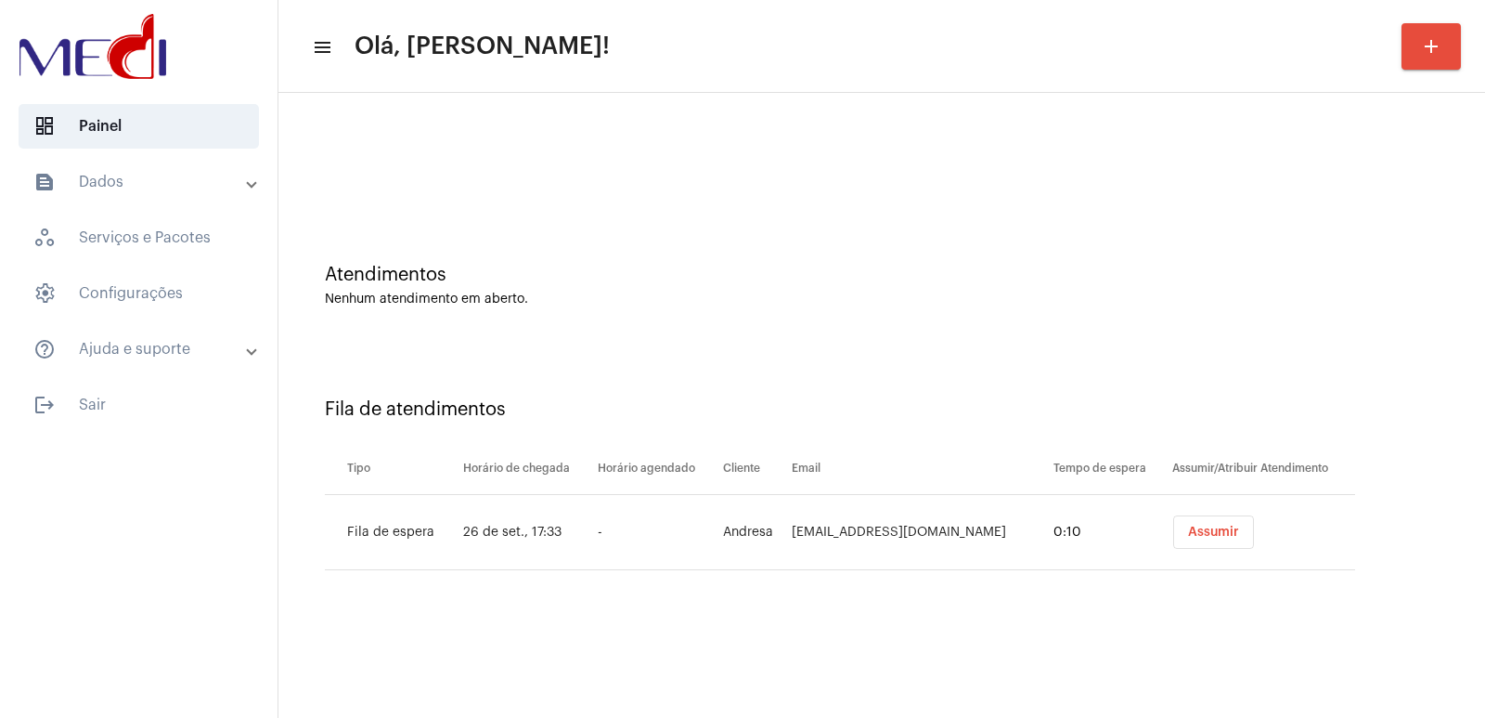
click at [1215, 526] on span "Assumir" at bounding box center [1213, 531] width 51 height 13
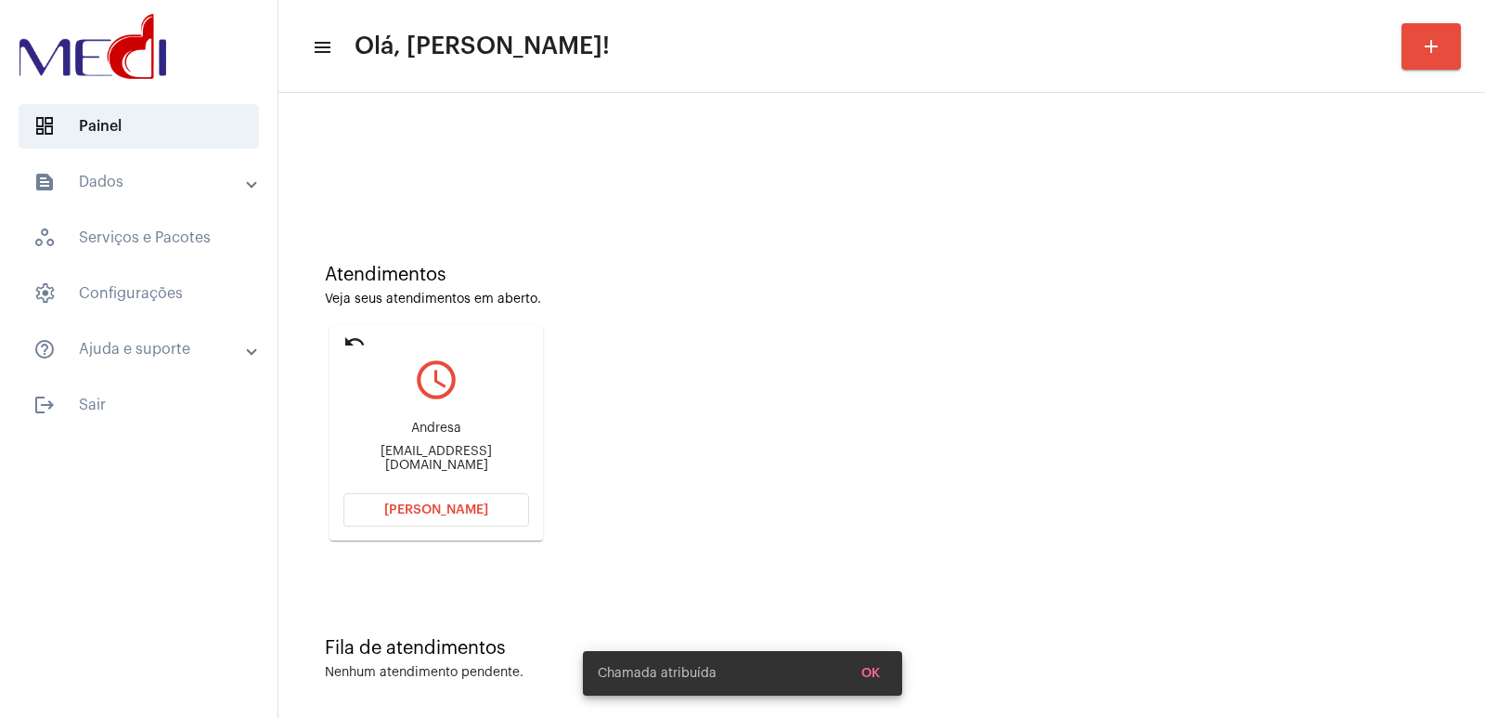
click at [436, 420] on div "Andresa andressarobertanascimento7@gmail.com" at bounding box center [436, 447] width 186 height 84
copy div "Andresa"
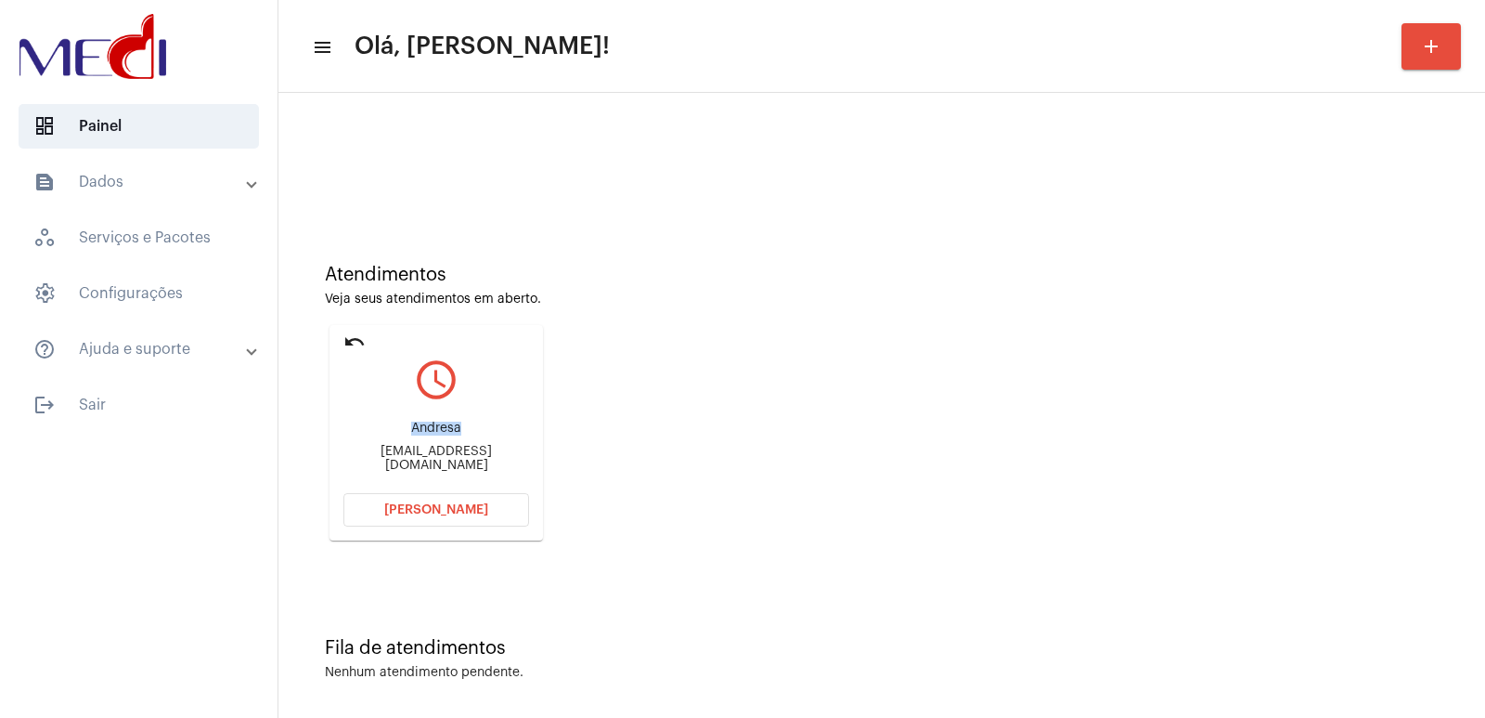
click at [426, 524] on button "Abrir Chamada" at bounding box center [436, 509] width 186 height 33
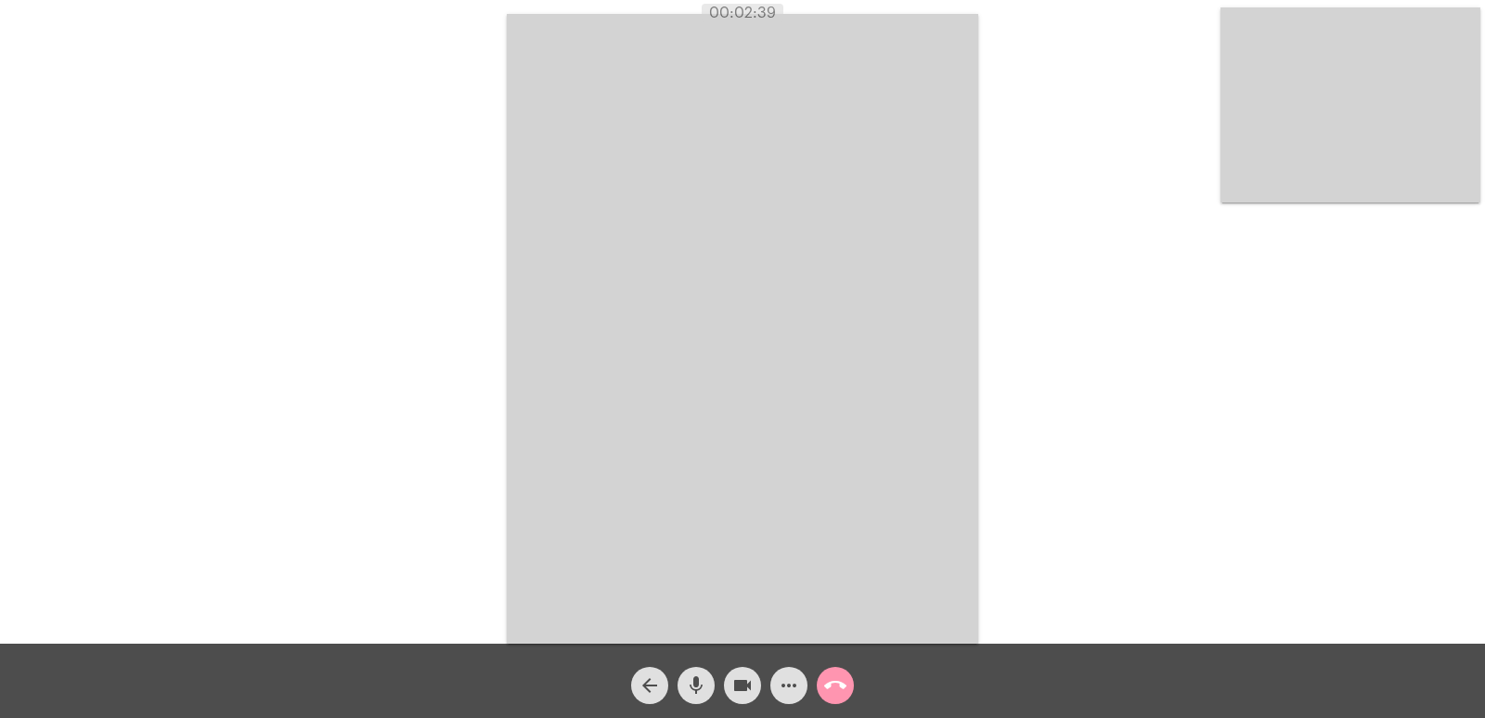
click at [602, 284] on video at bounding box center [743, 328] width 472 height 629
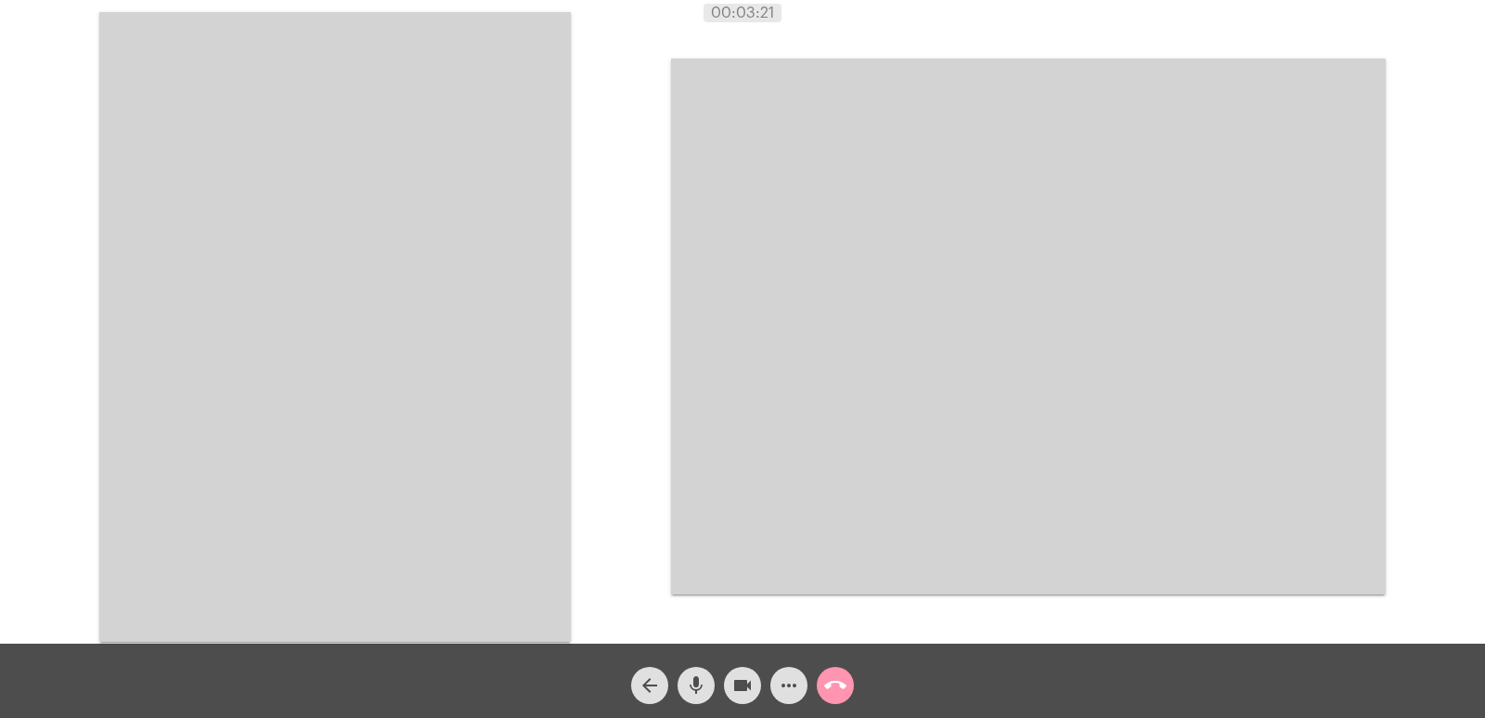
click at [852, 681] on button "call_end" at bounding box center [835, 684] width 37 height 37
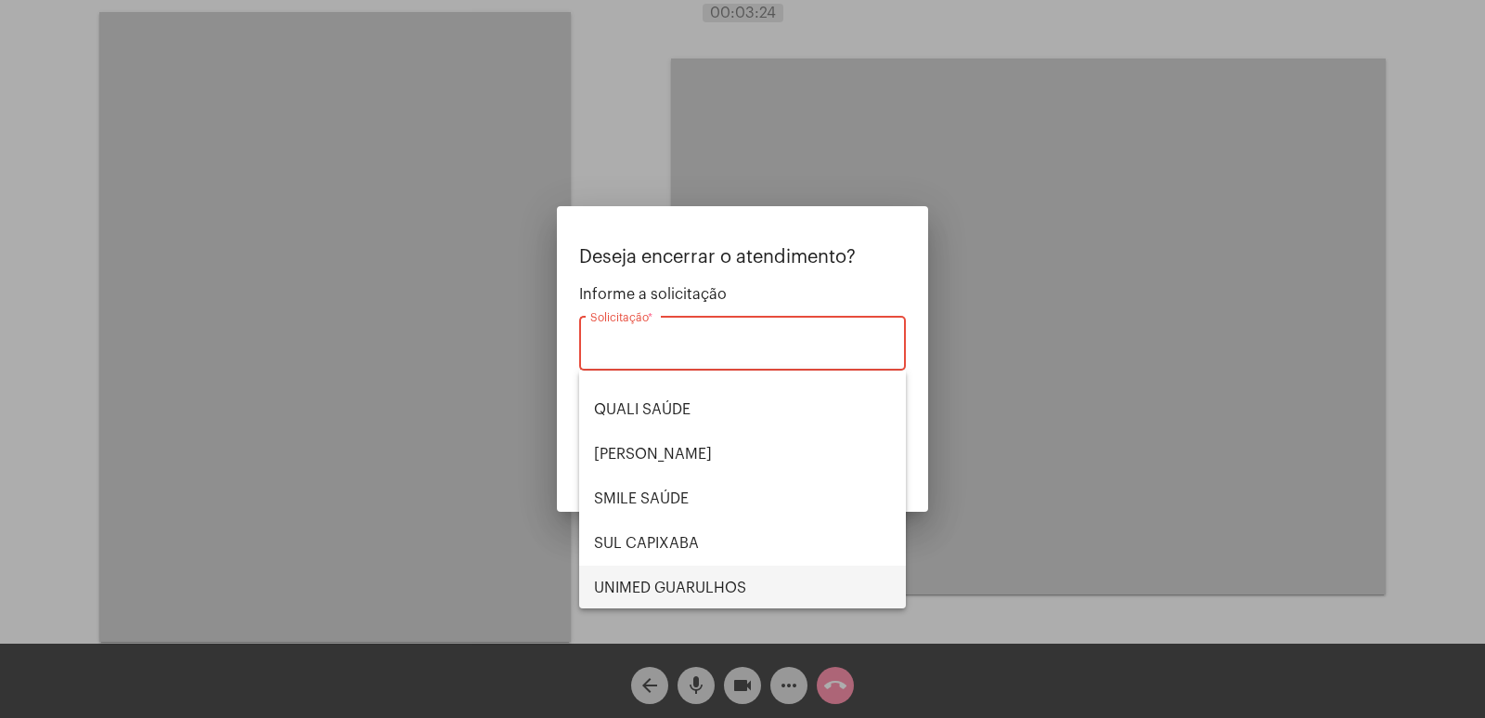
scroll to position [386, 0]
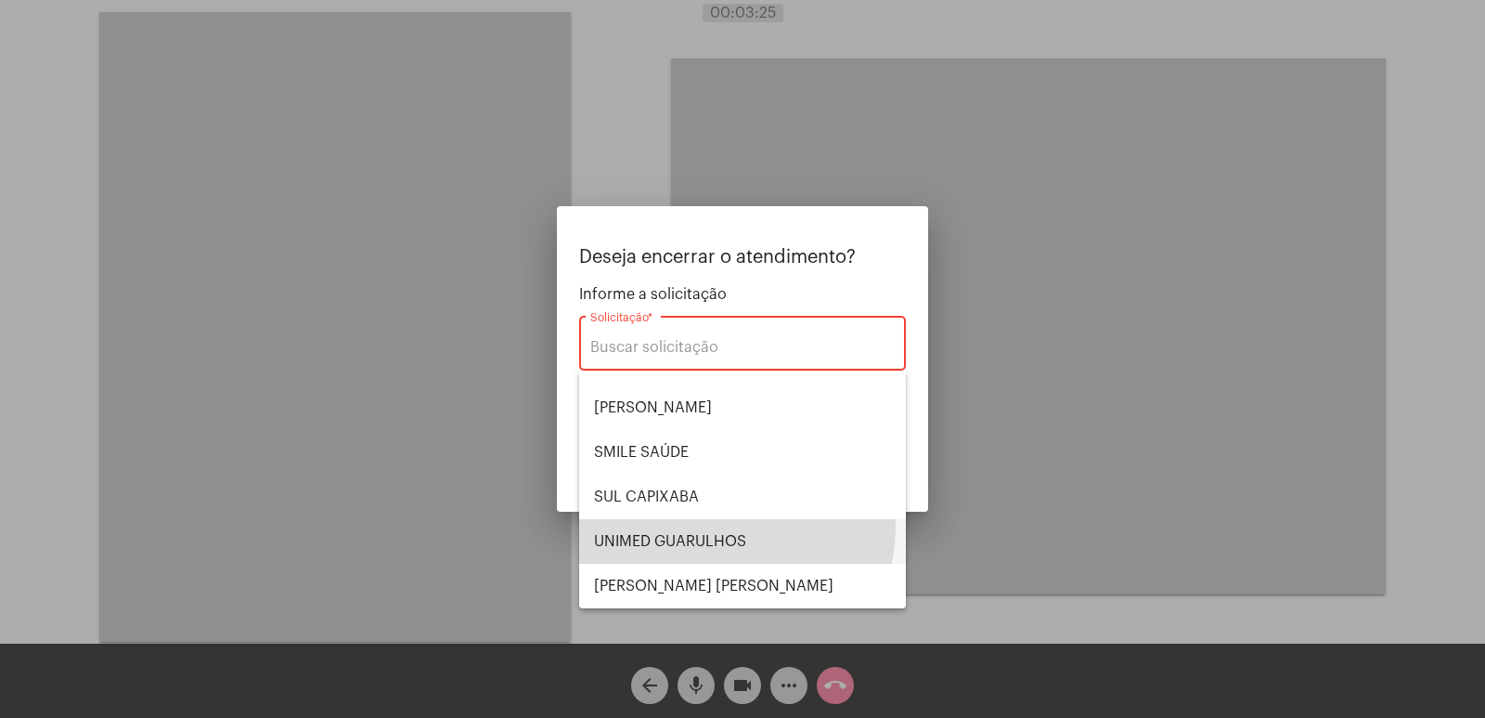
click at [701, 525] on span "UNIMED GUARULHOS" at bounding box center [742, 541] width 297 height 45
type input "UNIMED GUARULHOS"
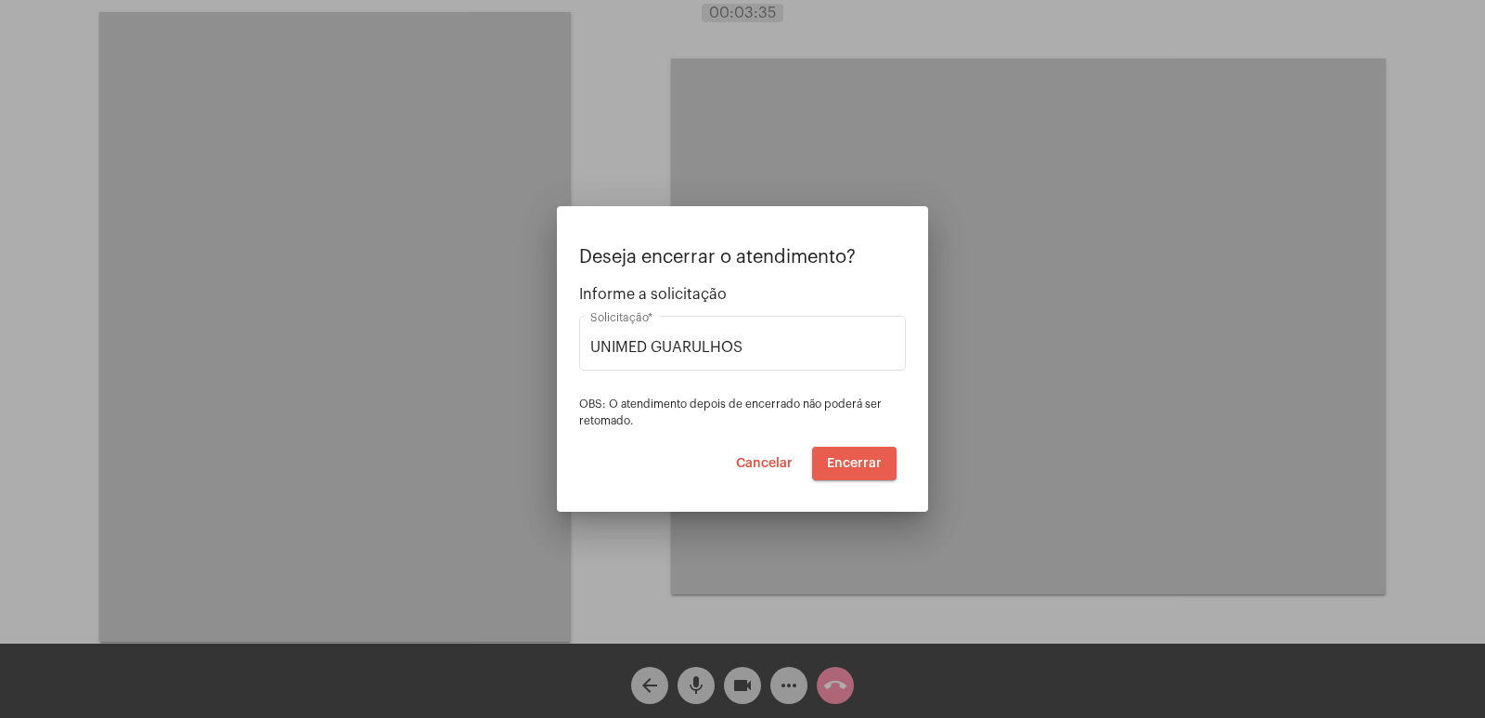
click at [847, 460] on span "Encerrar" at bounding box center [854, 463] width 55 height 13
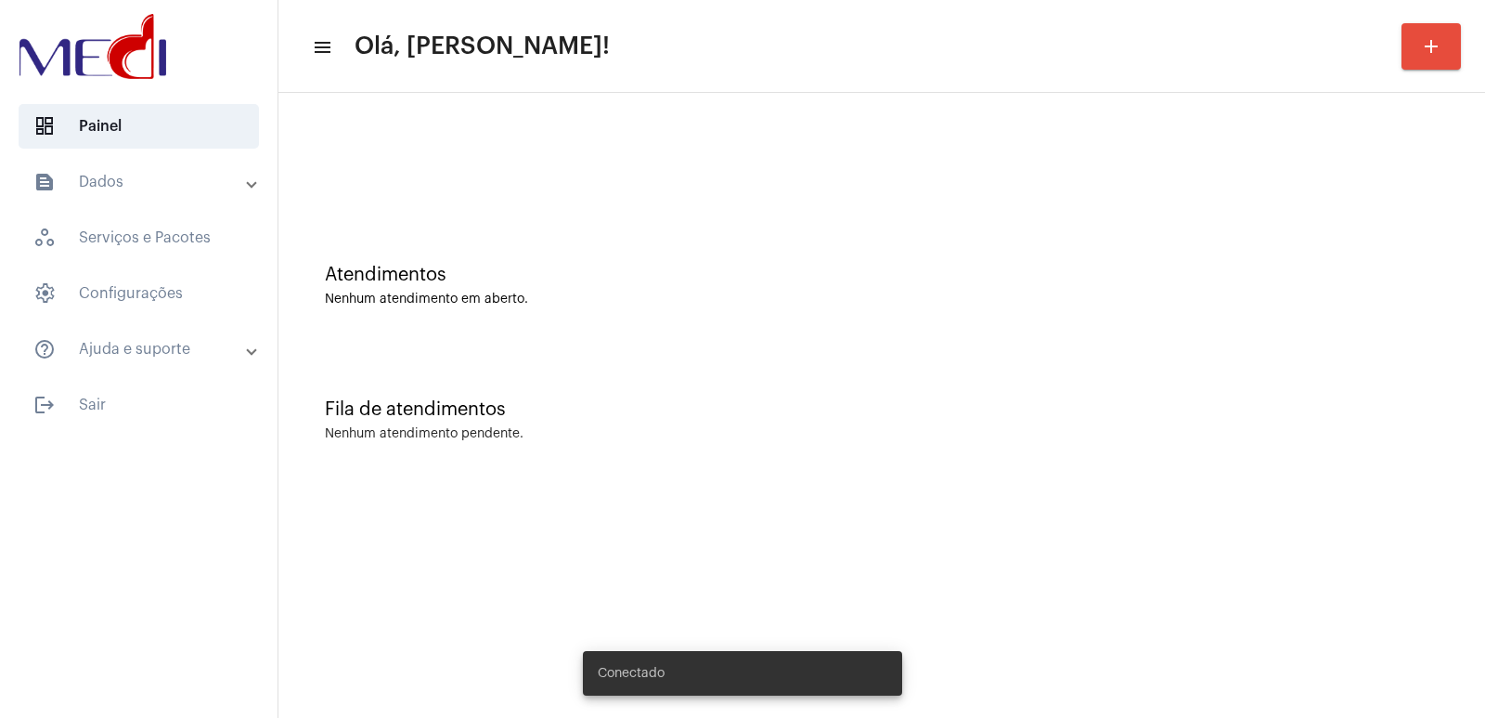
click at [602, 663] on snack-bar-container "Conectado" at bounding box center [742, 673] width 319 height 45
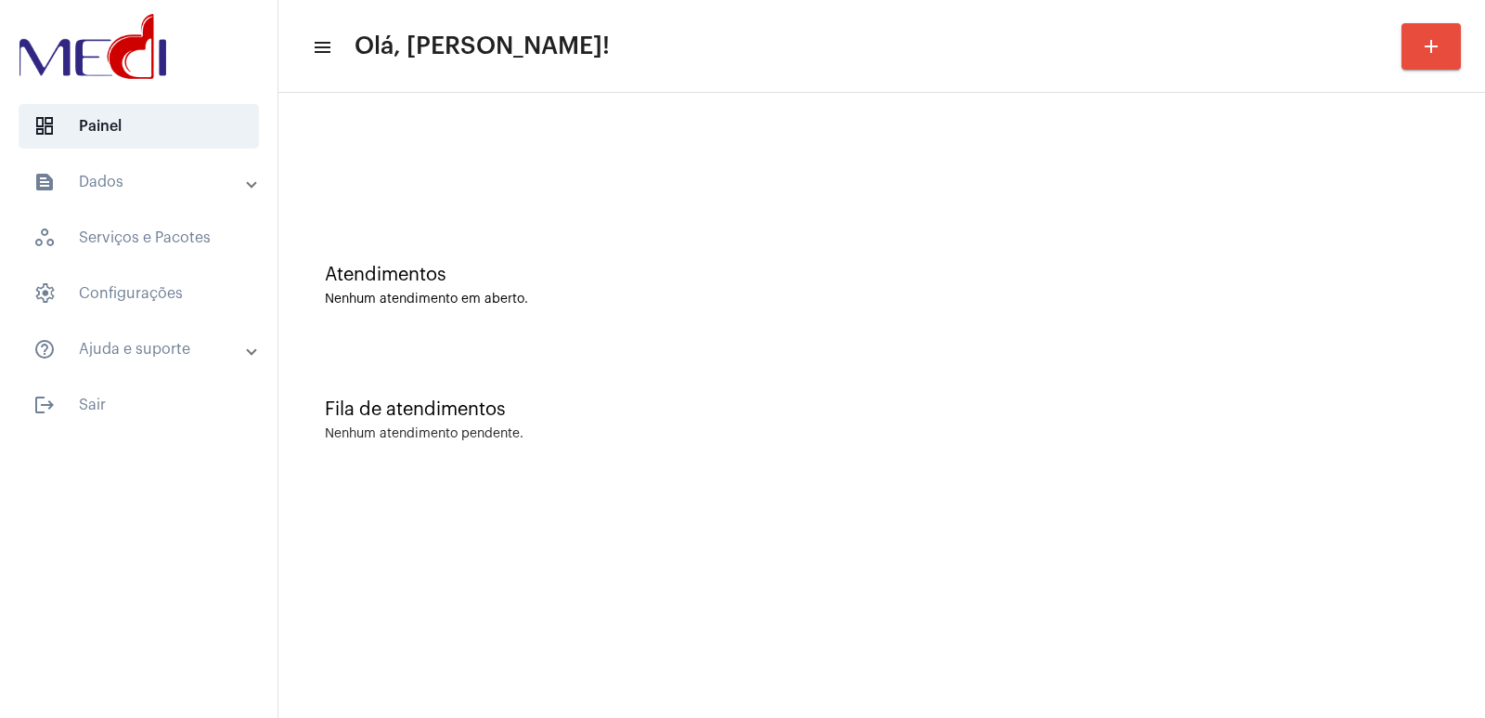
click at [905, 596] on mat-sidenav-content "menu Olá, Vivian! add Atendimentos Nenhum atendimento em aberto. Fila de atendi…" at bounding box center [881, 359] width 1207 height 718
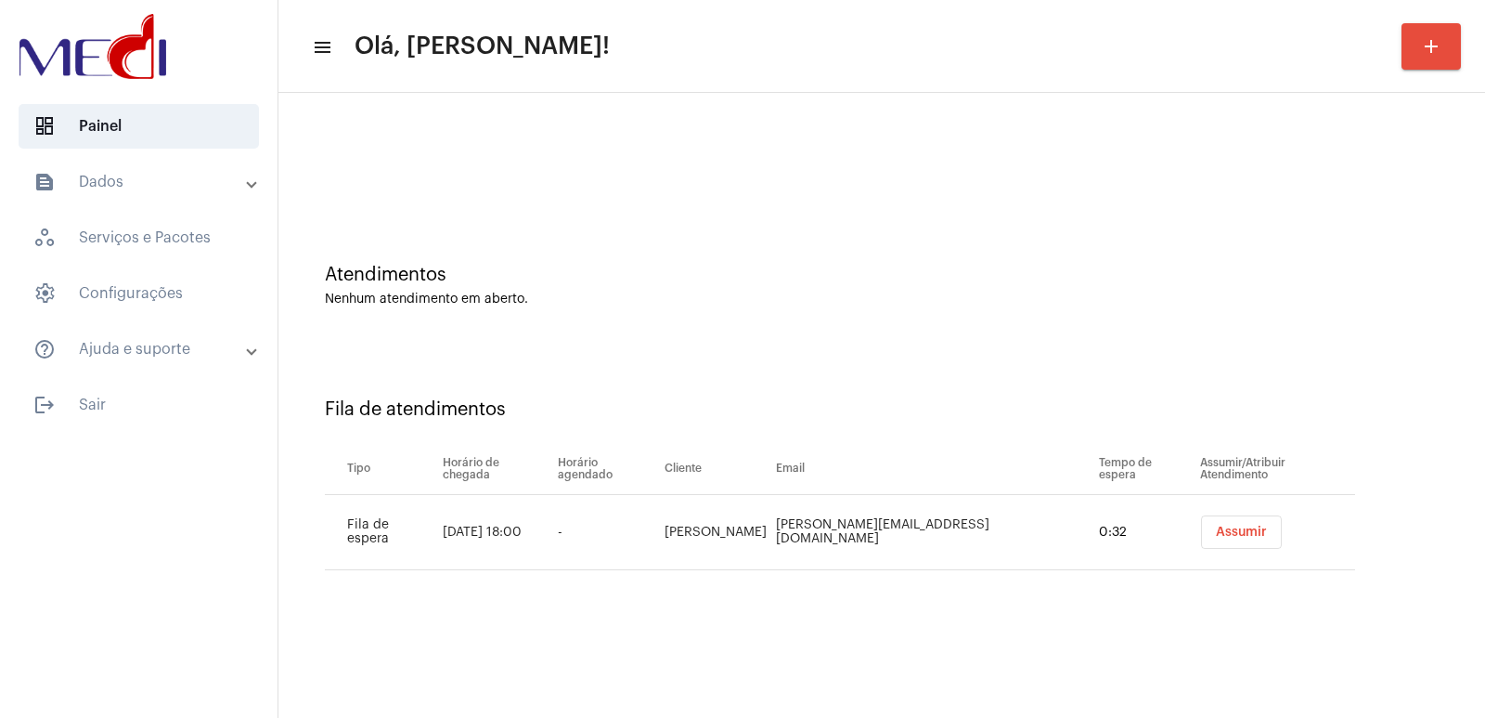
click at [1223, 531] on span "Assumir" at bounding box center [1241, 531] width 51 height 13
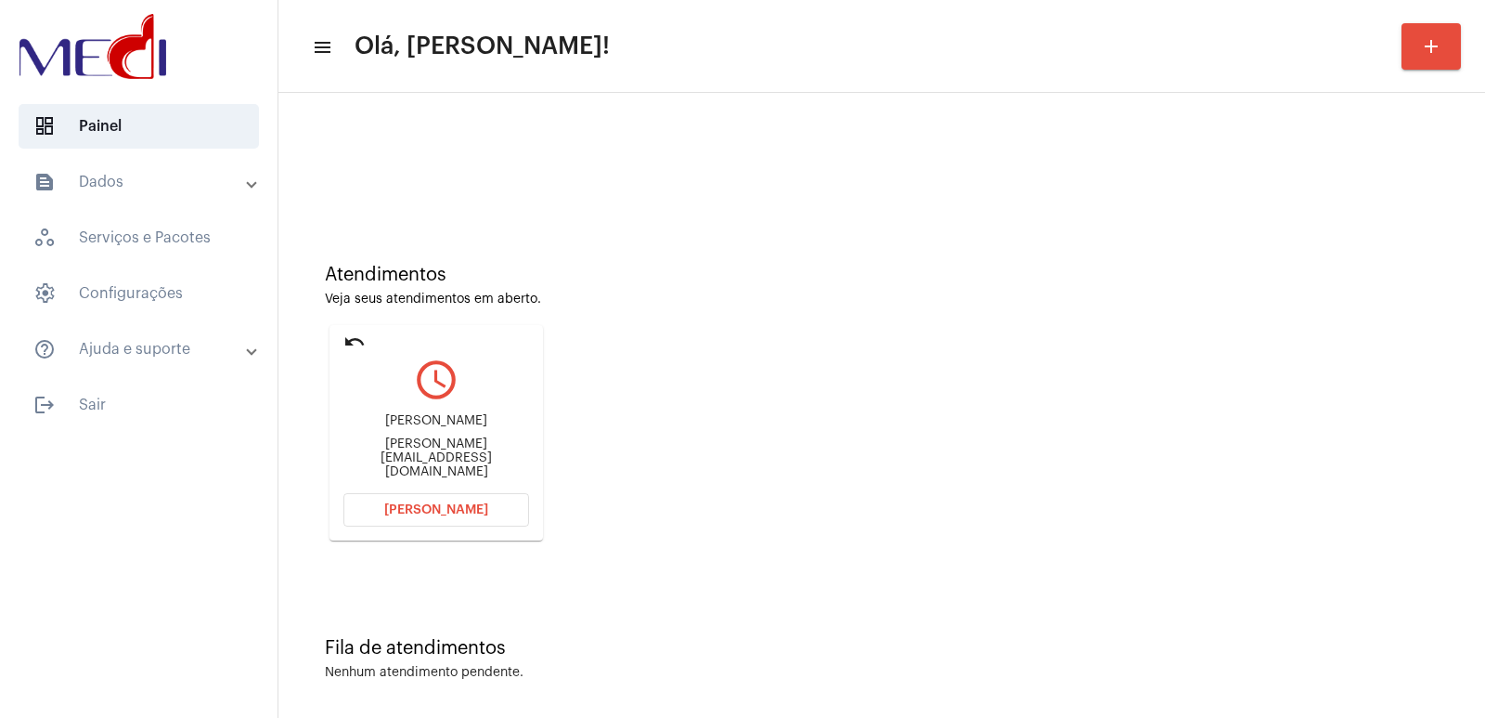
click at [438, 455] on div "Leandro.carvalho.arbitro@gmail.com" at bounding box center [436, 458] width 186 height 42
click at [438, 446] on div "Leandro Carvalho da Silva Leandro.carvalho.arbitro@gmail.com" at bounding box center [436, 447] width 186 height 84
click at [442, 428] on div "Leandro Carvalho da Silva" at bounding box center [436, 421] width 186 height 14
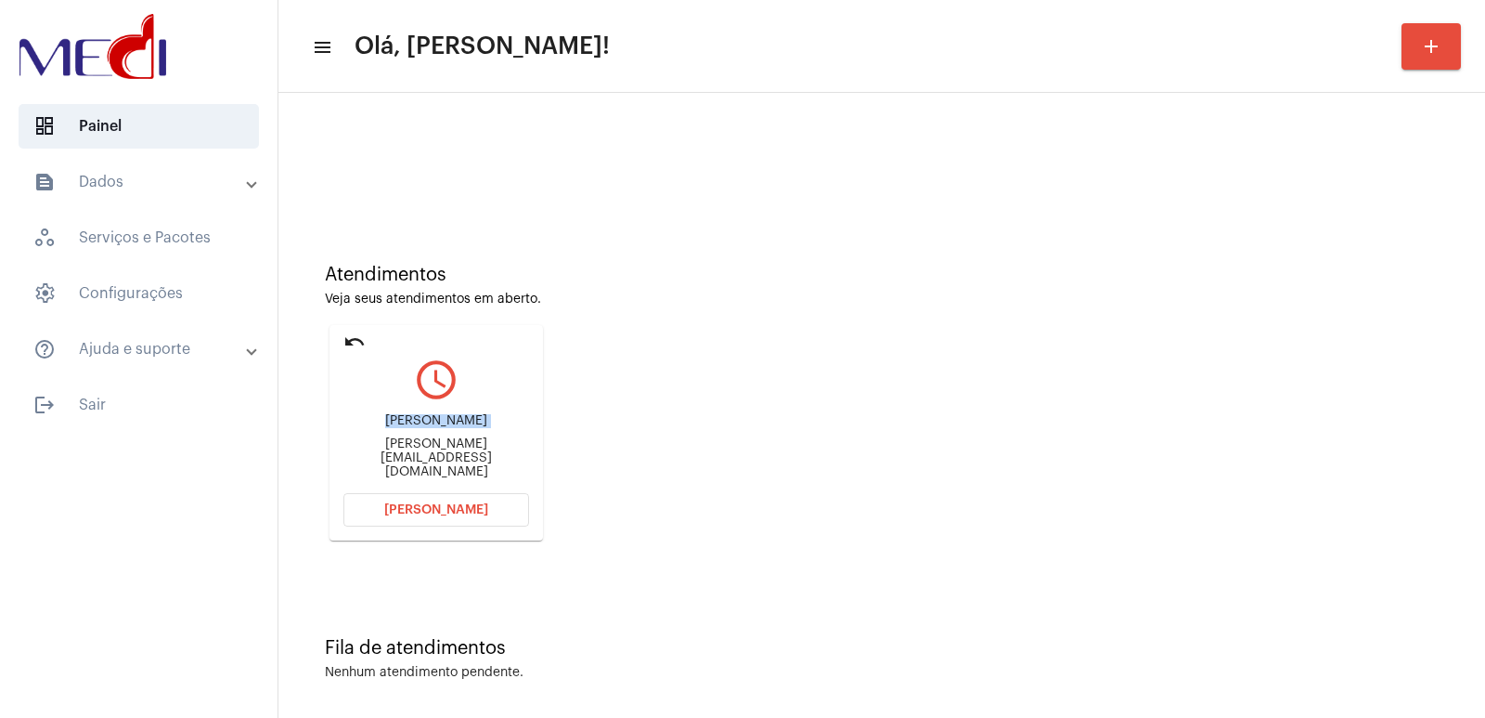
click at [442, 428] on div "Leandro Carvalho da Silva" at bounding box center [436, 421] width 186 height 14
copy div "Leandro Carvalho da Silva"
click at [420, 491] on mat-card "undo query_builder Leandro Carvalho da Silva Leandro.carvalho.arbitro@gmail.com…" at bounding box center [436, 432] width 213 height 215
click at [419, 505] on span "Abrir Chamada" at bounding box center [436, 509] width 104 height 13
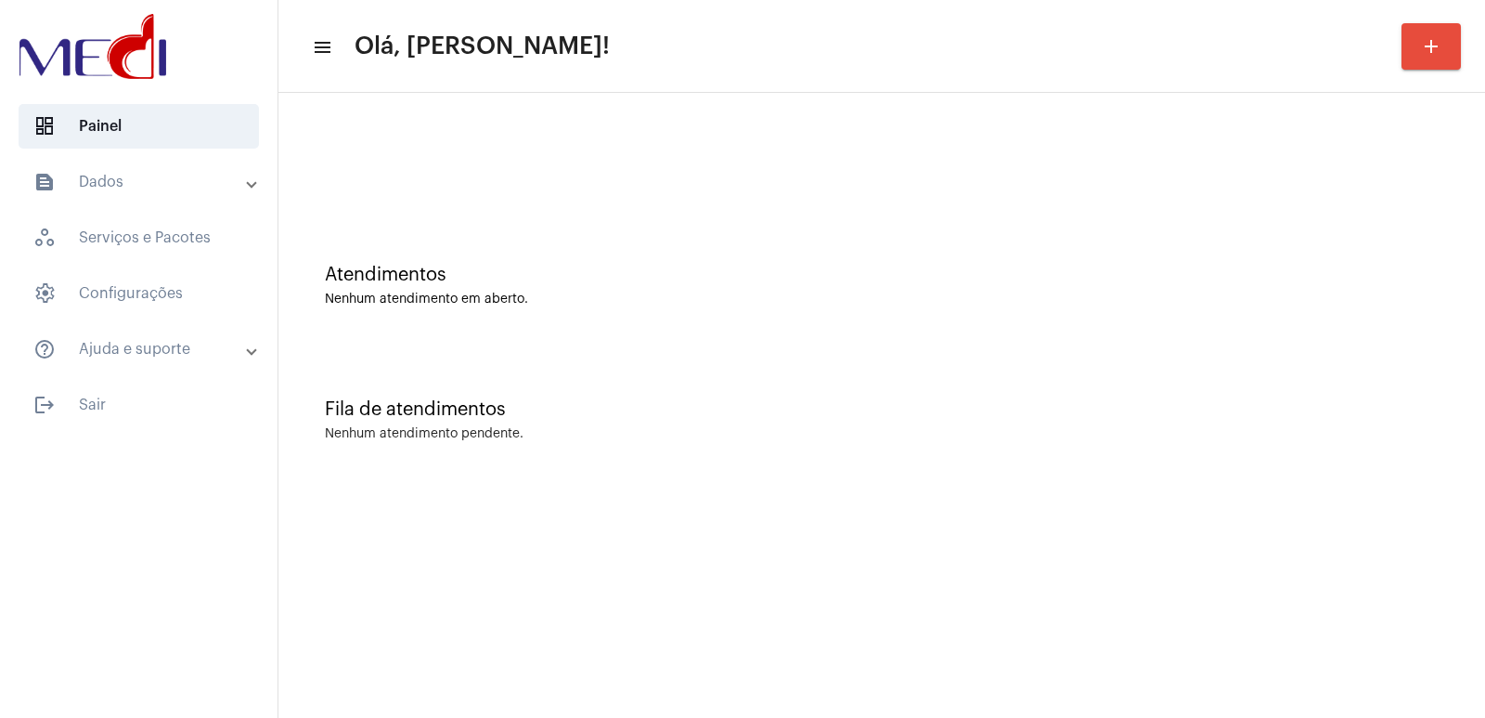
drag, startPoint x: 626, startPoint y: 707, endPoint x: 610, endPoint y: 664, distance: 46.4
click at [624, 693] on mat-sidenav-content "menu Olá, [PERSON_NAME]! add Atendimentos Nenhum atendimento em aberto. Fila de…" at bounding box center [881, 359] width 1207 height 718
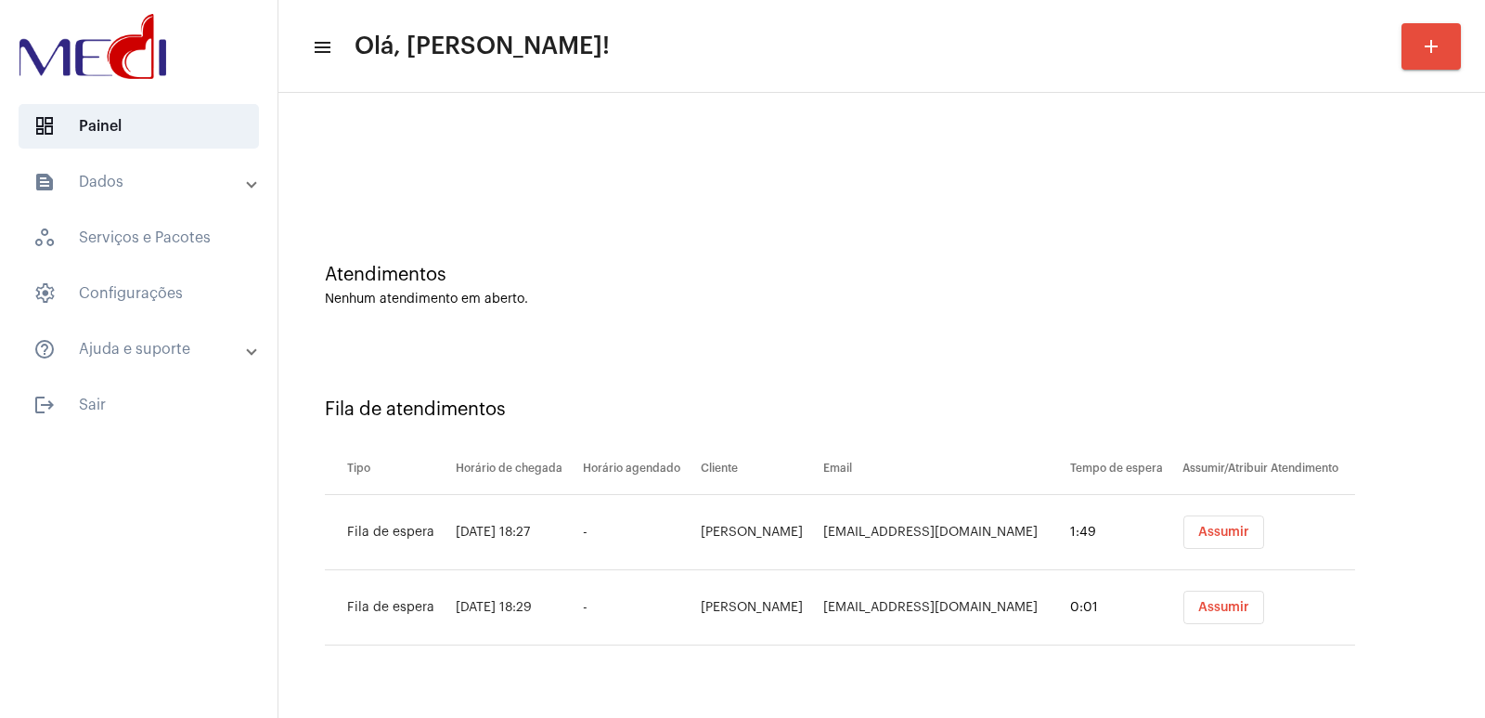
click at [1468, 370] on div "Fila de atendimentos Tipo Horário de chegada Horário agendado Cliente Email Tem…" at bounding box center [882, 514] width 1188 height 343
click at [1236, 529] on span "Assumir" at bounding box center [1223, 531] width 51 height 13
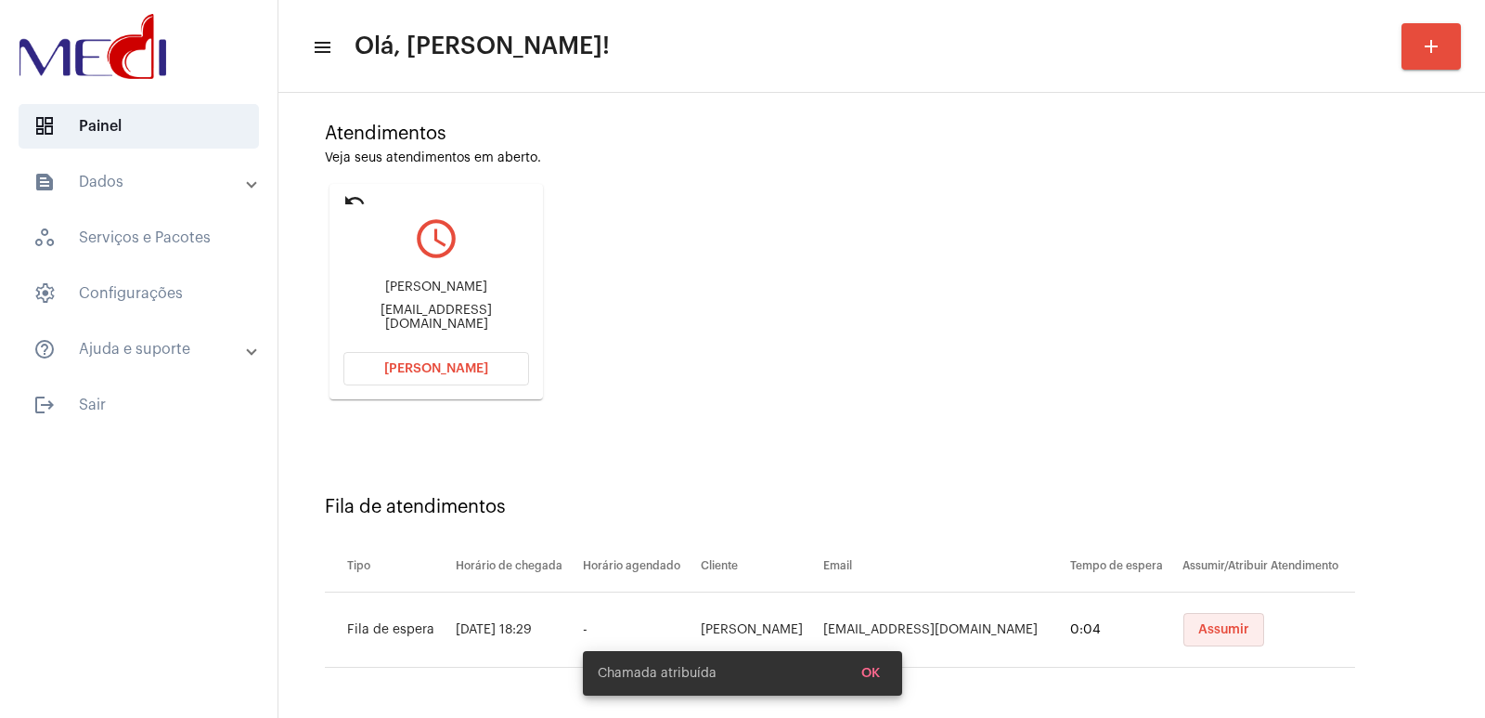
click at [1228, 623] on span "Assumir" at bounding box center [1223, 629] width 51 height 13
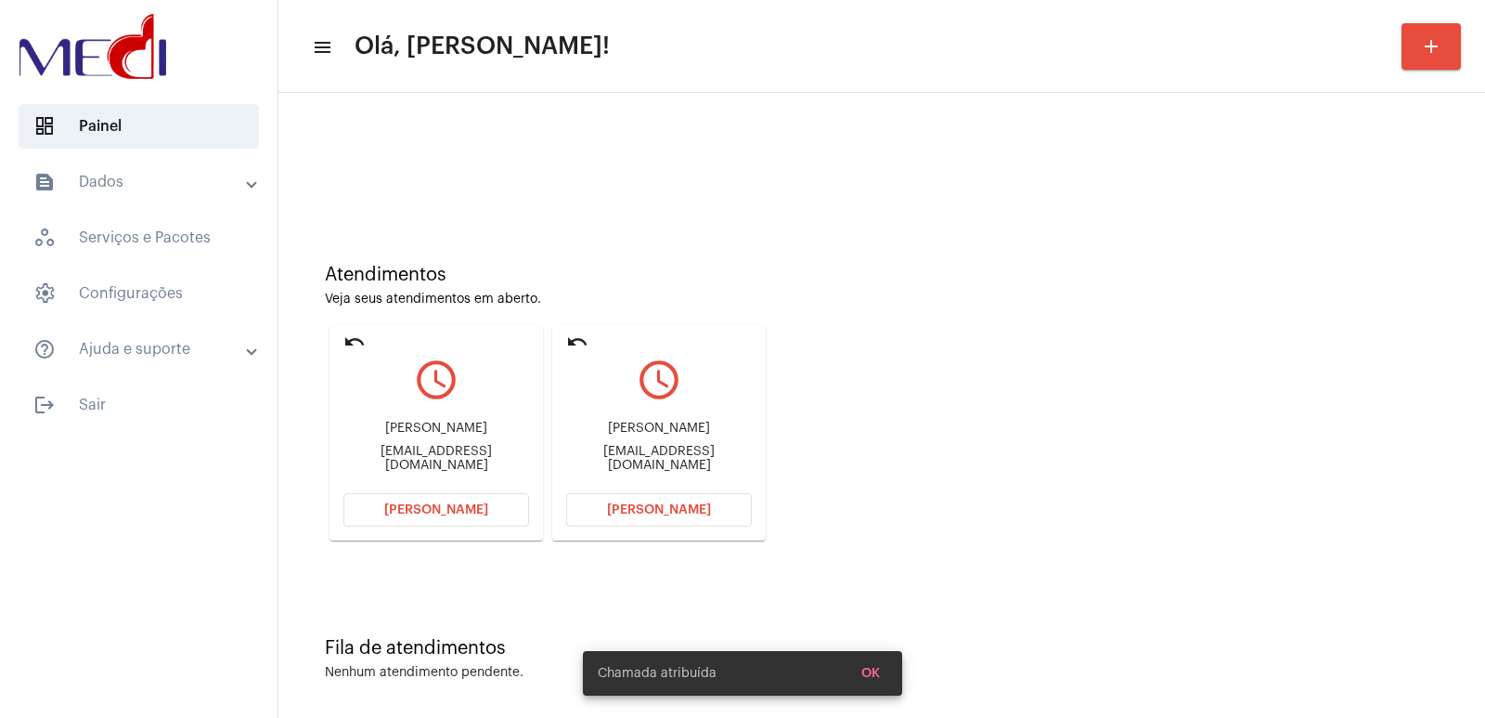
scroll to position [8, 0]
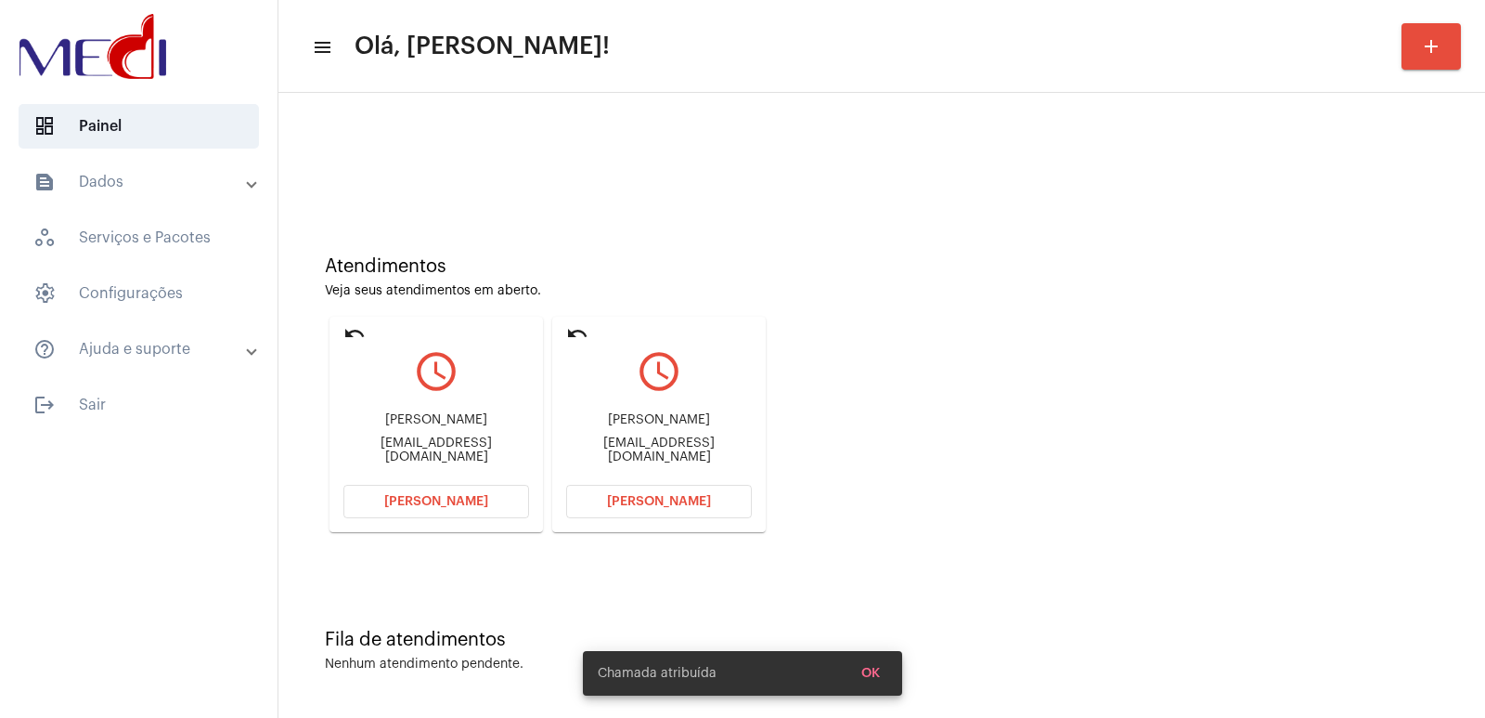
click at [650, 419] on div "Lorenzo camilacarmassi@hotmail.com" at bounding box center [659, 438] width 186 height 84
copy div "Lorenzo"
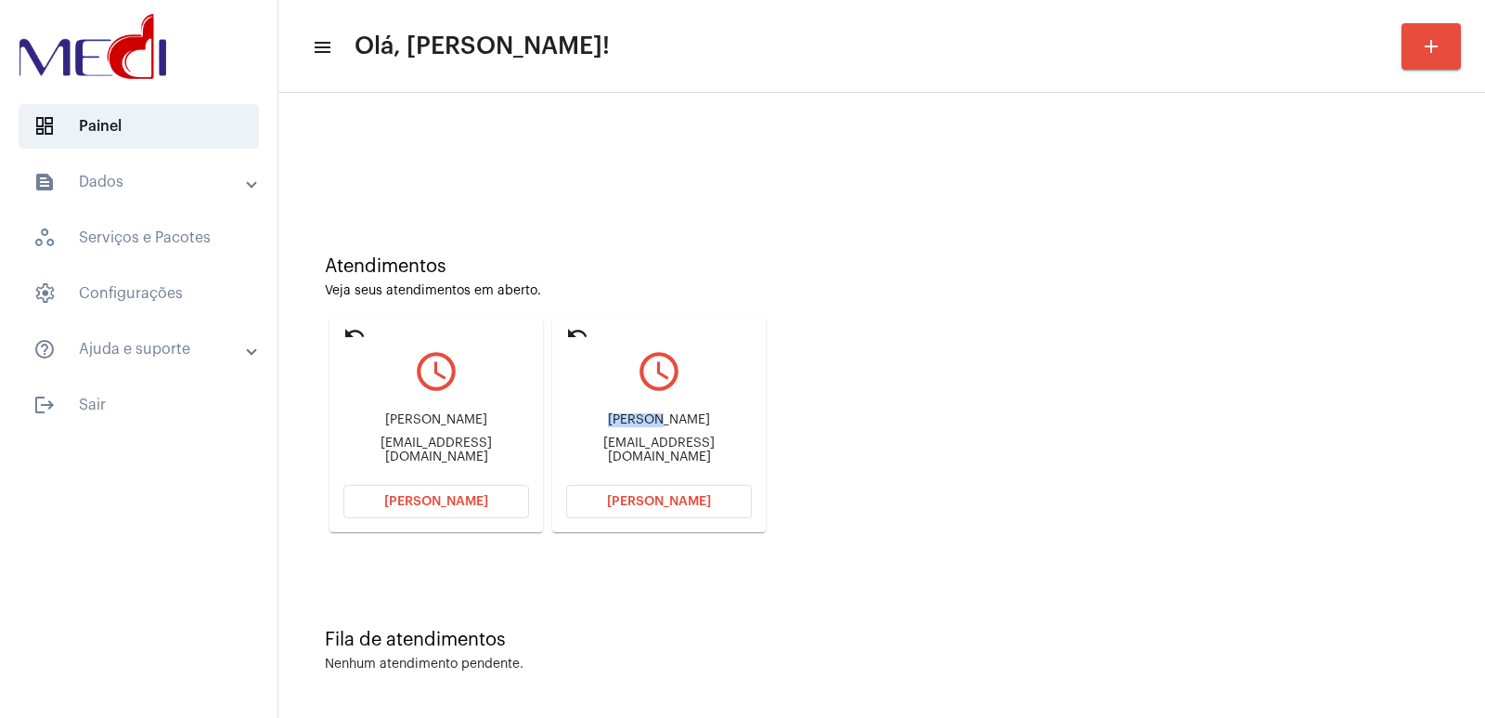
copy div "Lorenzo"
click at [639, 503] on span "[PERSON_NAME]" at bounding box center [659, 501] width 104 height 13
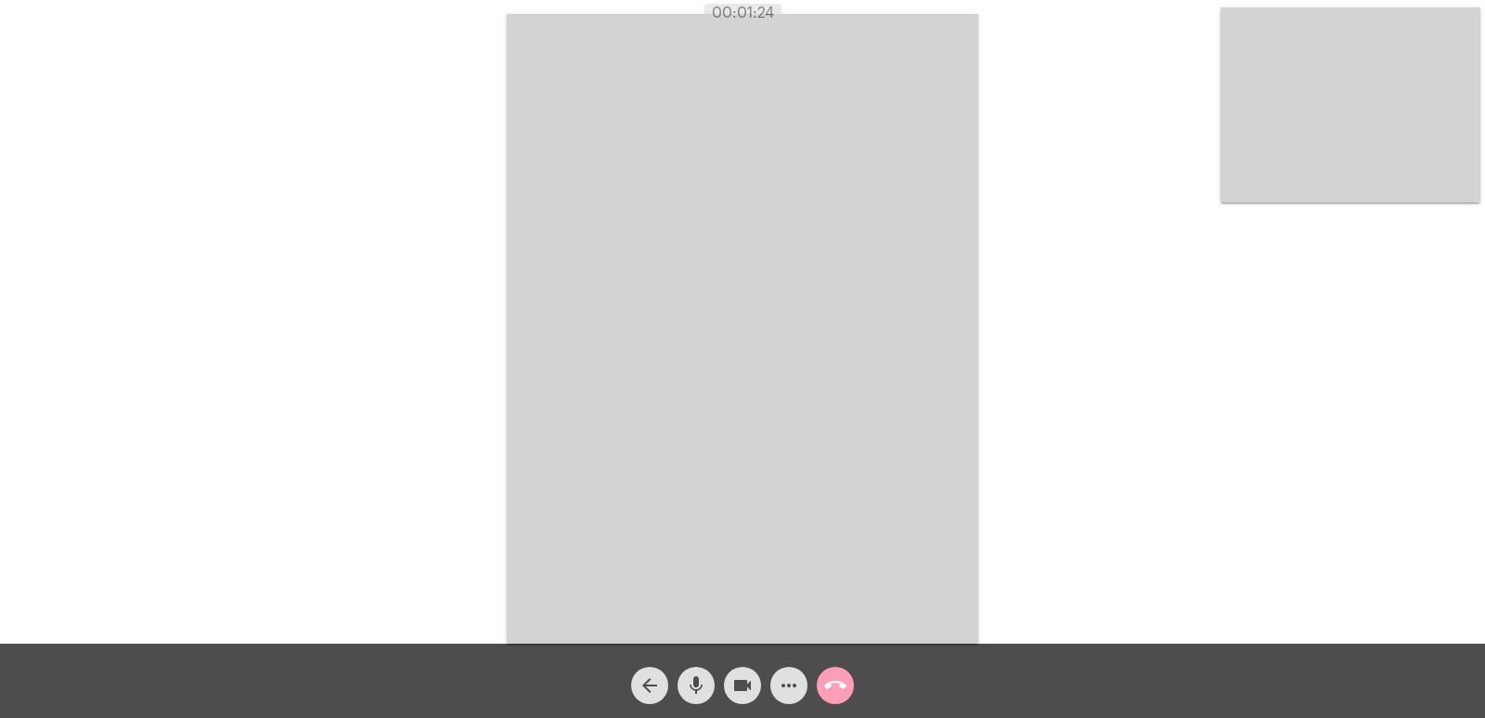
click at [834, 677] on mat-icon "call_end" at bounding box center [835, 685] width 22 height 22
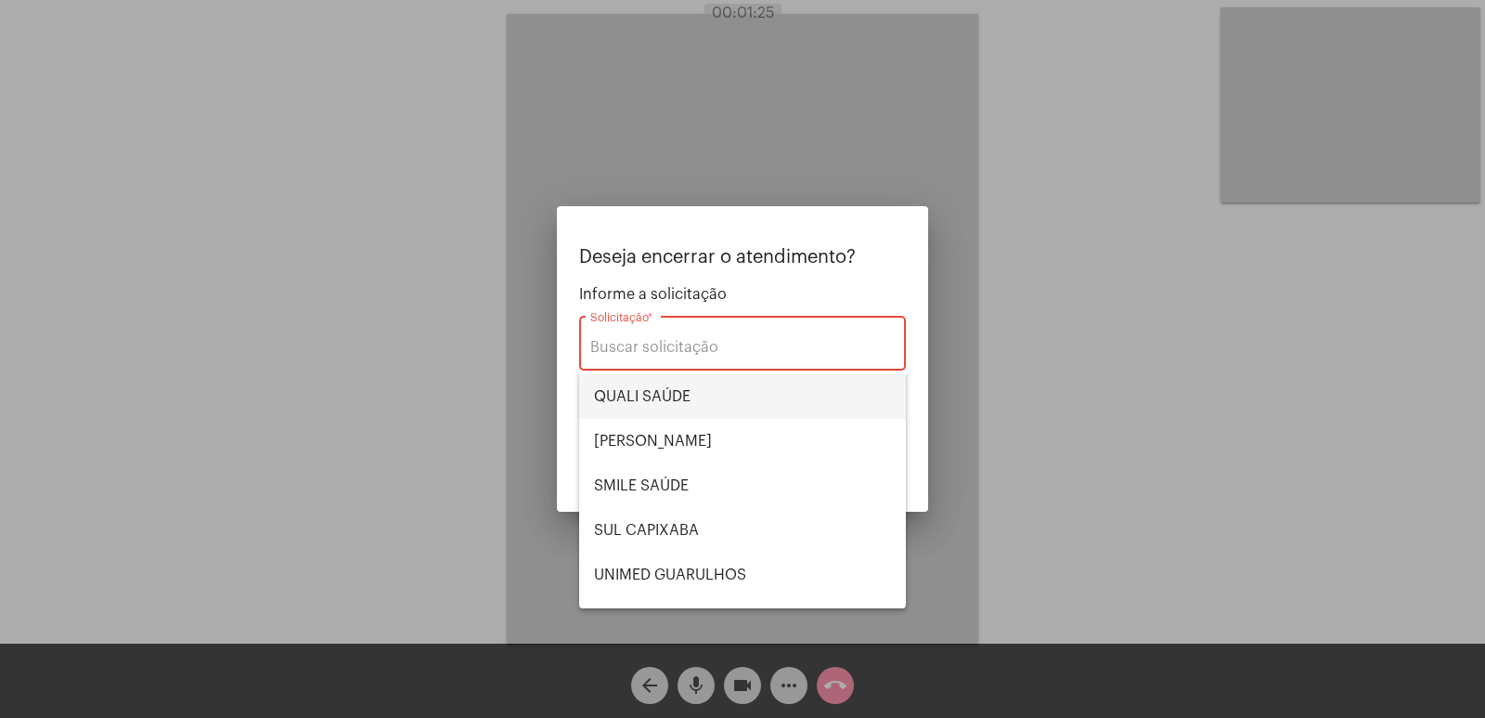
scroll to position [386, 0]
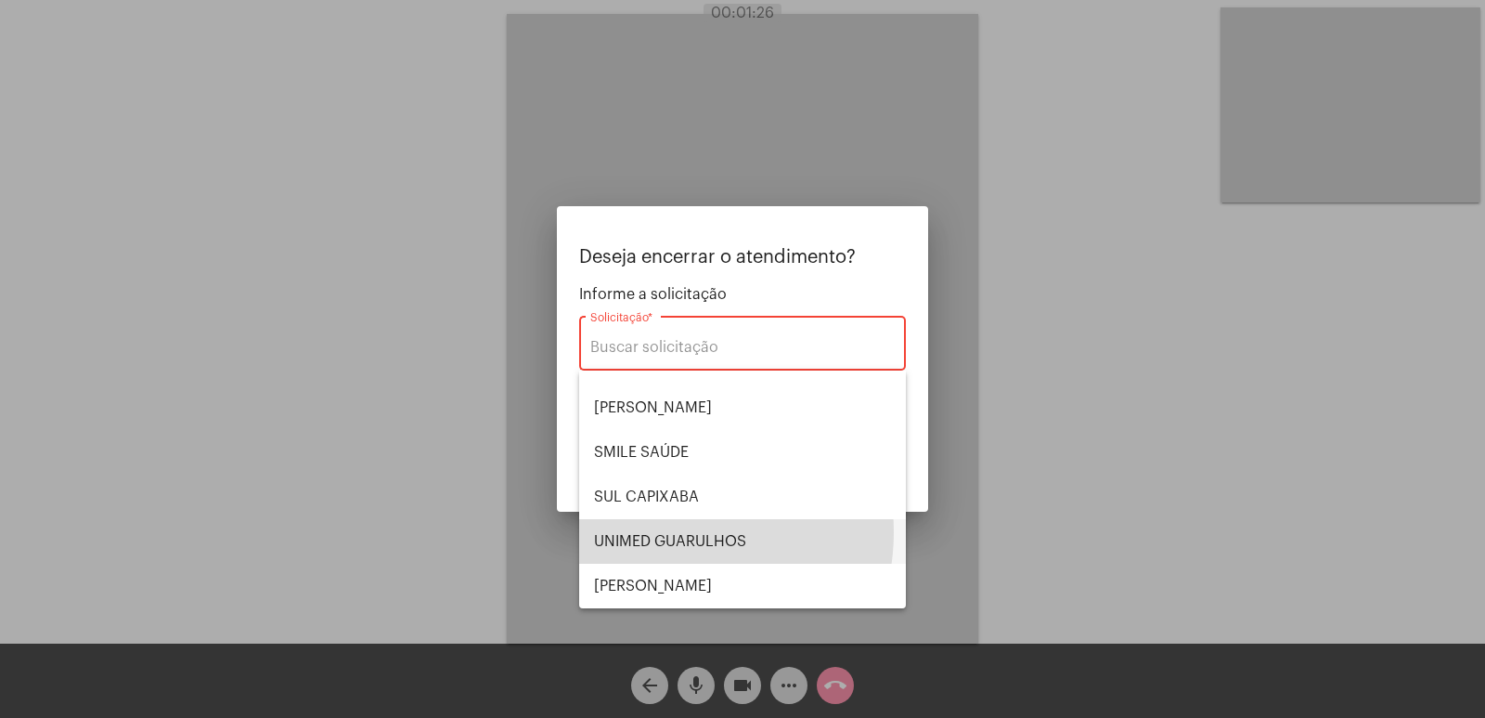
click at [663, 532] on span "UNIMED GUARULHOS" at bounding box center [742, 541] width 297 height 45
type input "UNIMED GUARULHOS"
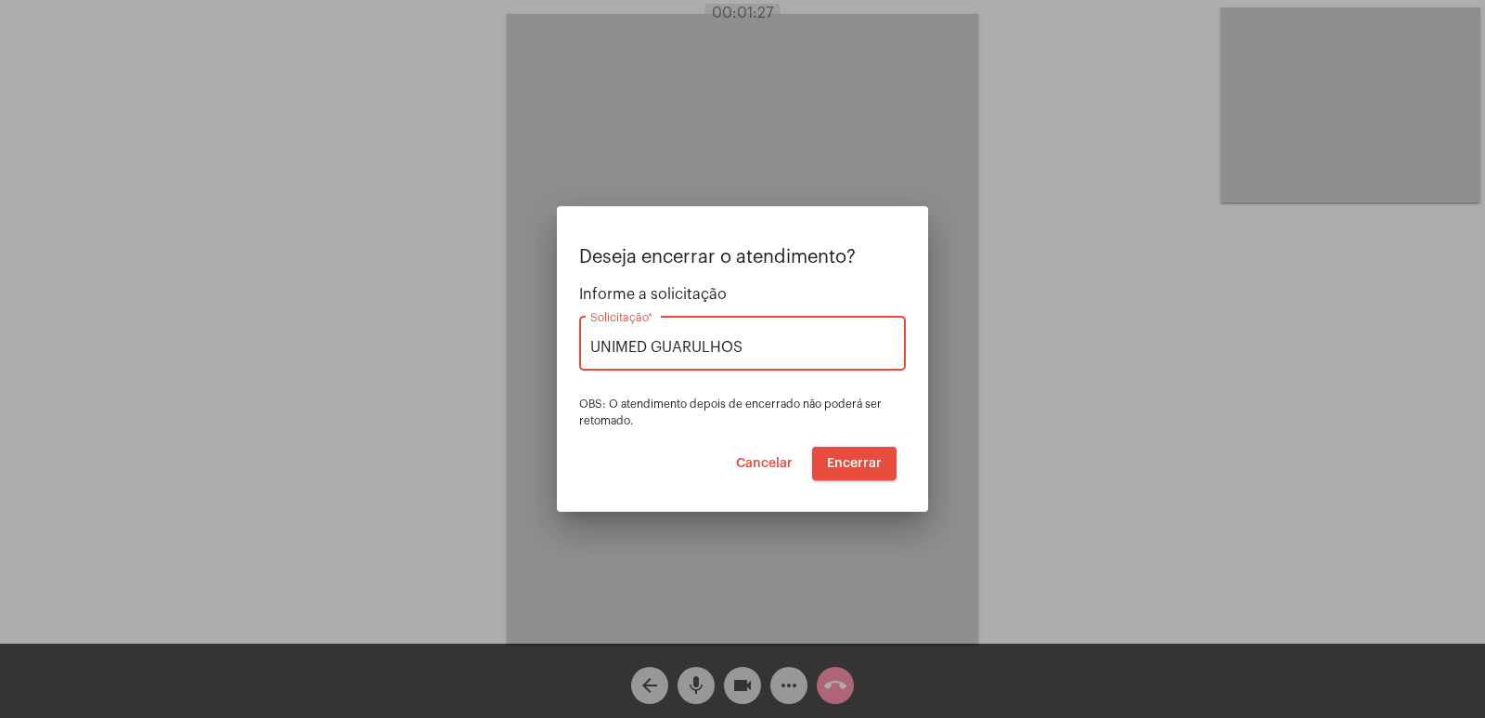
click at [835, 467] on span "Encerrar" at bounding box center [854, 463] width 55 height 13
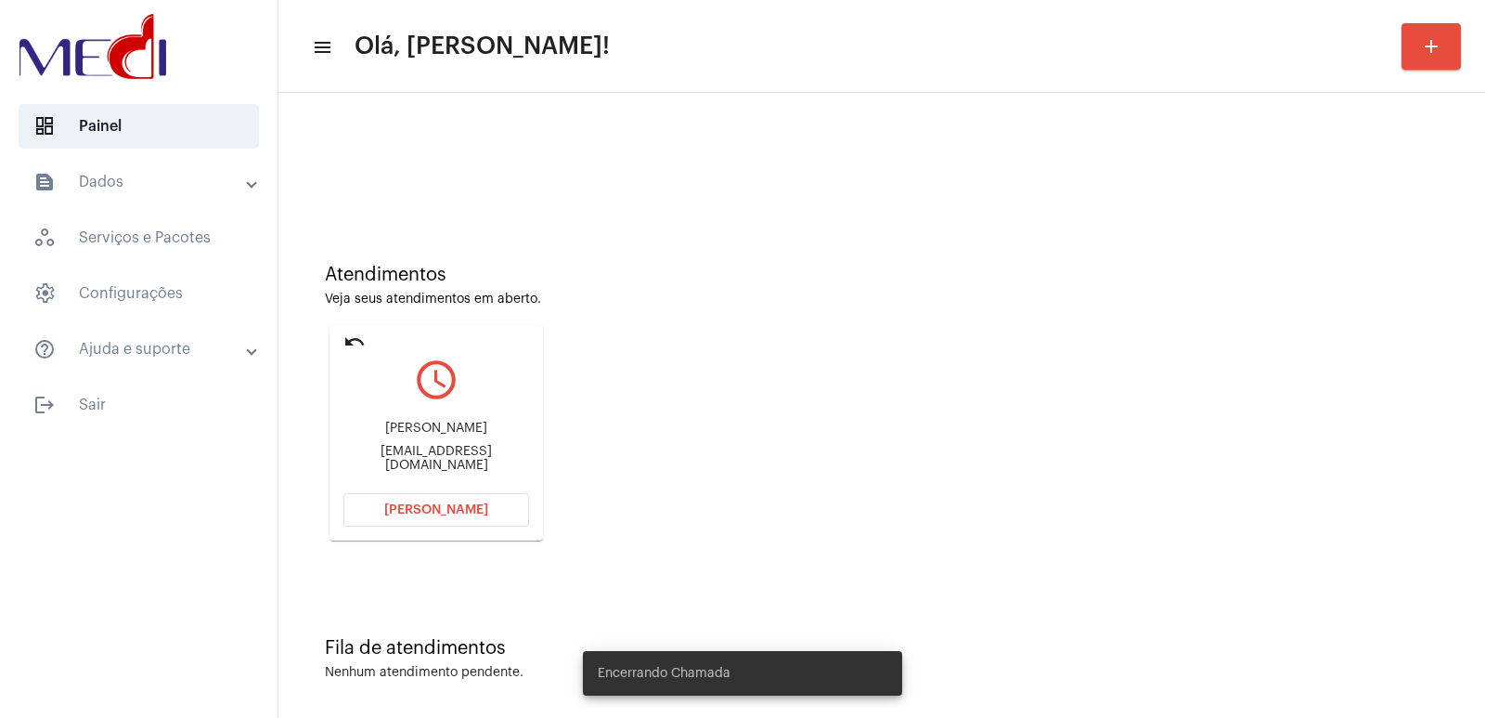
click at [456, 434] on div "Ana Cecília de Oliveira Nascimento" at bounding box center [436, 428] width 186 height 14
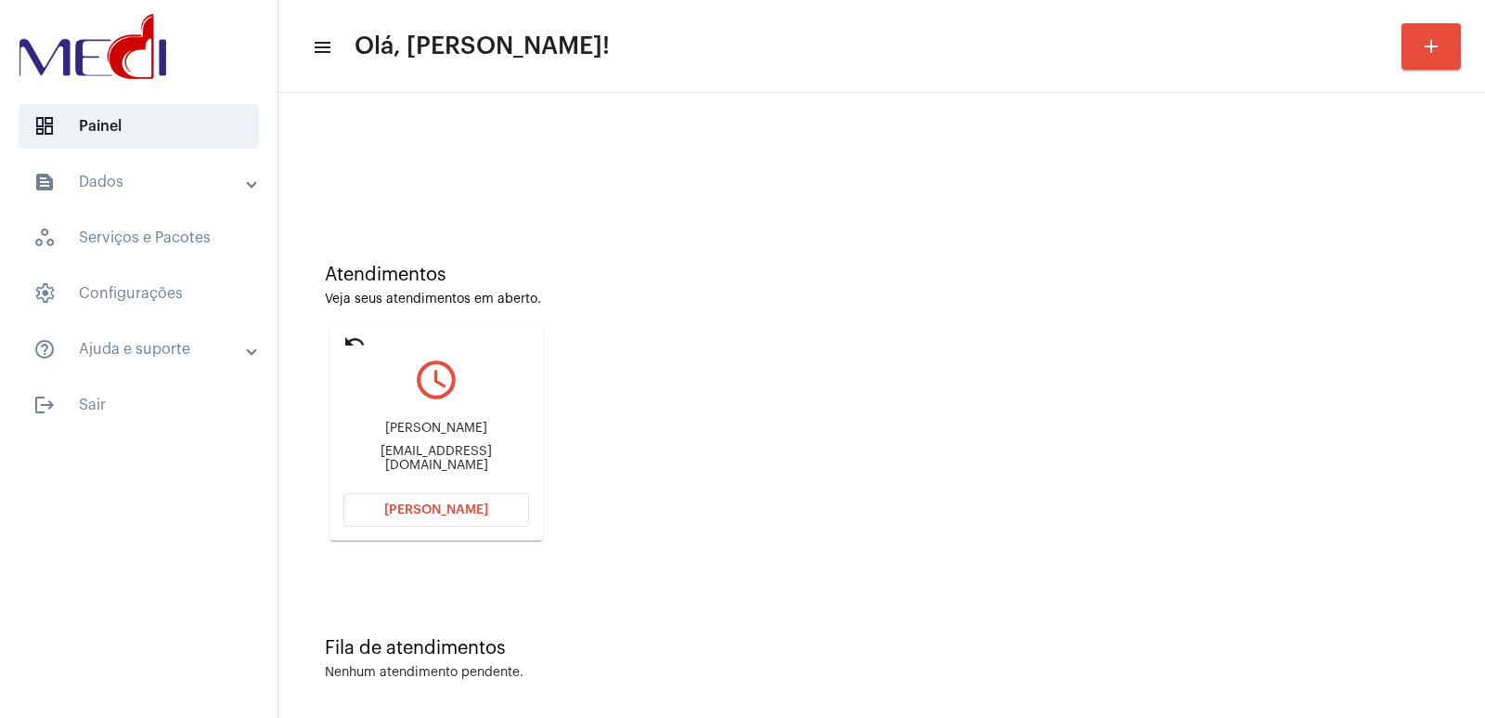
click at [456, 434] on div "Ana Cecília de Oliveira Nascimento" at bounding box center [436, 428] width 186 height 14
copy div "Ana Cecília de Oliveira Nascimento"
click at [419, 510] on span "[PERSON_NAME]" at bounding box center [436, 509] width 104 height 13
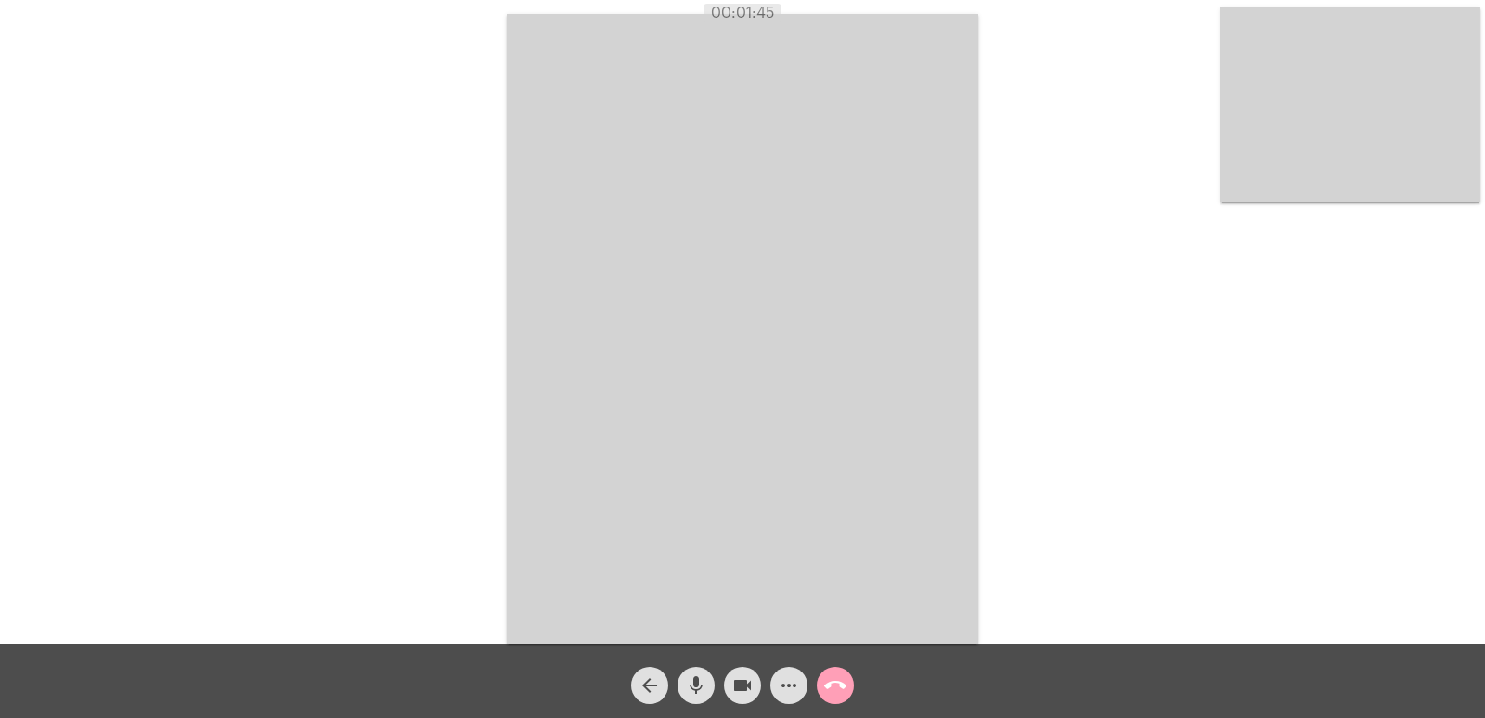
click at [825, 685] on mat-icon "call_end" at bounding box center [835, 685] width 22 height 22
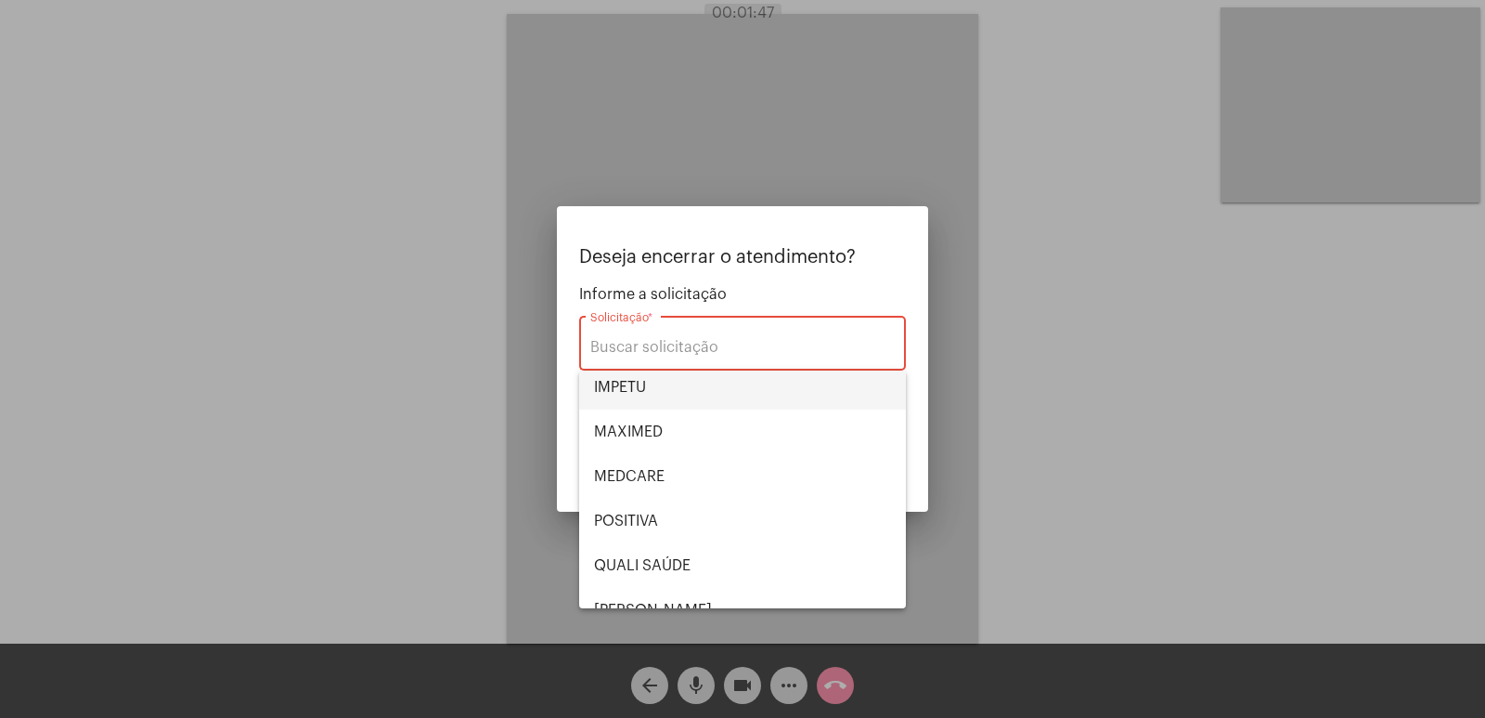
scroll to position [93, 0]
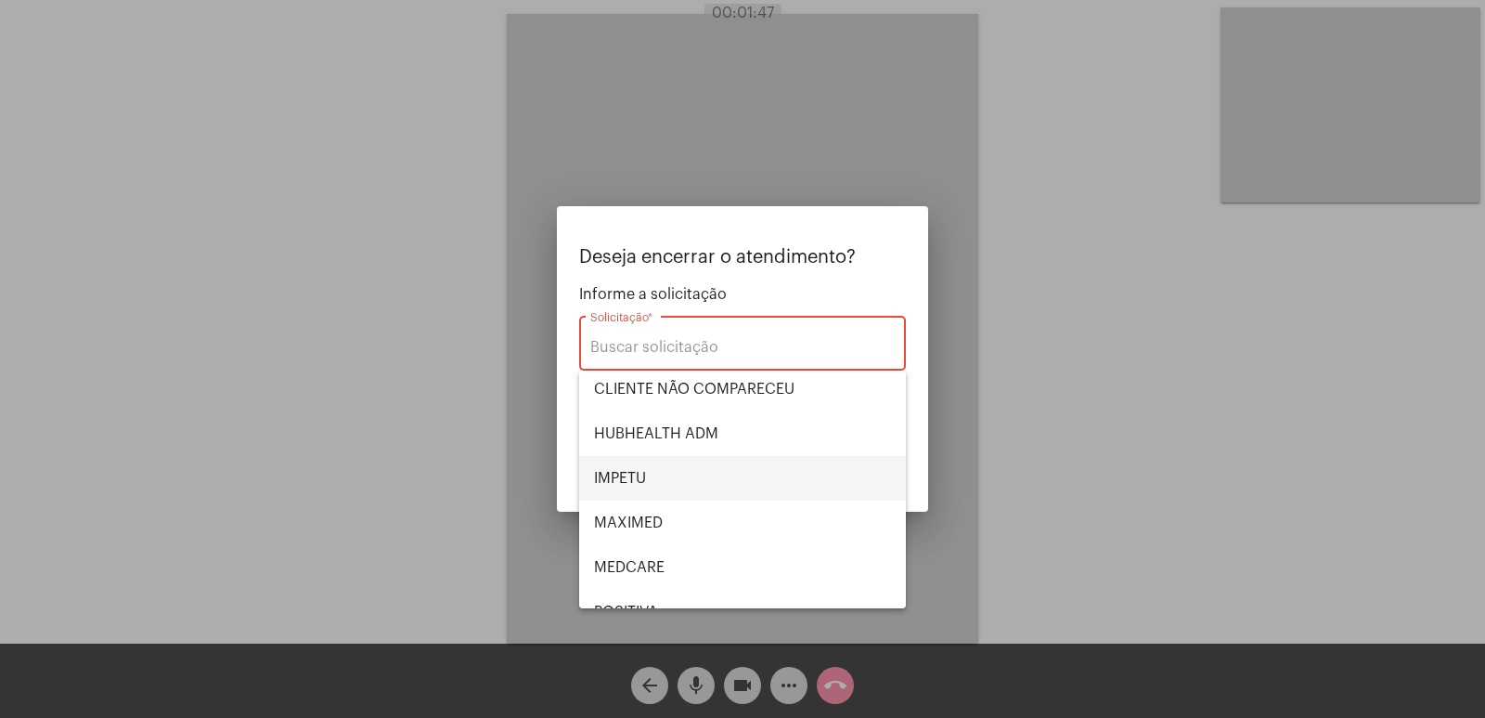
click at [653, 477] on span "IMPETU" at bounding box center [742, 478] width 297 height 45
type input "IMPETU"
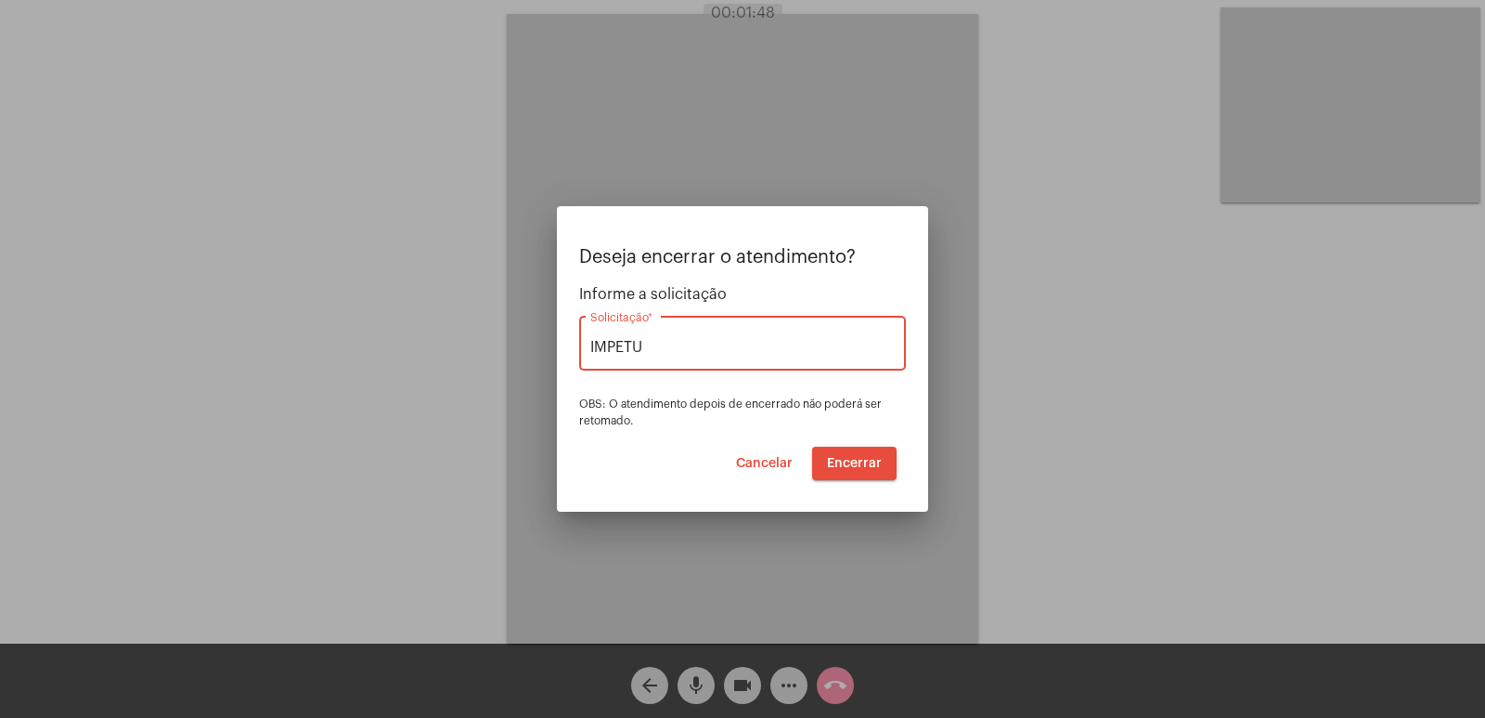
click at [860, 460] on span "Encerrar" at bounding box center [854, 463] width 55 height 13
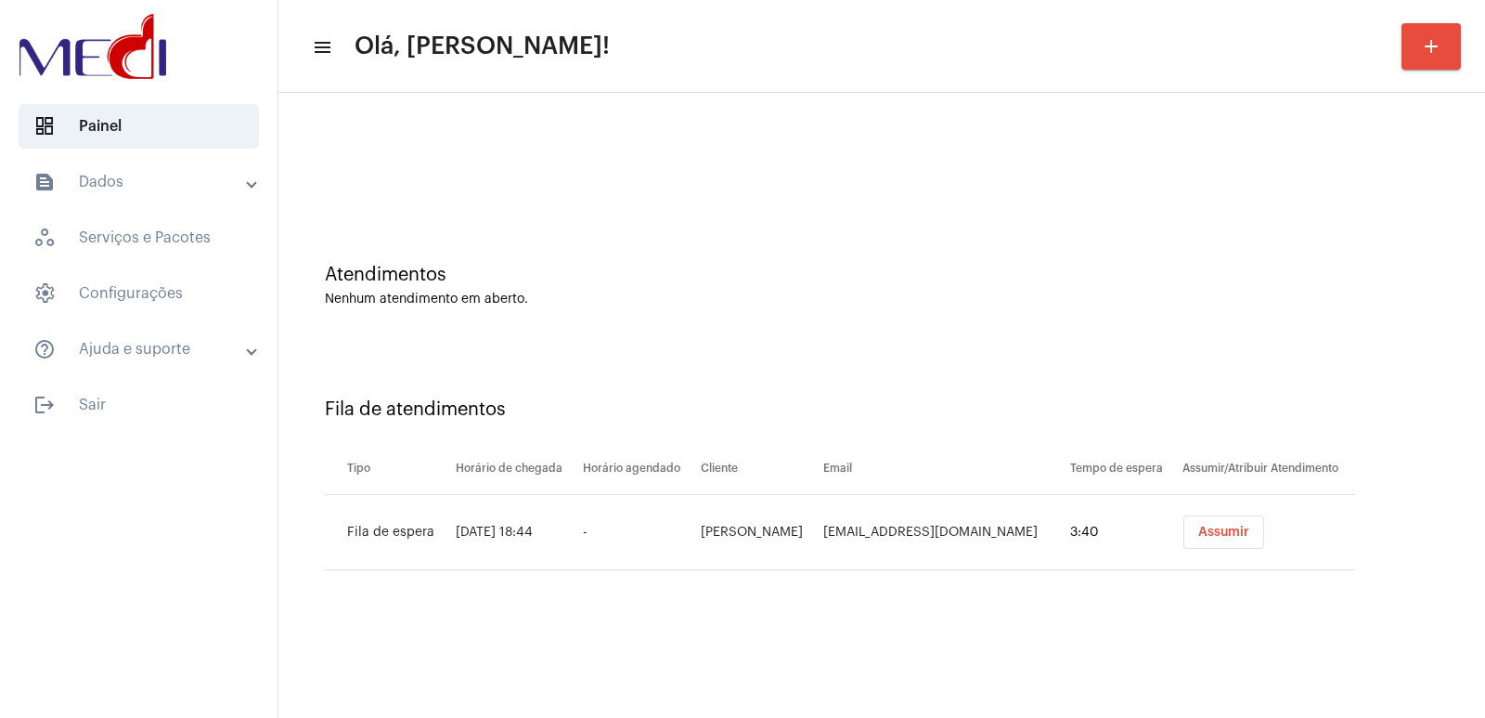
click at [1230, 525] on button "Assumir" at bounding box center [1224, 531] width 81 height 33
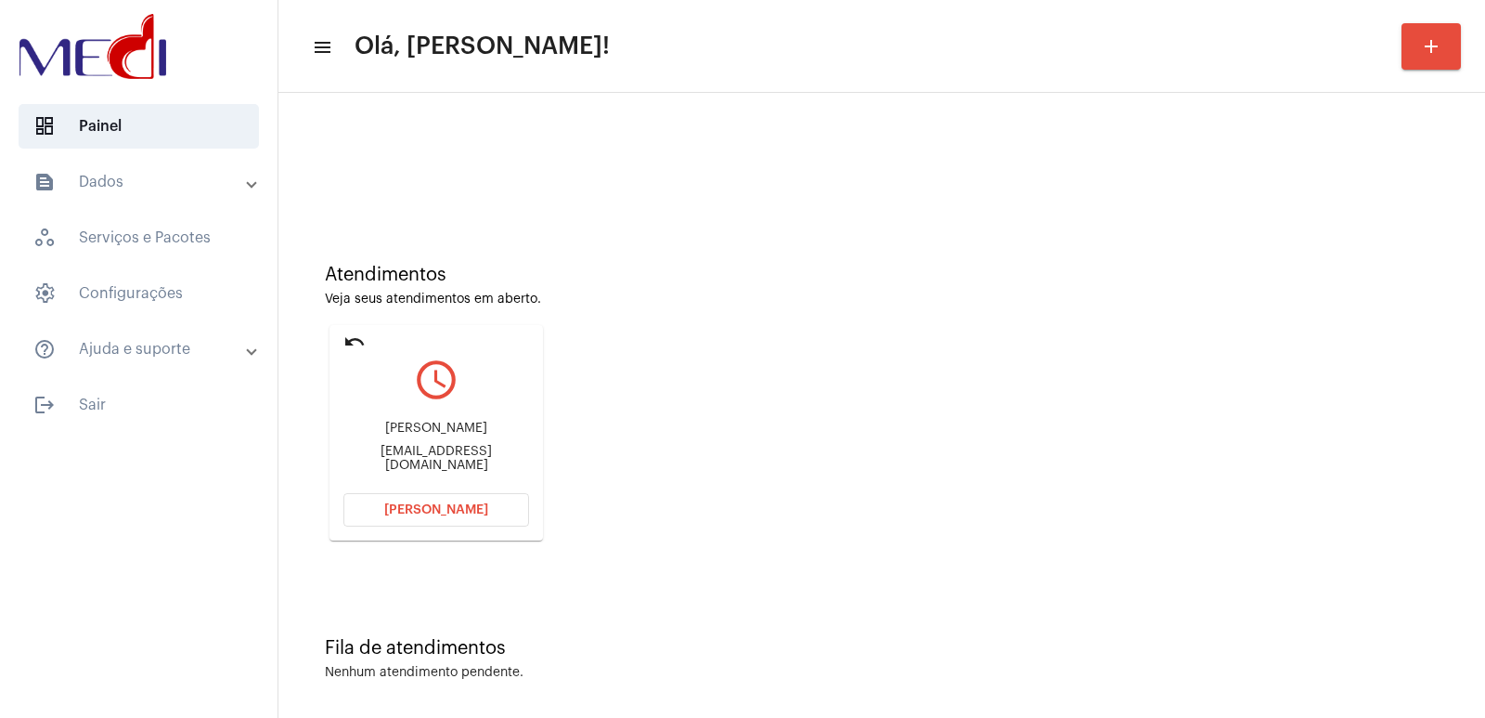
click at [427, 430] on div "[PERSON_NAME]" at bounding box center [436, 428] width 186 height 14
copy div "[PERSON_NAME]"
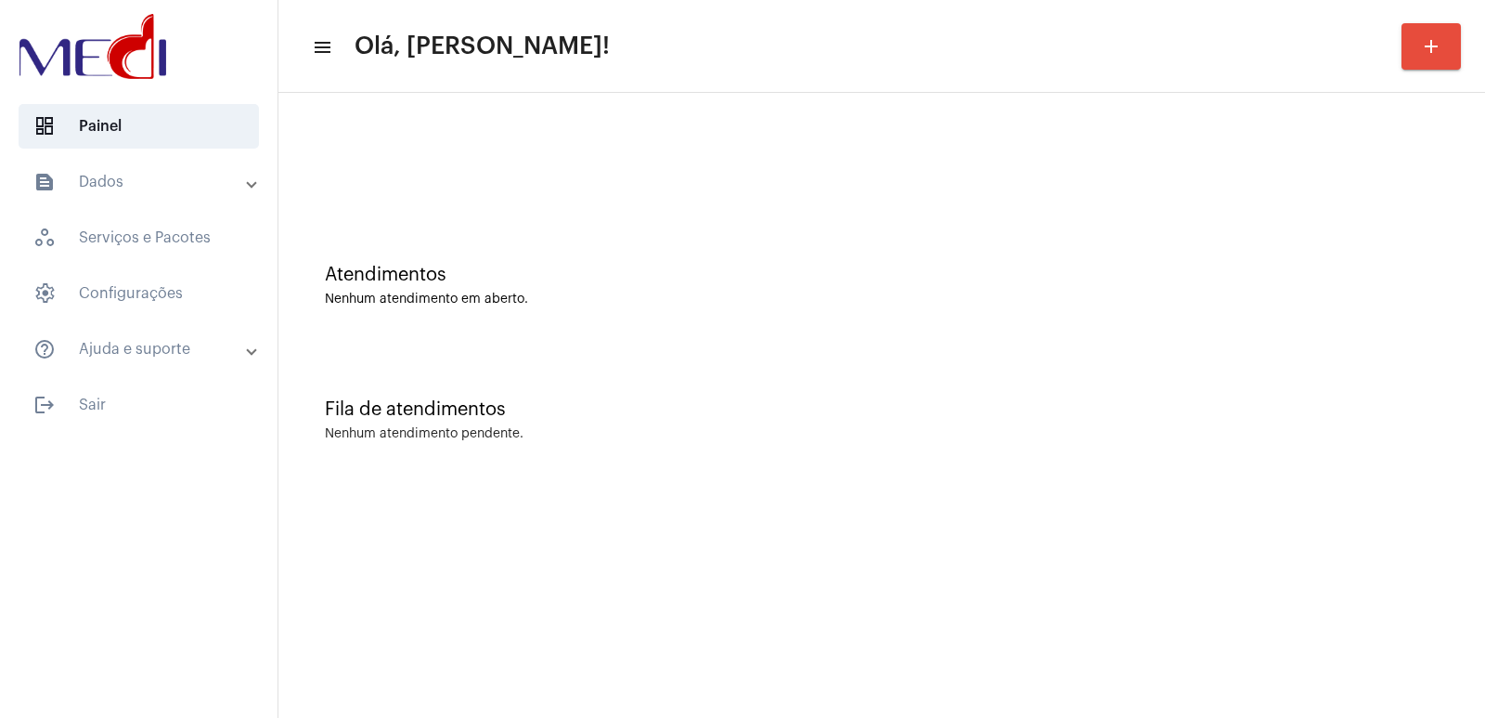
drag, startPoint x: 483, startPoint y: 516, endPoint x: 391, endPoint y: 421, distance: 131.9
click at [478, 514] on mat-sidenav-content "menu Olá, [PERSON_NAME]! add Atendimentos Nenhum atendimento em aberto. Fila de…" at bounding box center [881, 359] width 1207 height 718
